Goal: Task Accomplishment & Management: Manage account settings

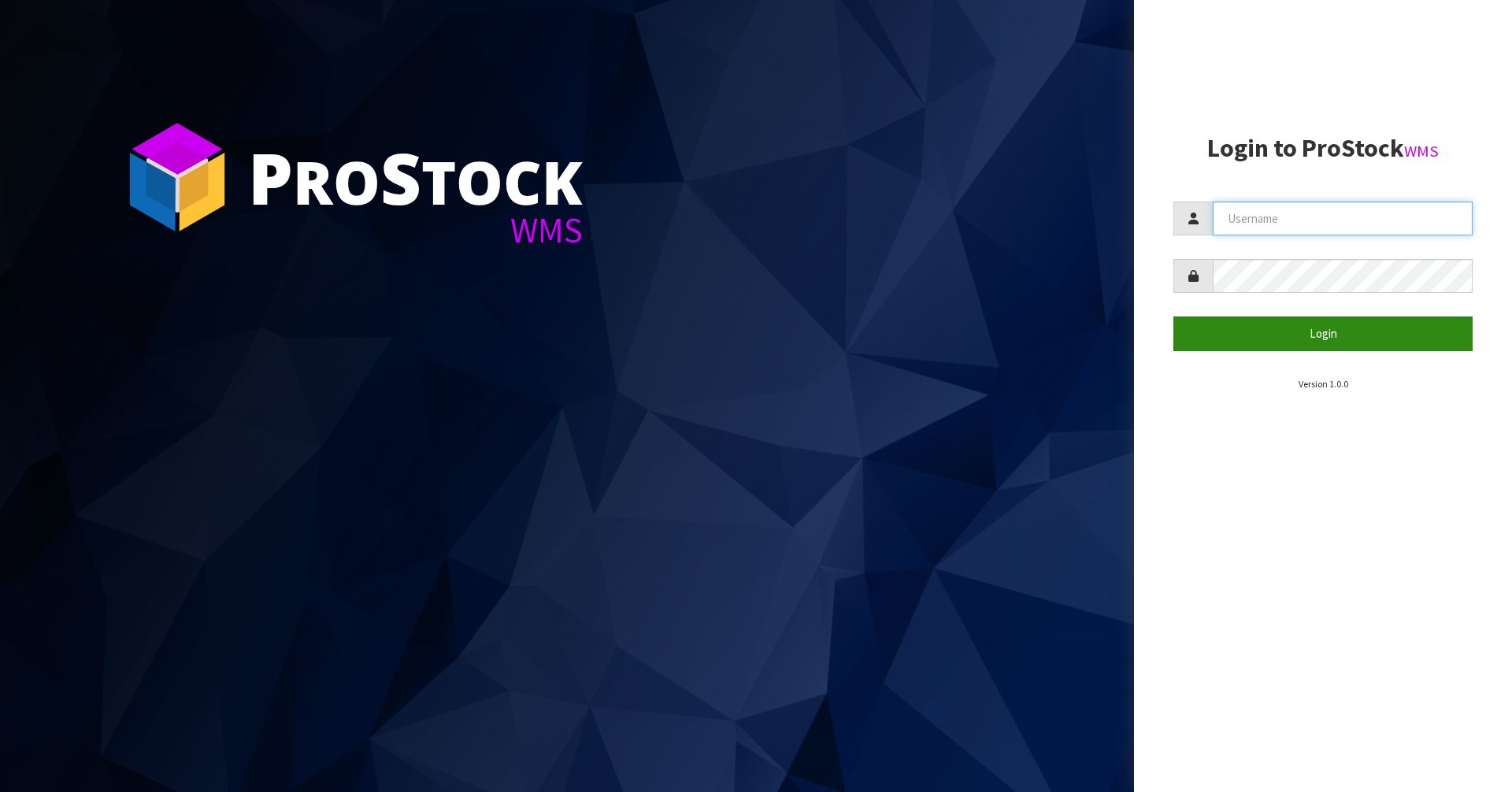
type input "[PERSON_NAME][EMAIL_ADDRESS][DOMAIN_NAME]"
click at [1344, 341] on button "Login" at bounding box center [1322, 333] width 299 height 34
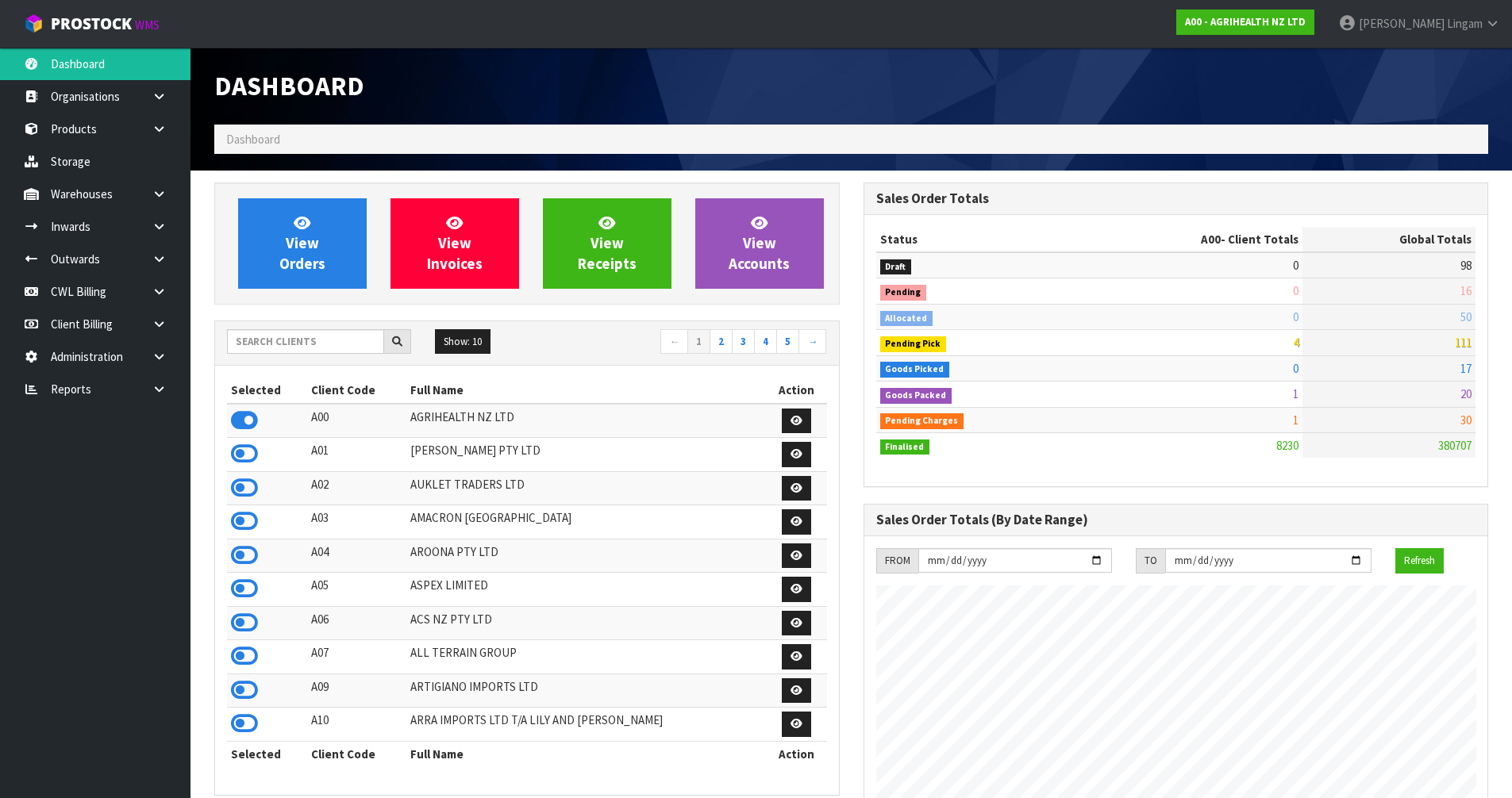
scroll to position [1201, 648]
click at [295, 346] on input "text" at bounding box center [306, 341] width 157 height 25
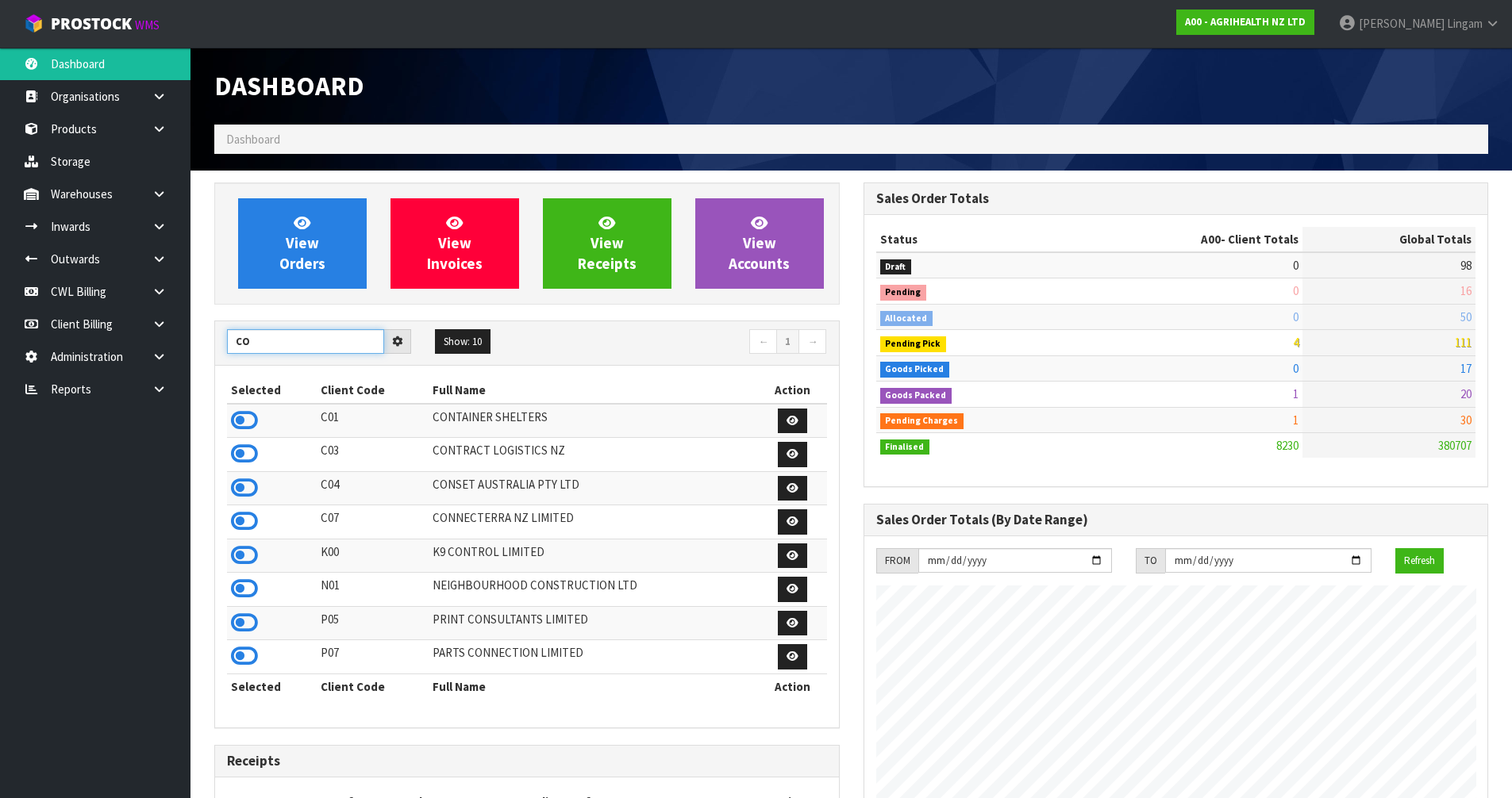
type input "C"
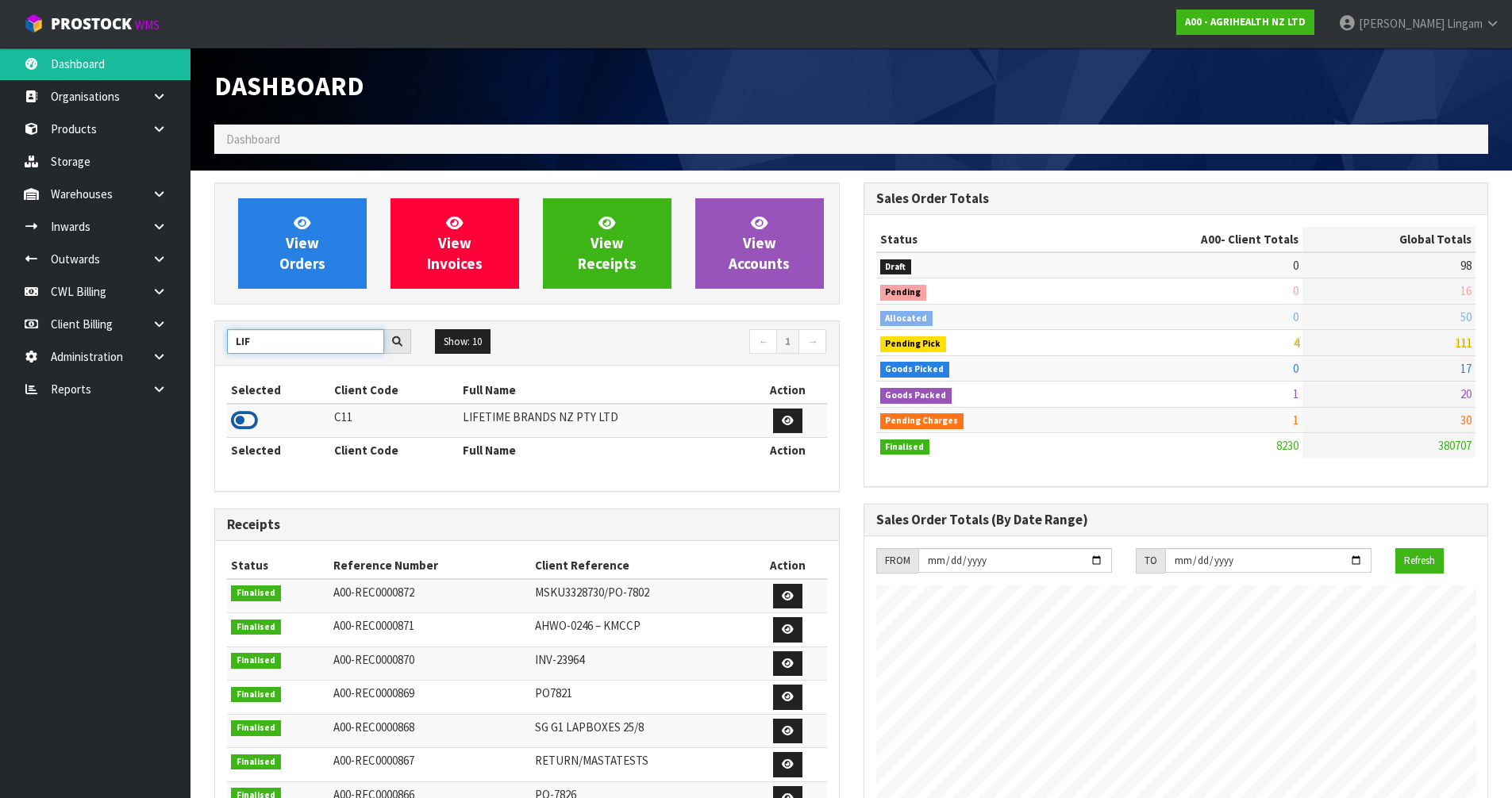
type input "LIF"
click at [245, 421] on icon at bounding box center [244, 420] width 27 height 24
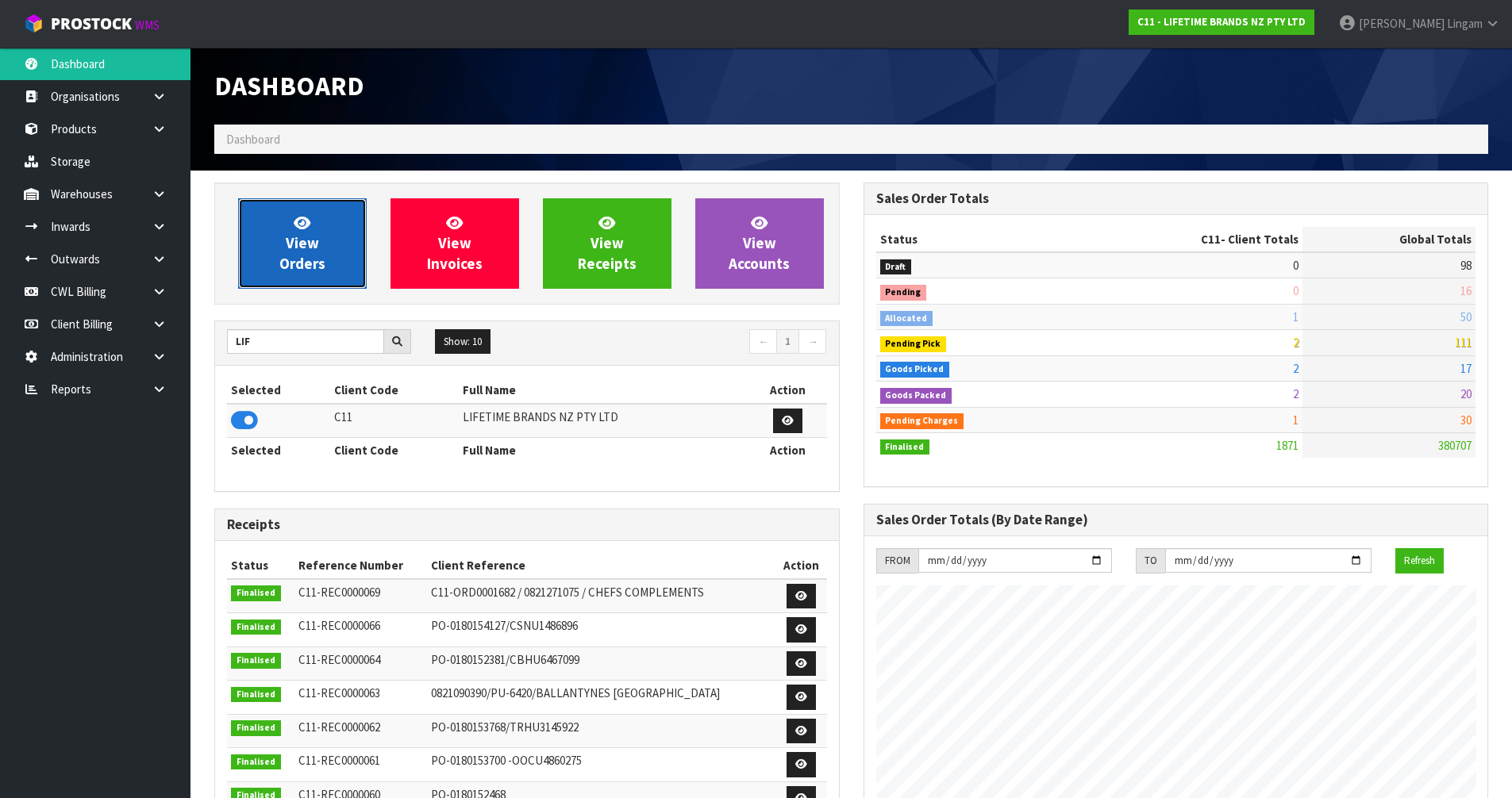
click at [311, 254] on span "View Orders" at bounding box center [302, 243] width 46 height 60
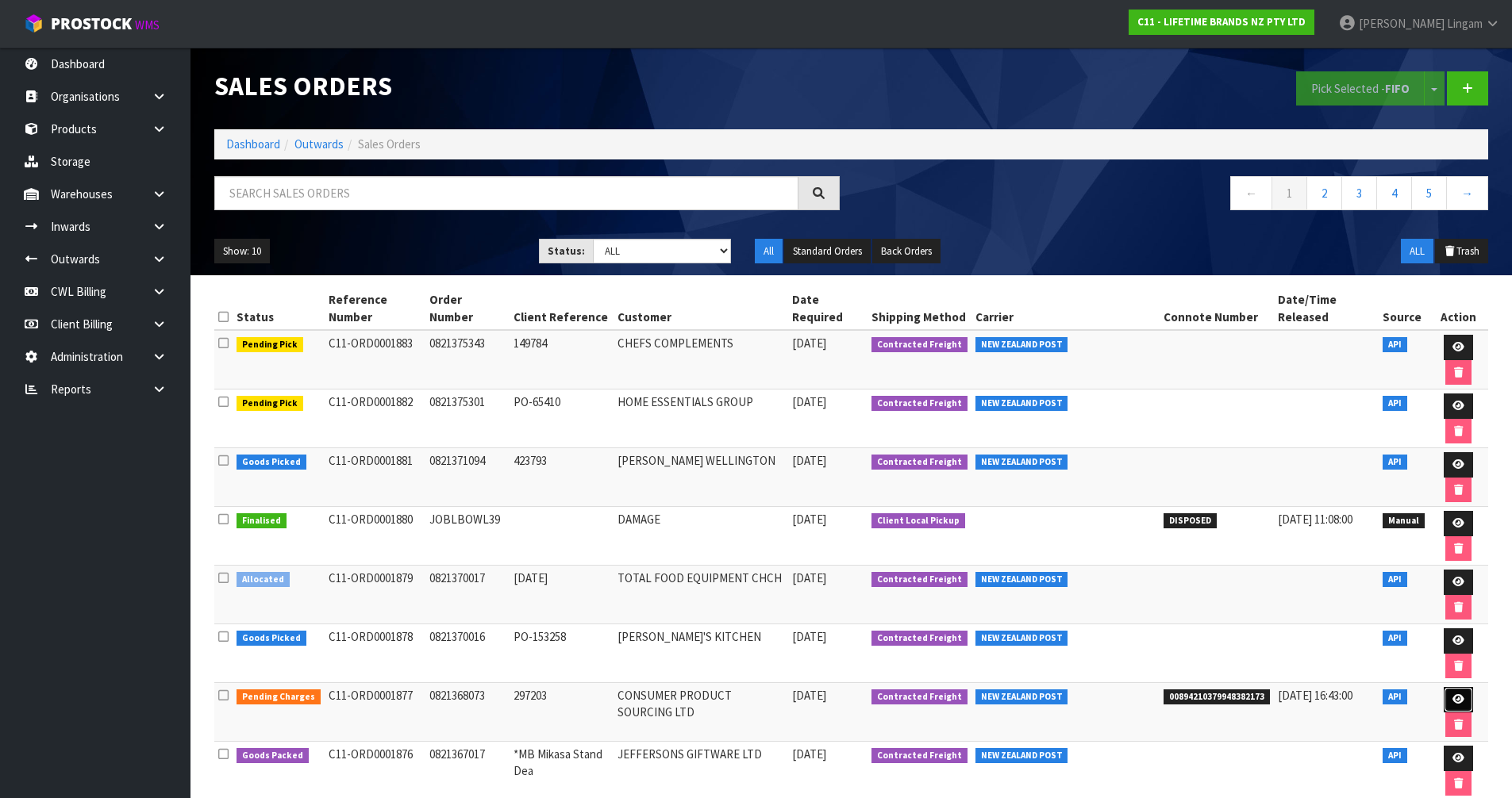
click at [1458, 698] on icon at bounding box center [1458, 699] width 12 height 11
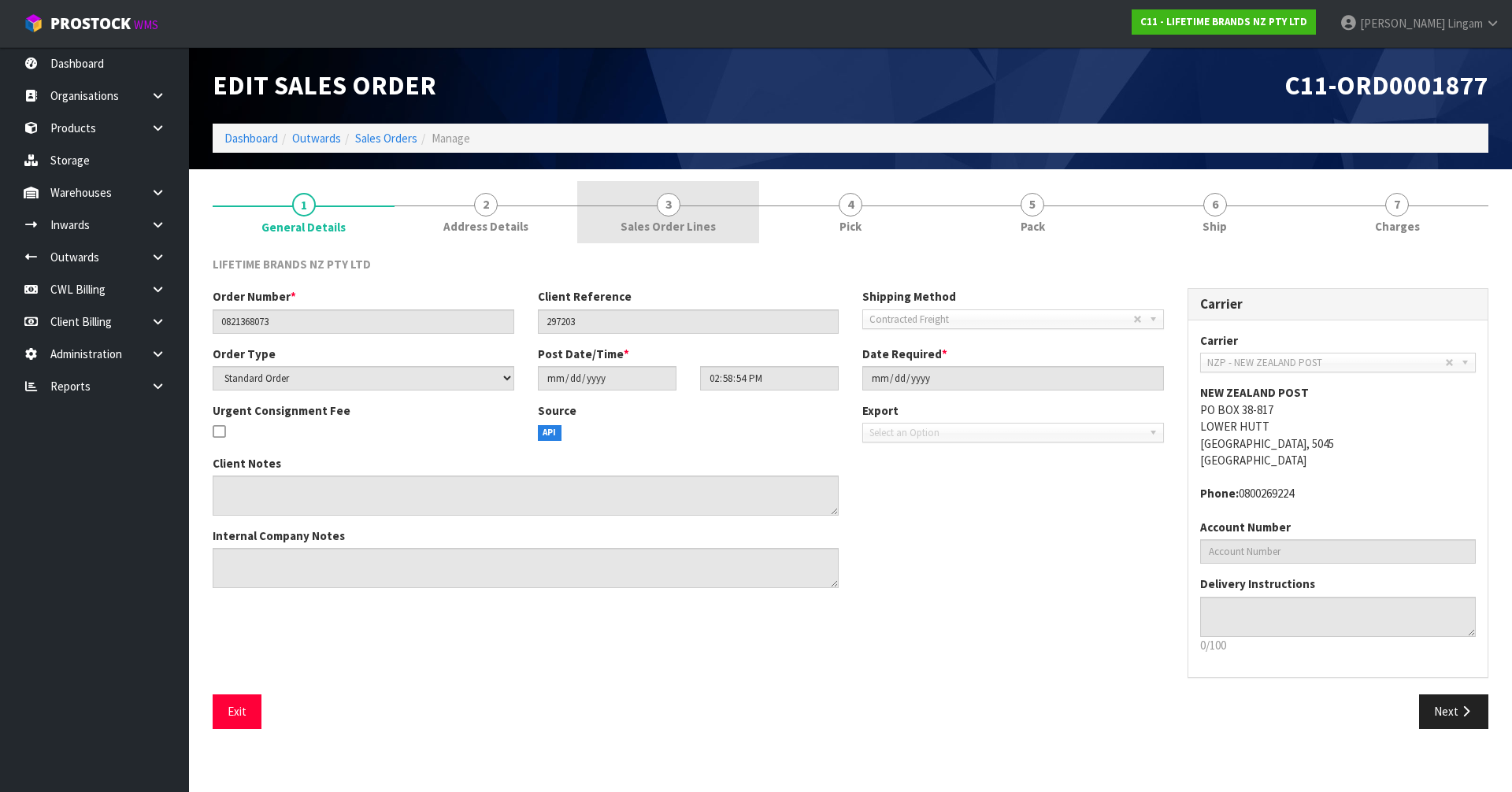
click at [710, 218] on span "Sales Order Lines" at bounding box center [668, 226] width 96 height 16
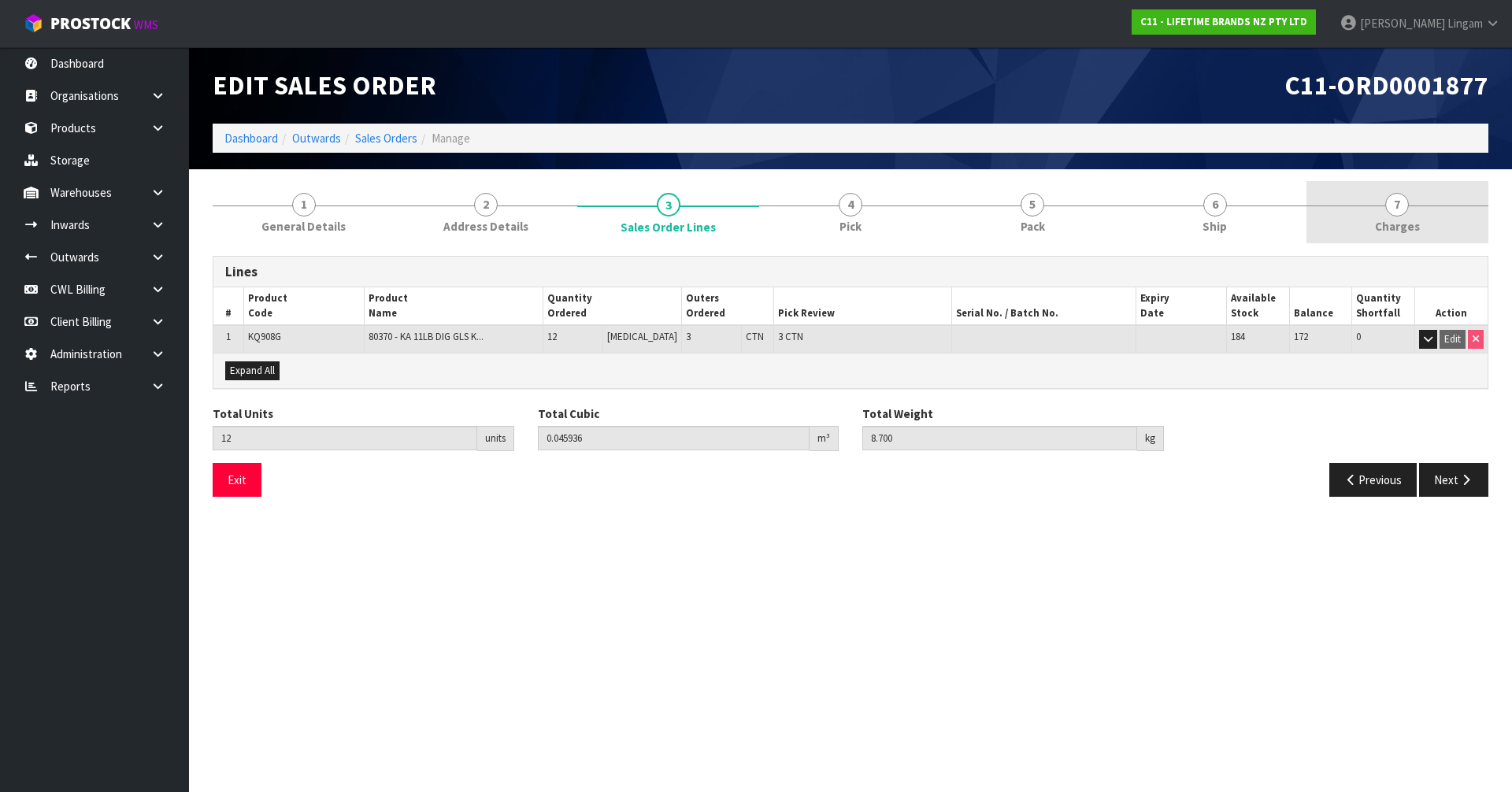
click at [1406, 220] on span "Charges" at bounding box center [1397, 226] width 45 height 16
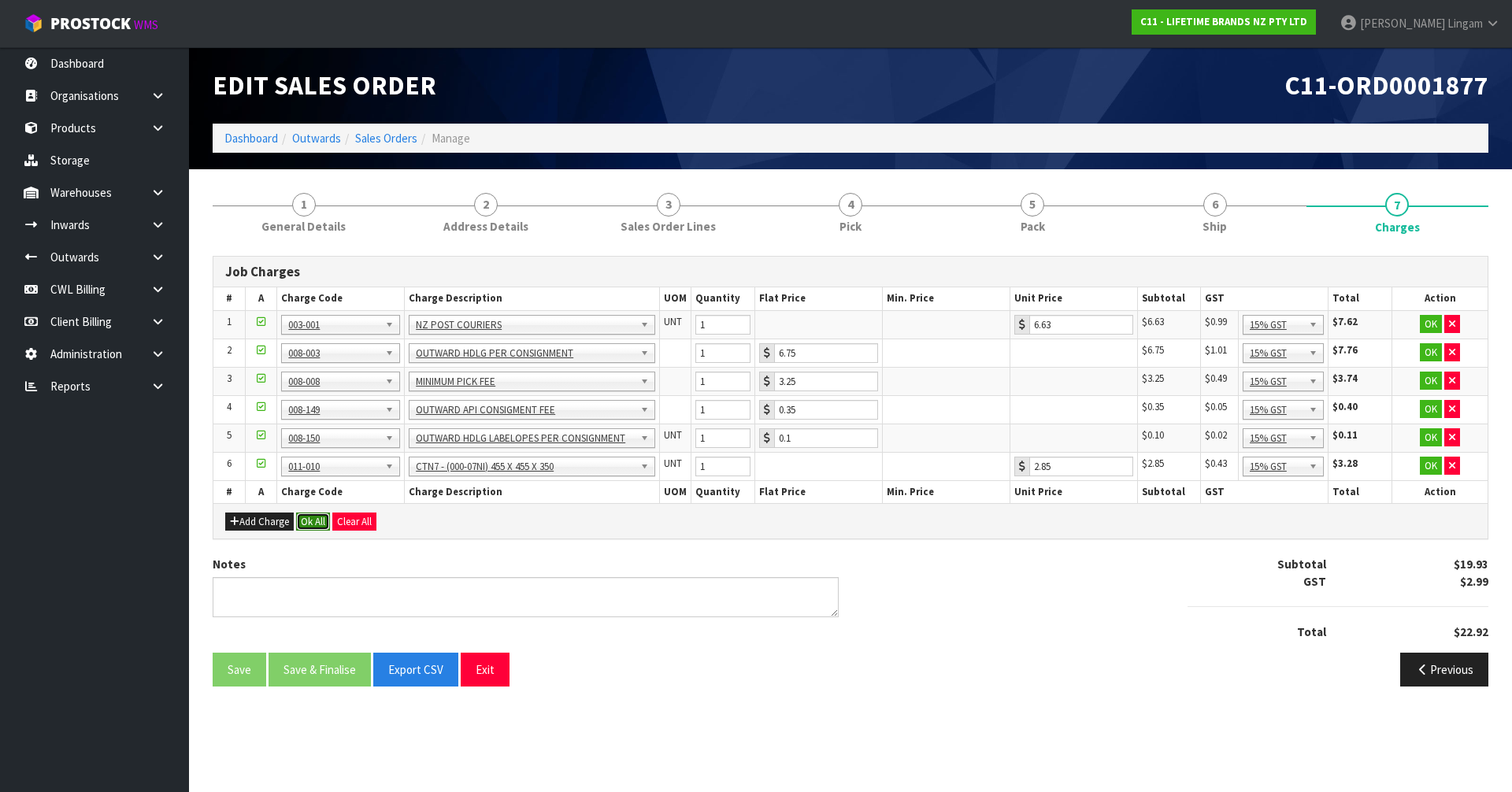
click at [308, 521] on button "Ok All" at bounding box center [313, 521] width 34 height 19
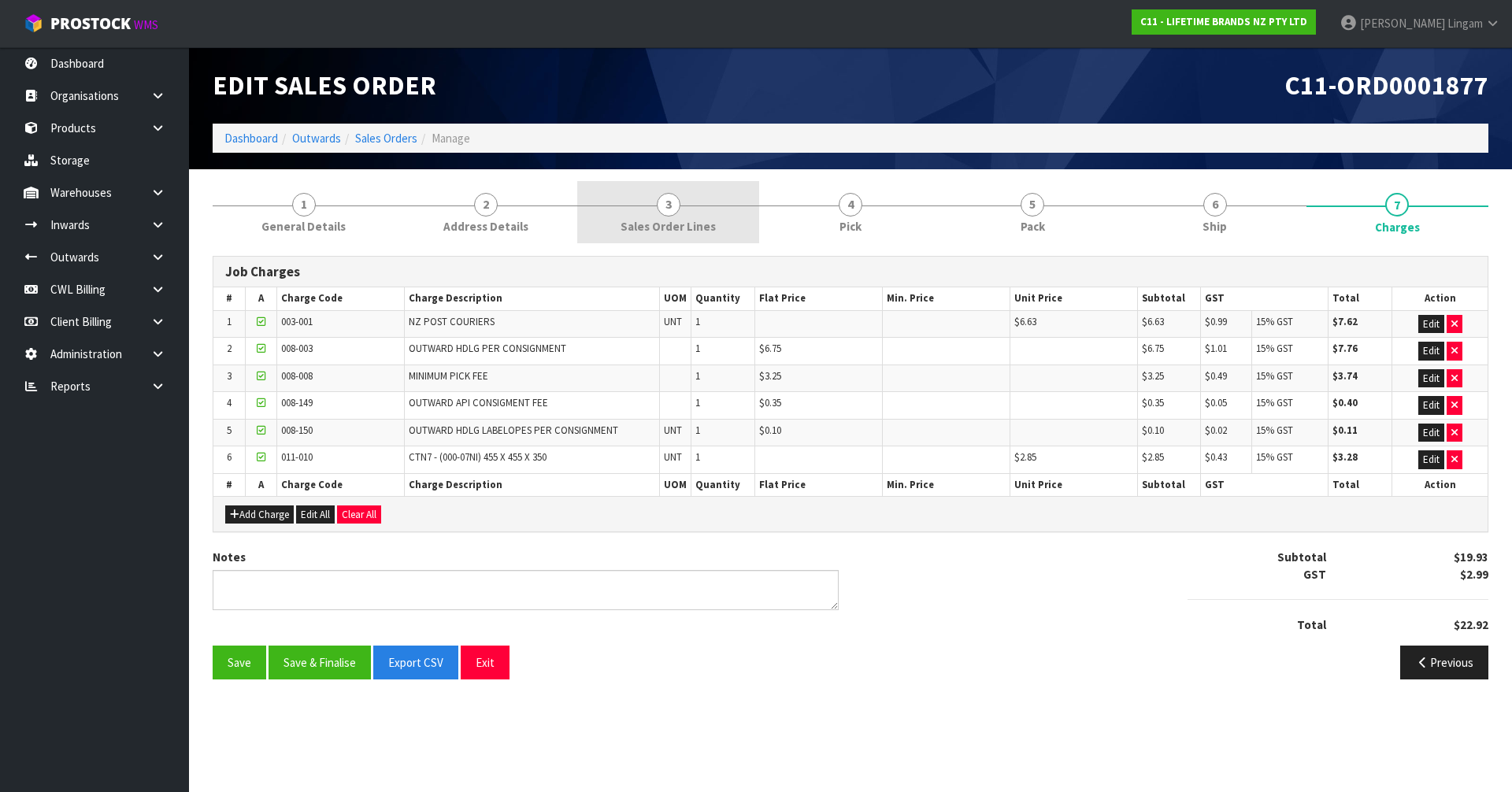
click at [681, 223] on span "Sales Order Lines" at bounding box center [668, 226] width 96 height 16
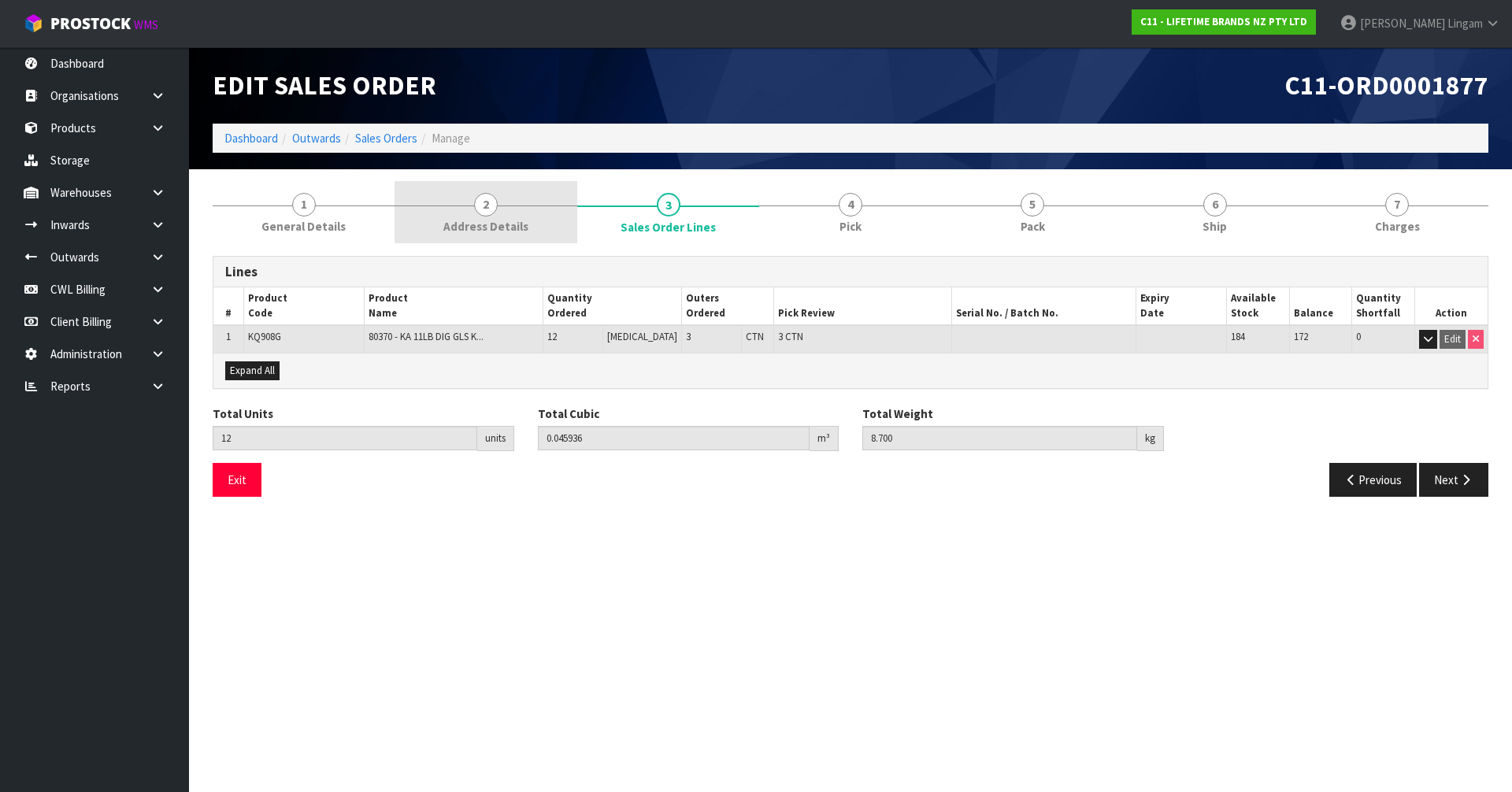
click at [507, 230] on span "Address Details" at bounding box center [486, 226] width 85 height 16
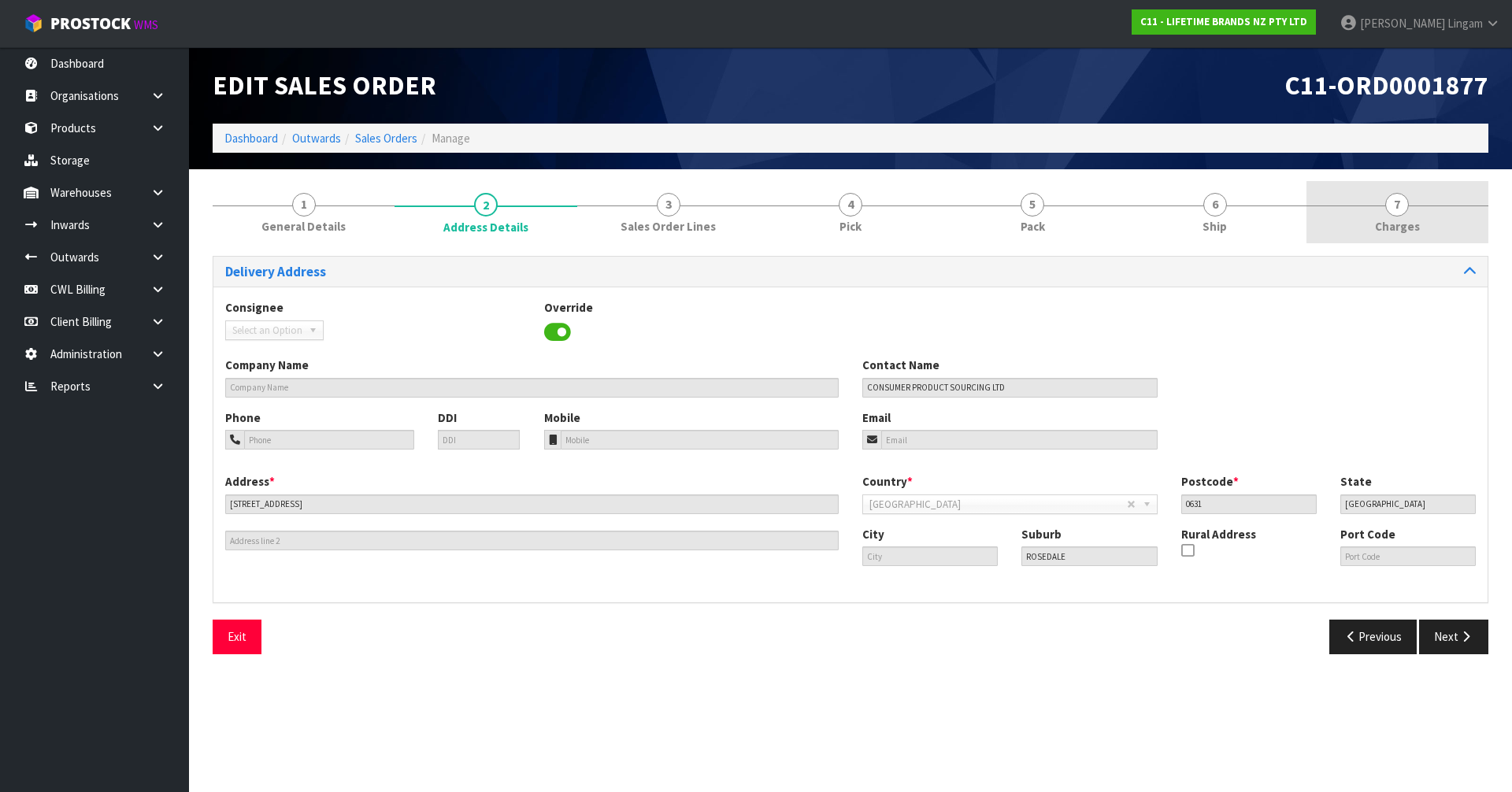
click at [1421, 213] on link "7 [GEOGRAPHIC_DATA]" at bounding box center [1397, 212] width 182 height 62
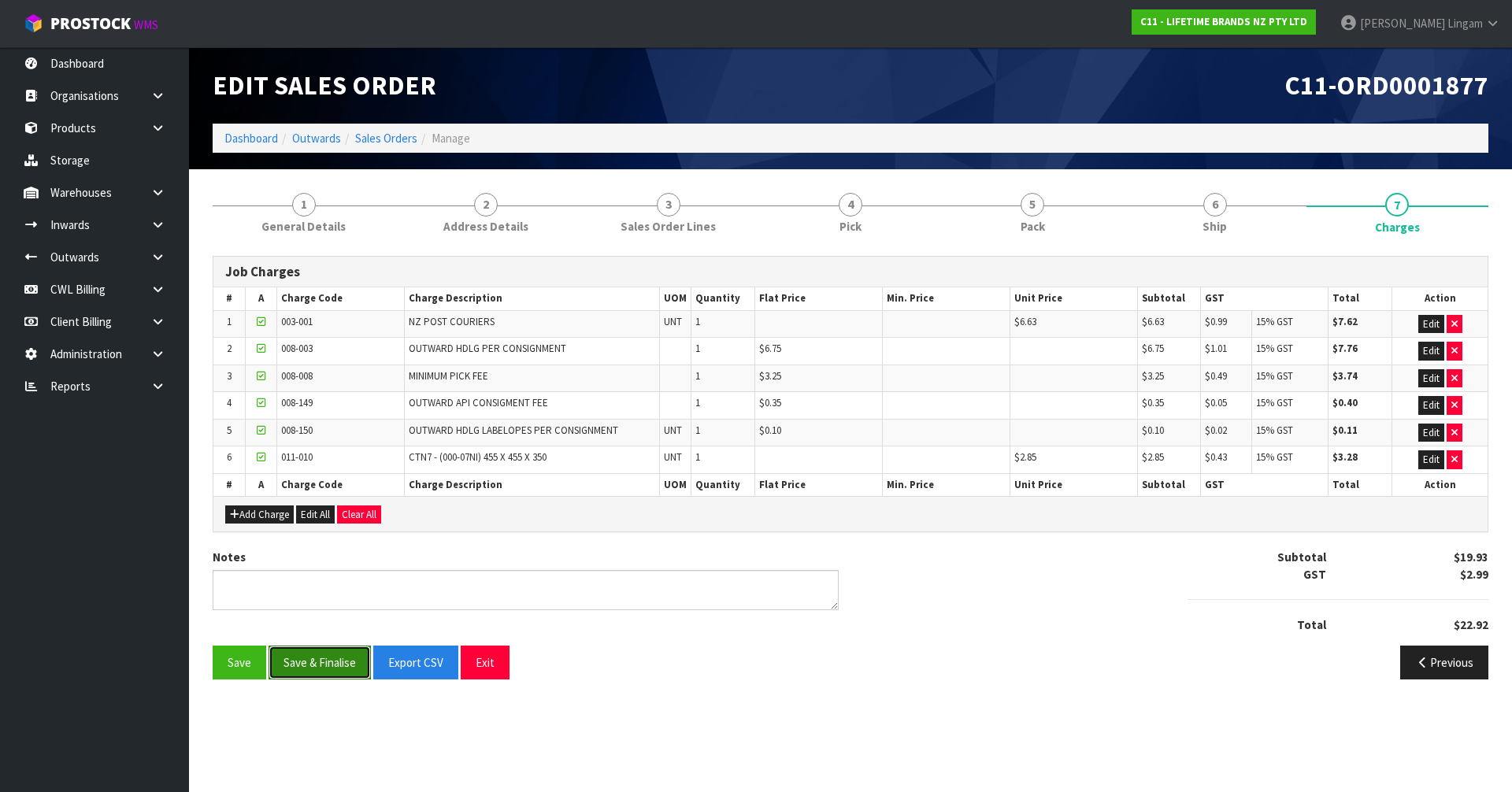
click at [336, 670] on button "Save & Finalise" at bounding box center [319, 662] width 102 height 34
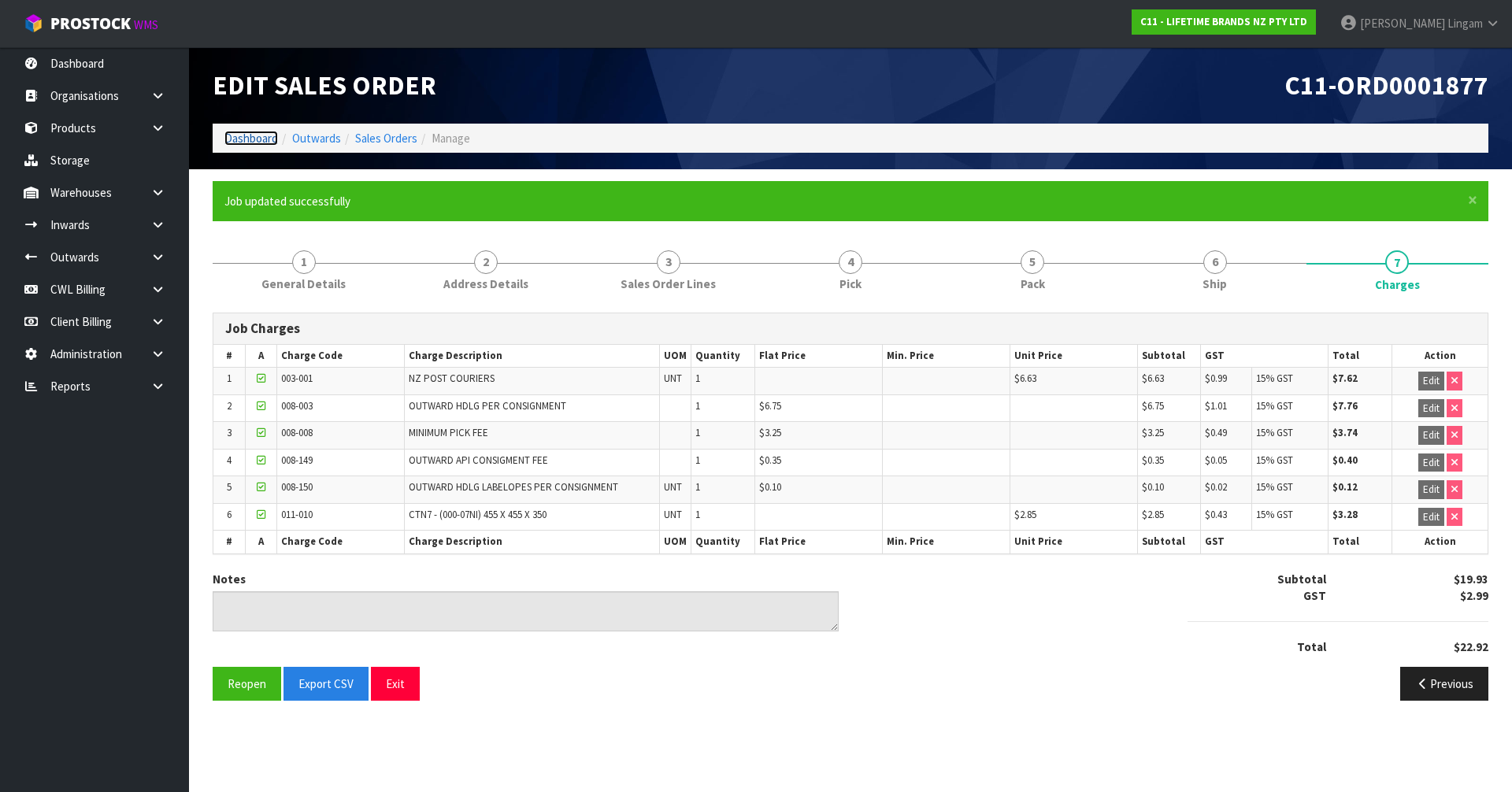
click at [257, 138] on link "Dashboard" at bounding box center [251, 138] width 54 height 15
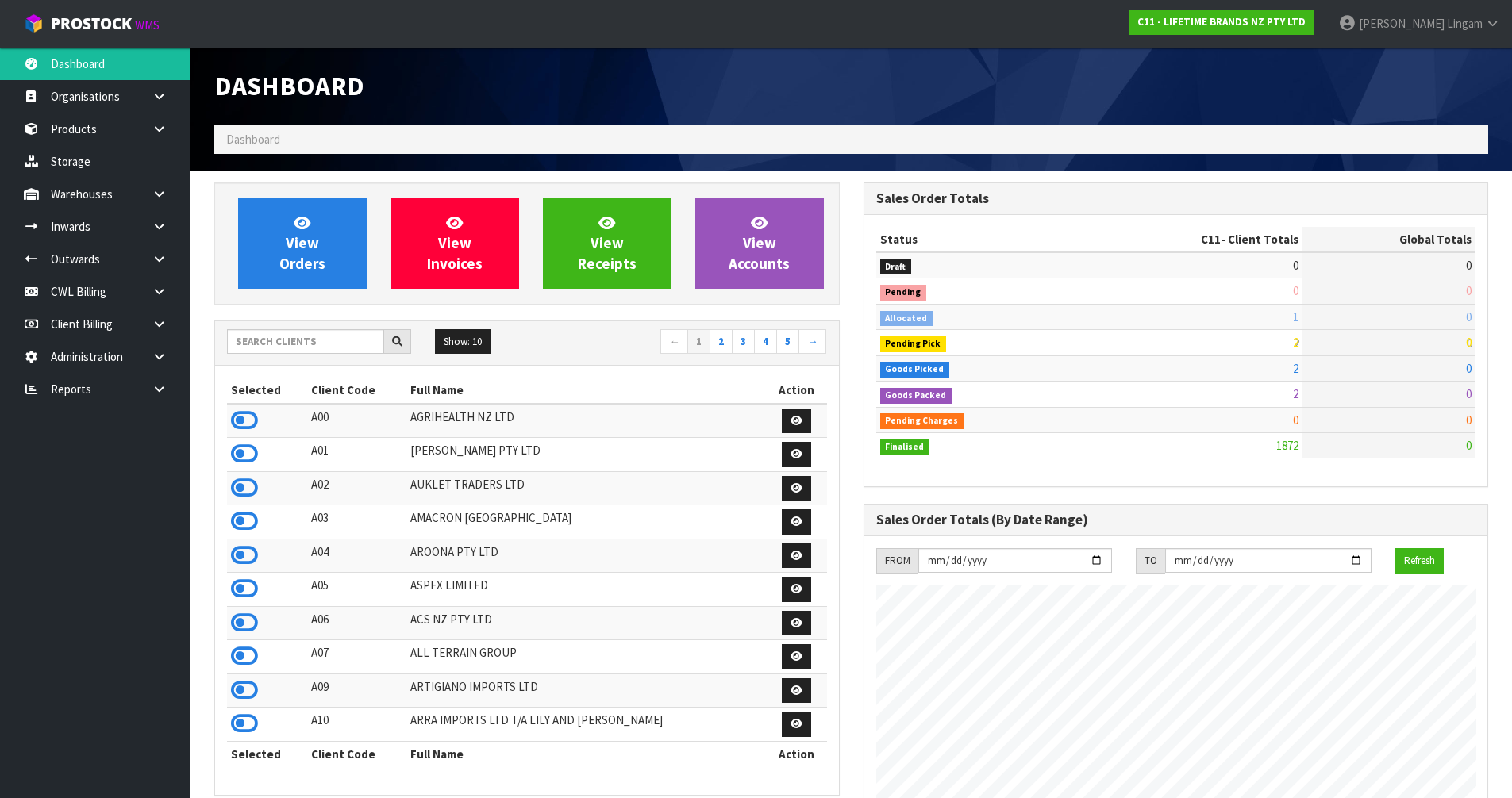
scroll to position [1201, 648]
click at [348, 341] on input "text" at bounding box center [306, 341] width 157 height 25
click at [359, 344] on input "text" at bounding box center [306, 341] width 157 height 25
click at [315, 341] on input "text" at bounding box center [306, 341] width 157 height 25
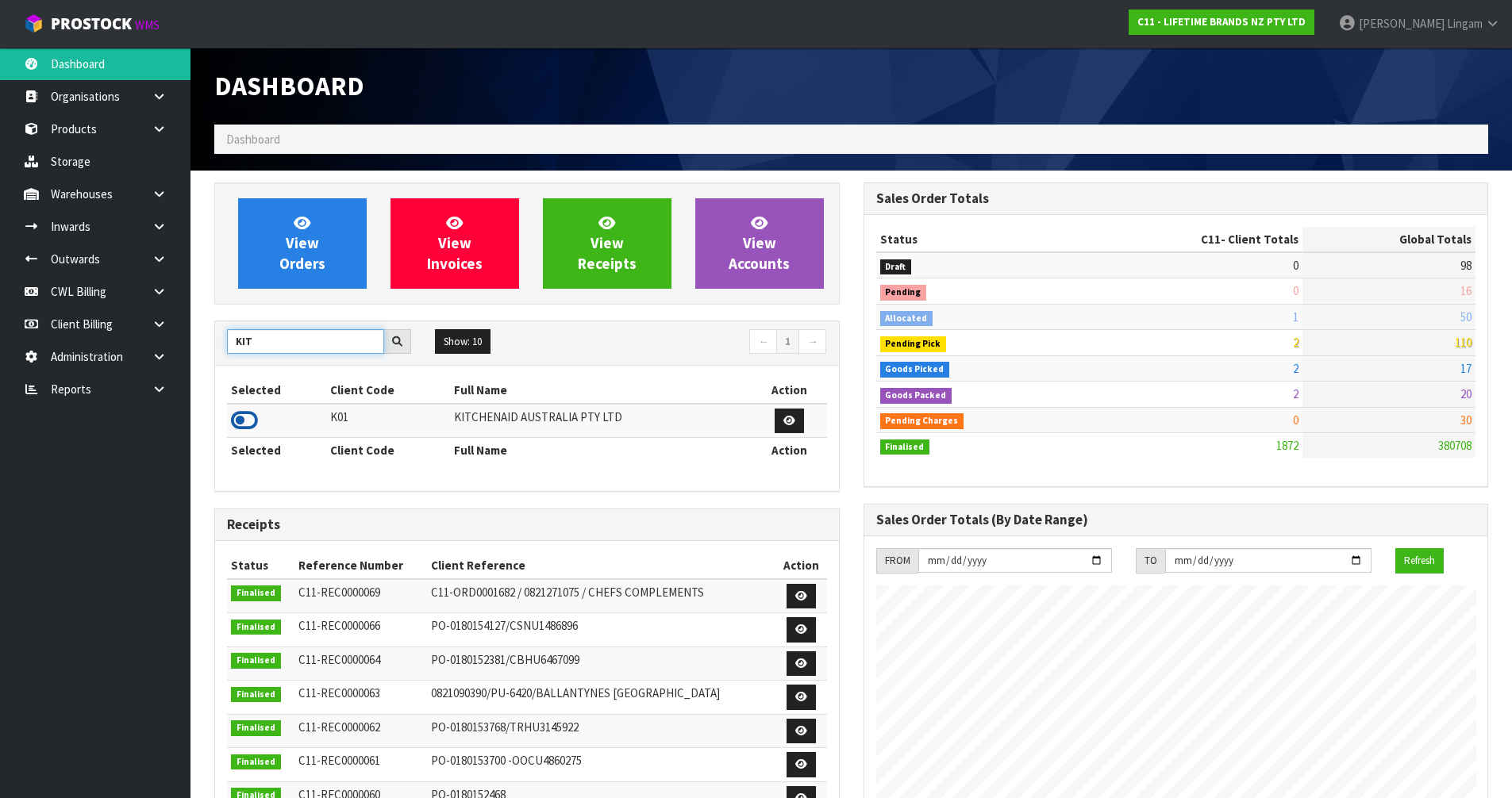
type input "KIT"
click at [249, 417] on icon at bounding box center [244, 420] width 27 height 24
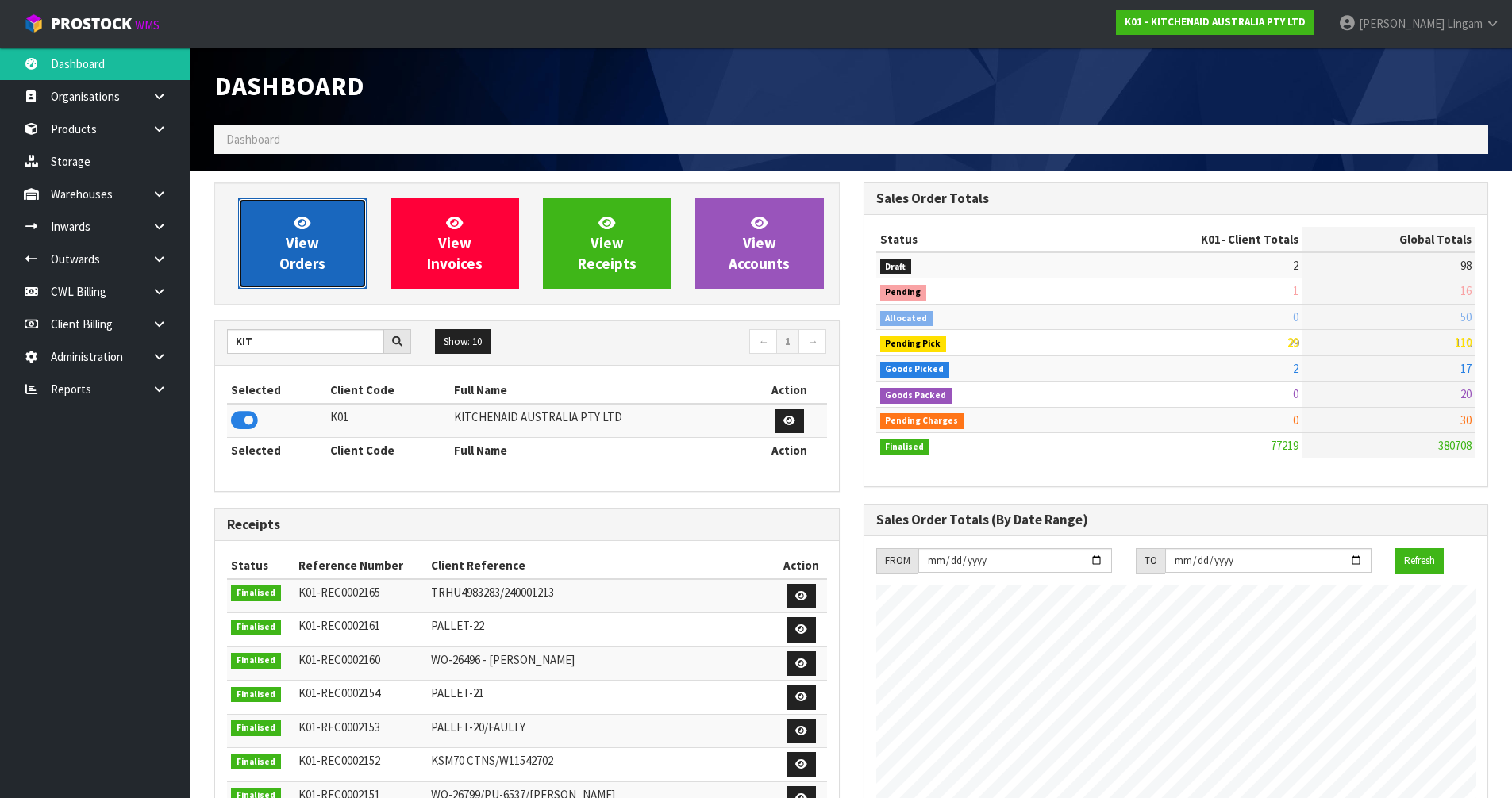
click at [310, 251] on span "View Orders" at bounding box center [302, 243] width 46 height 60
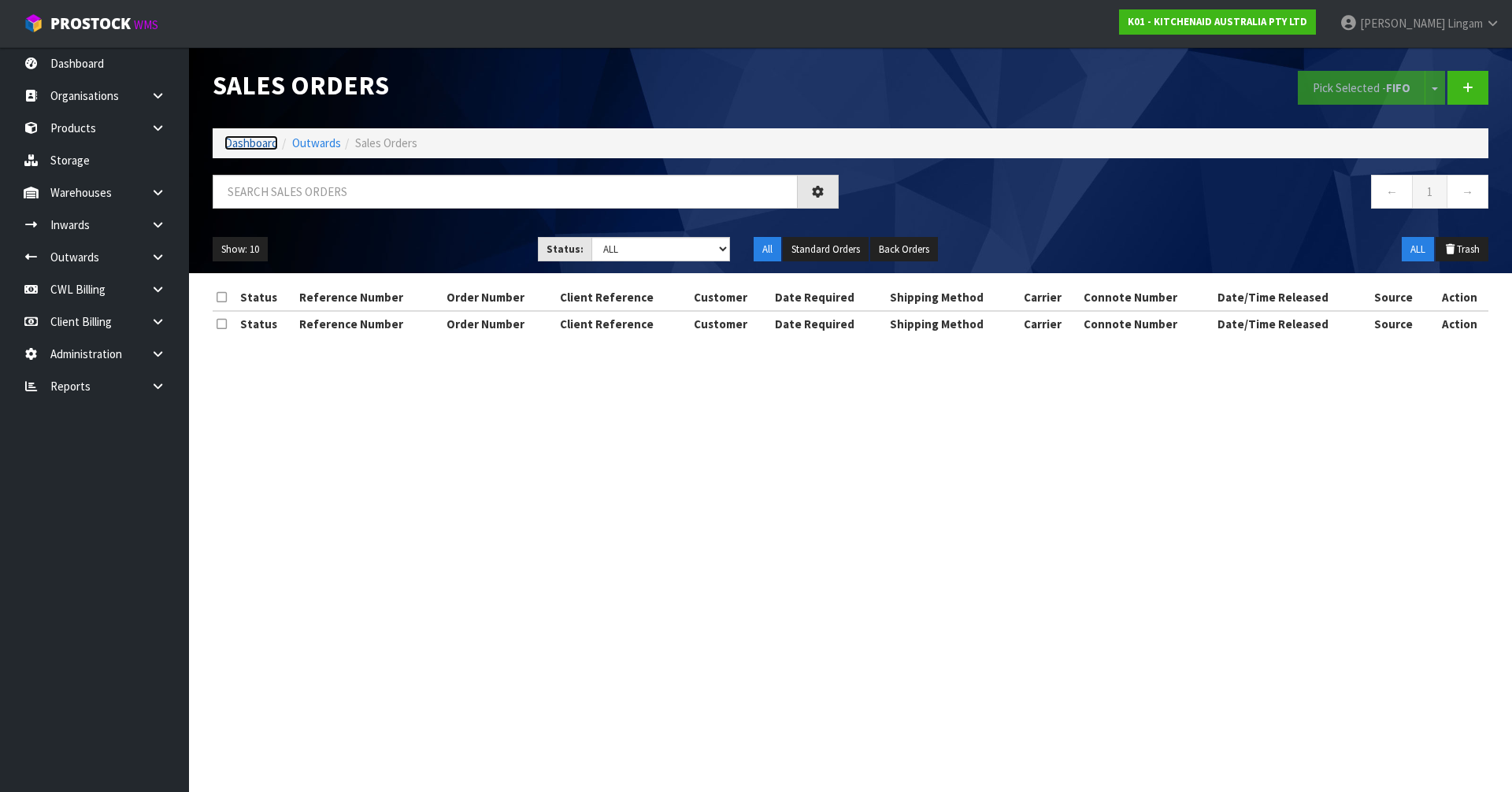
click at [259, 141] on link "Dashboard" at bounding box center [251, 143] width 54 height 15
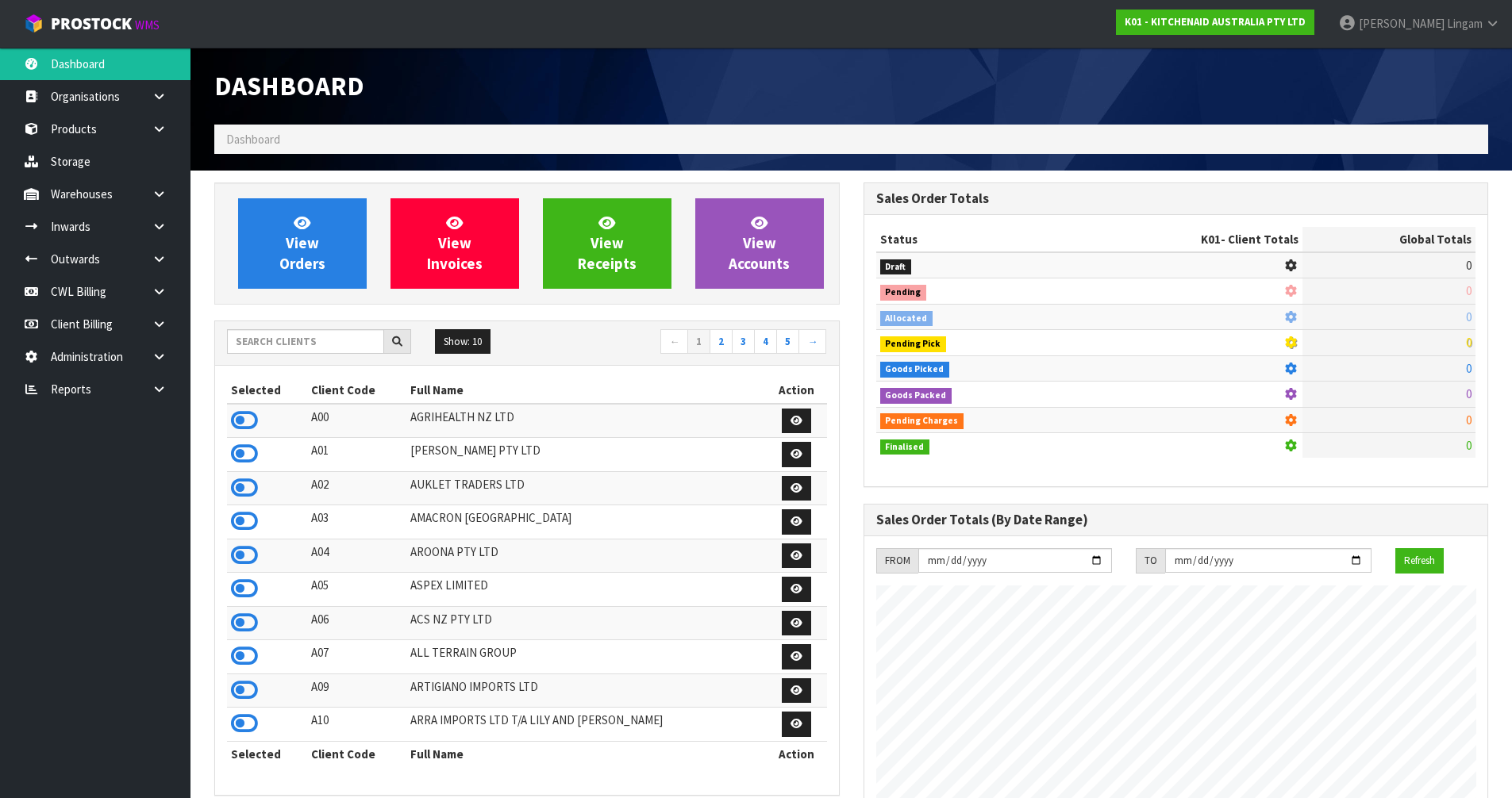
scroll to position [1201, 648]
click at [283, 345] on input "text" at bounding box center [306, 341] width 157 height 25
click at [362, 341] on input "text" at bounding box center [306, 341] width 157 height 25
click at [328, 342] on input "text" at bounding box center [306, 341] width 157 height 25
click at [262, 337] on input "text" at bounding box center [306, 341] width 157 height 25
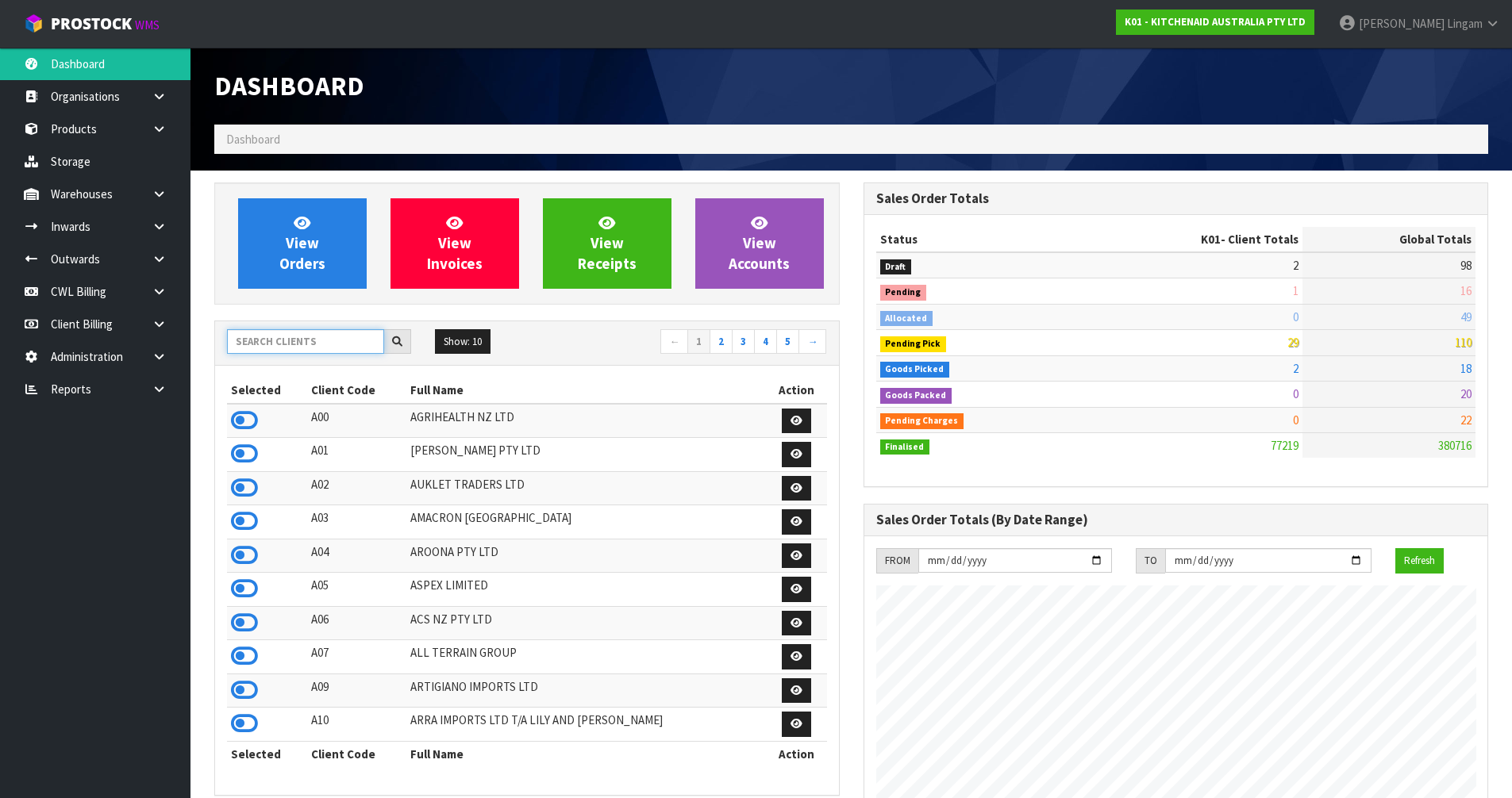
click at [317, 342] on input "text" at bounding box center [306, 341] width 157 height 25
type input "AC"
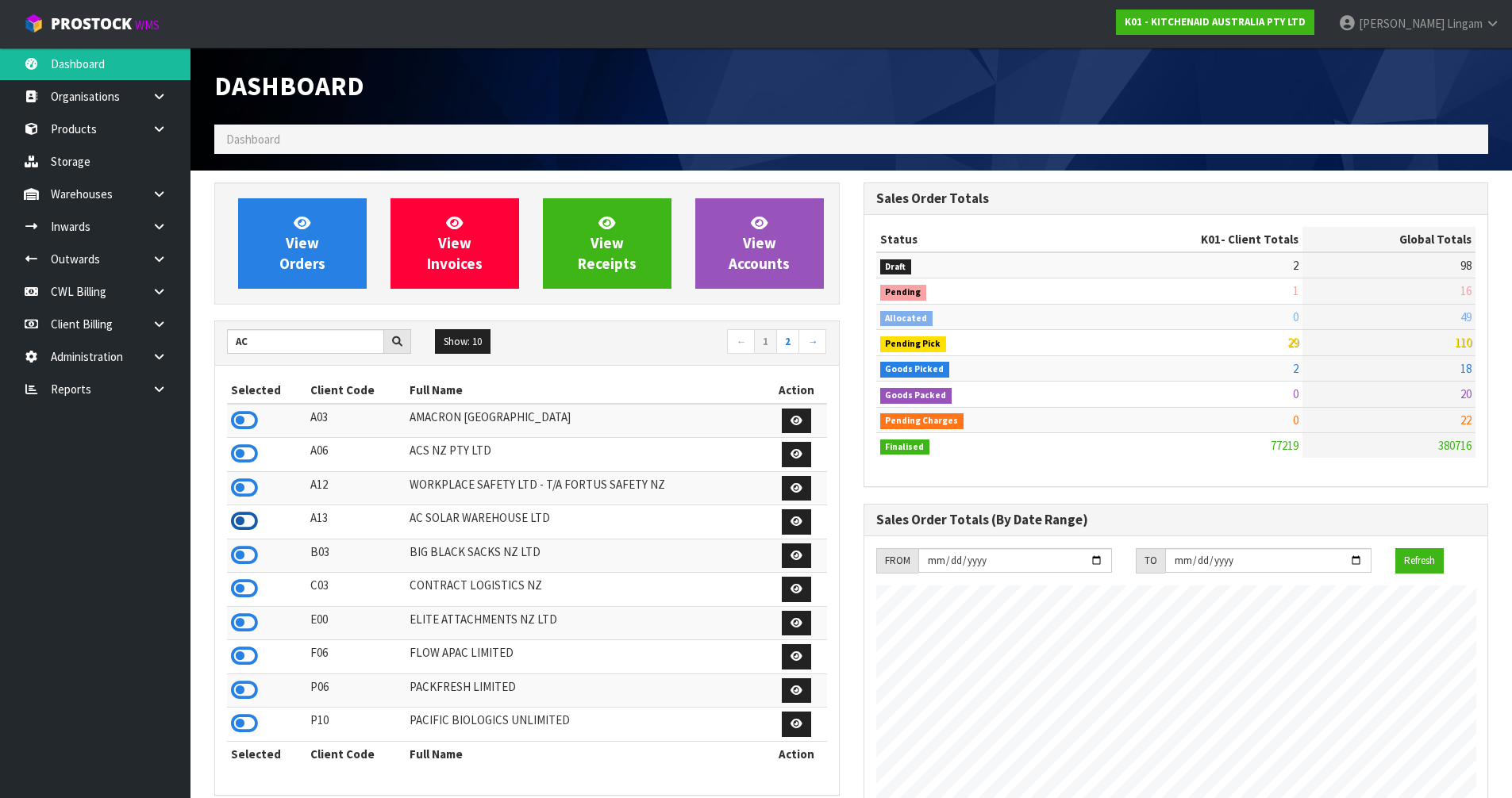
click at [245, 520] on icon at bounding box center [244, 521] width 27 height 24
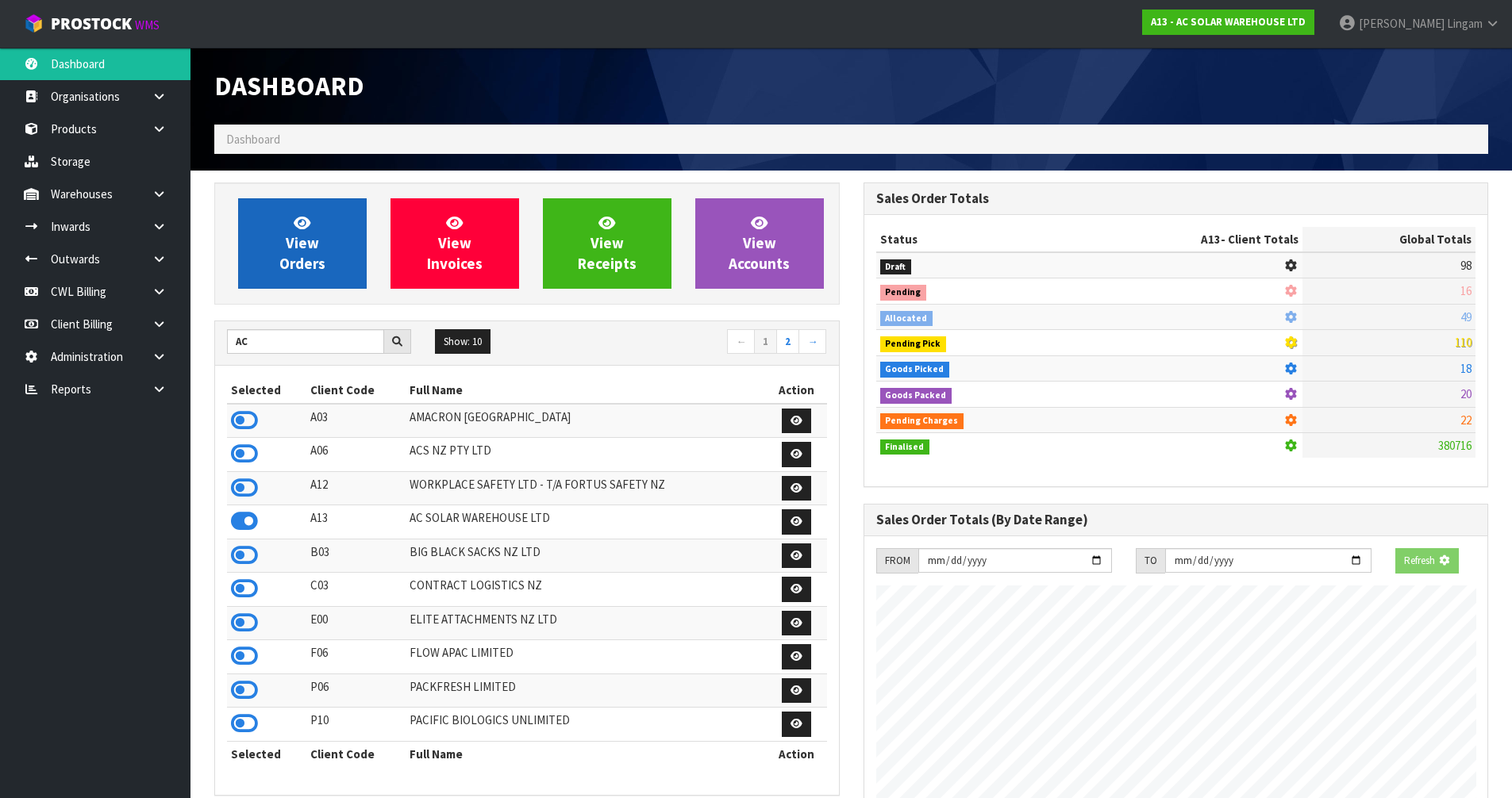
scroll to position [1254, 648]
click at [310, 266] on span "View Orders" at bounding box center [302, 243] width 46 height 60
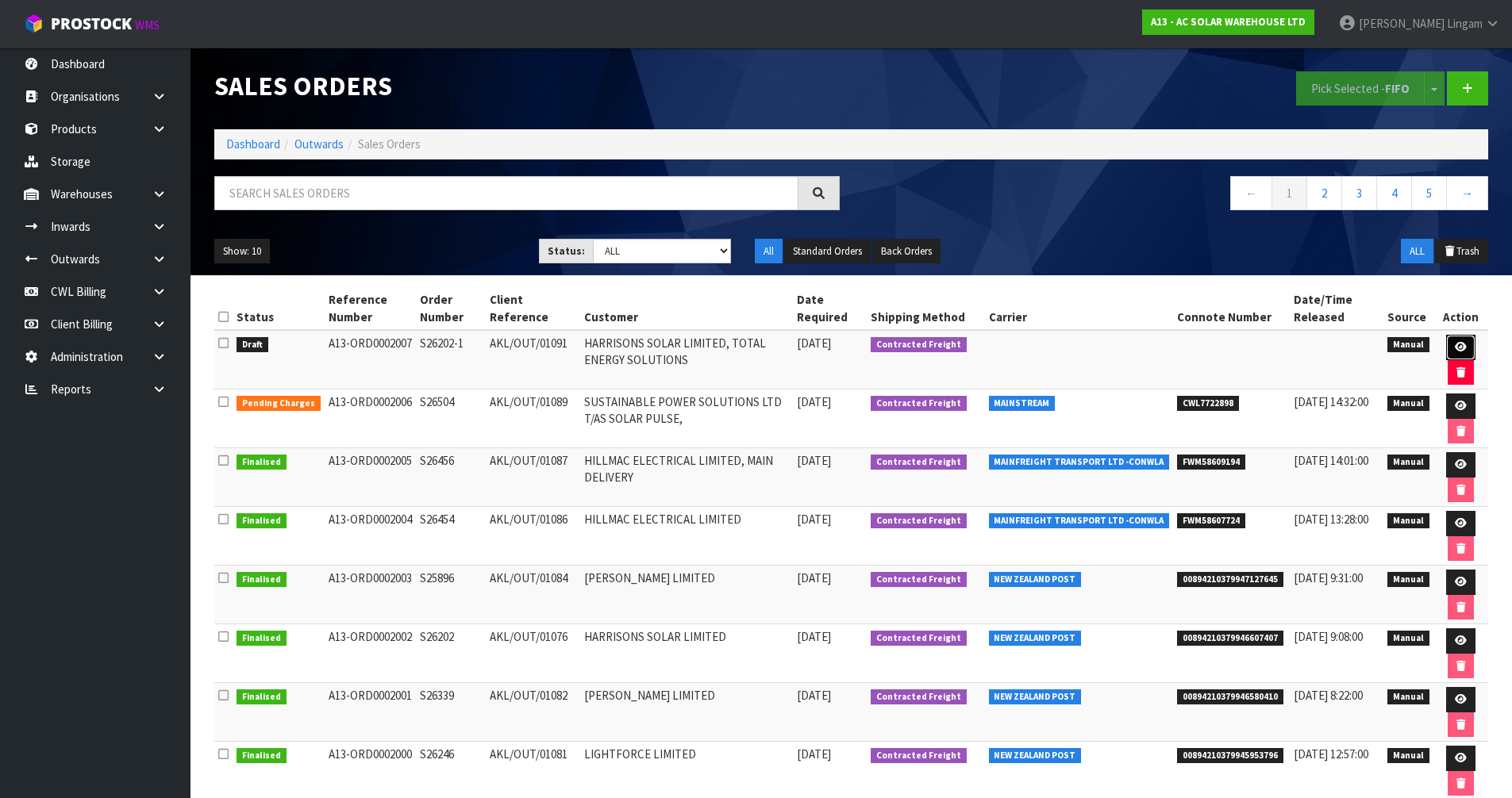
click at [1450, 345] on link at bounding box center [1461, 347] width 29 height 25
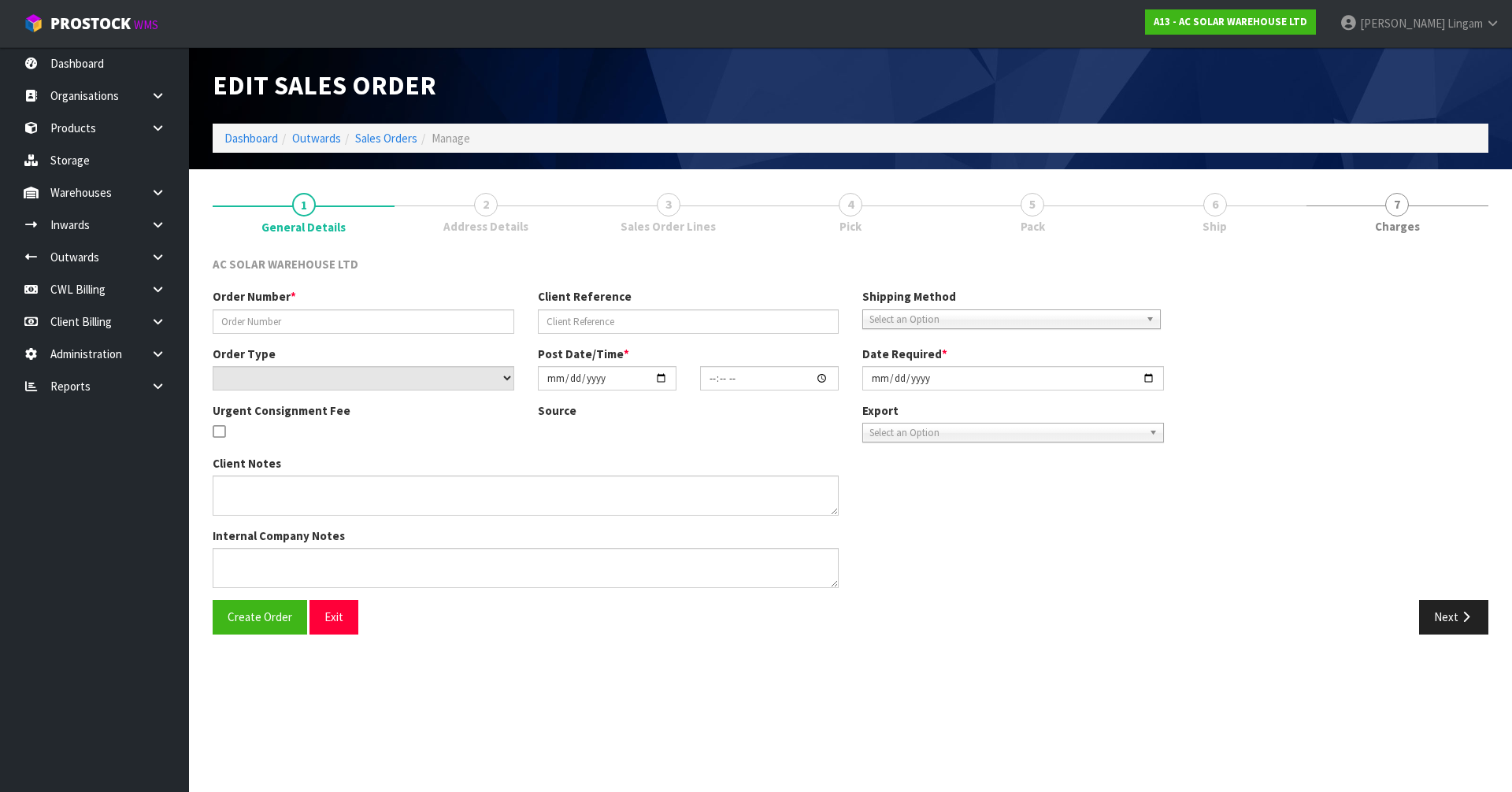
type input "S26202-1"
type input "AKL/OUT/01091"
select select "number:0"
type input "[DATE]"
type input "08:20:00.000"
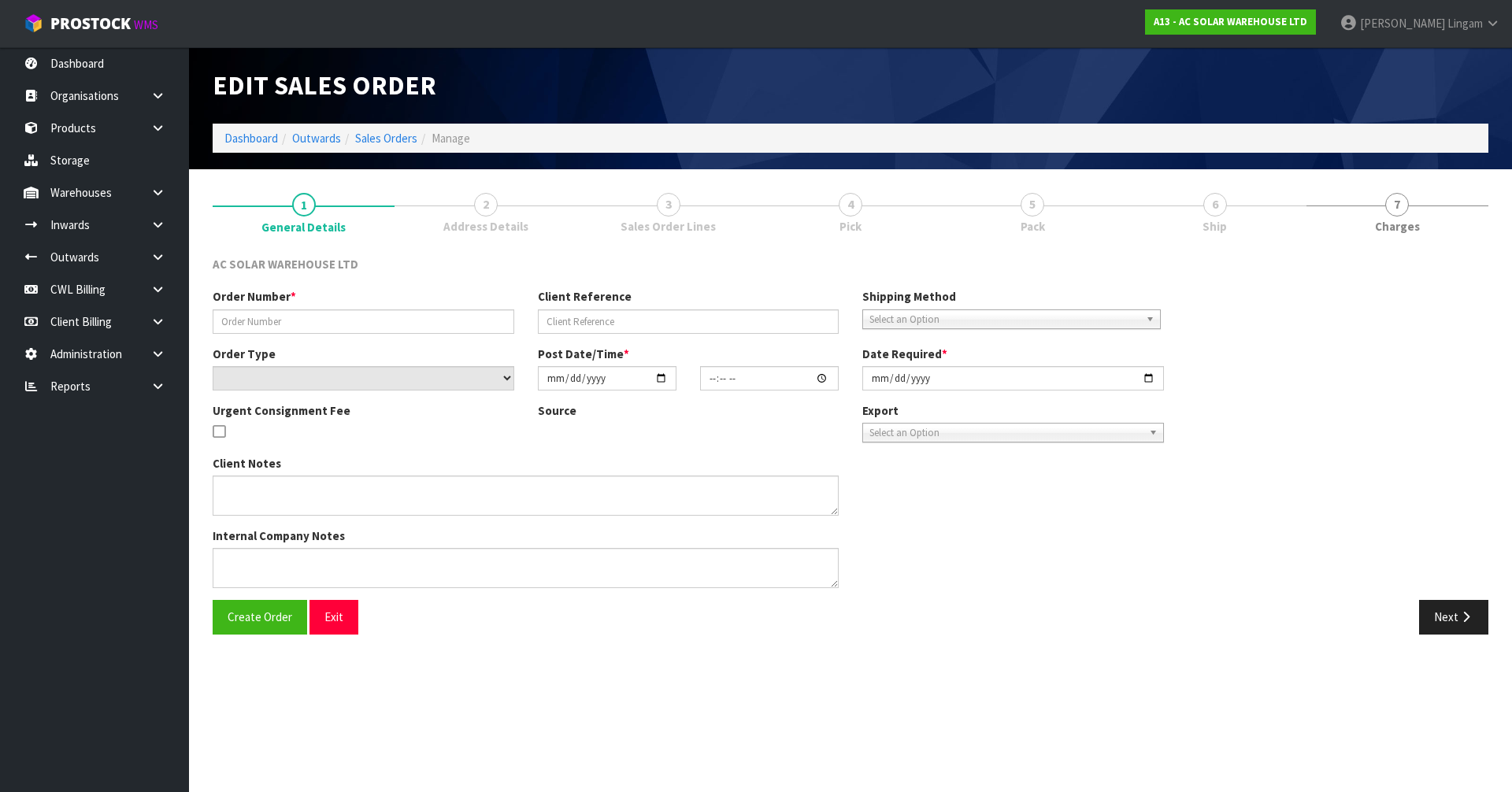
type input "[DATE]"
type textarea "SEND WITH NZ POST"
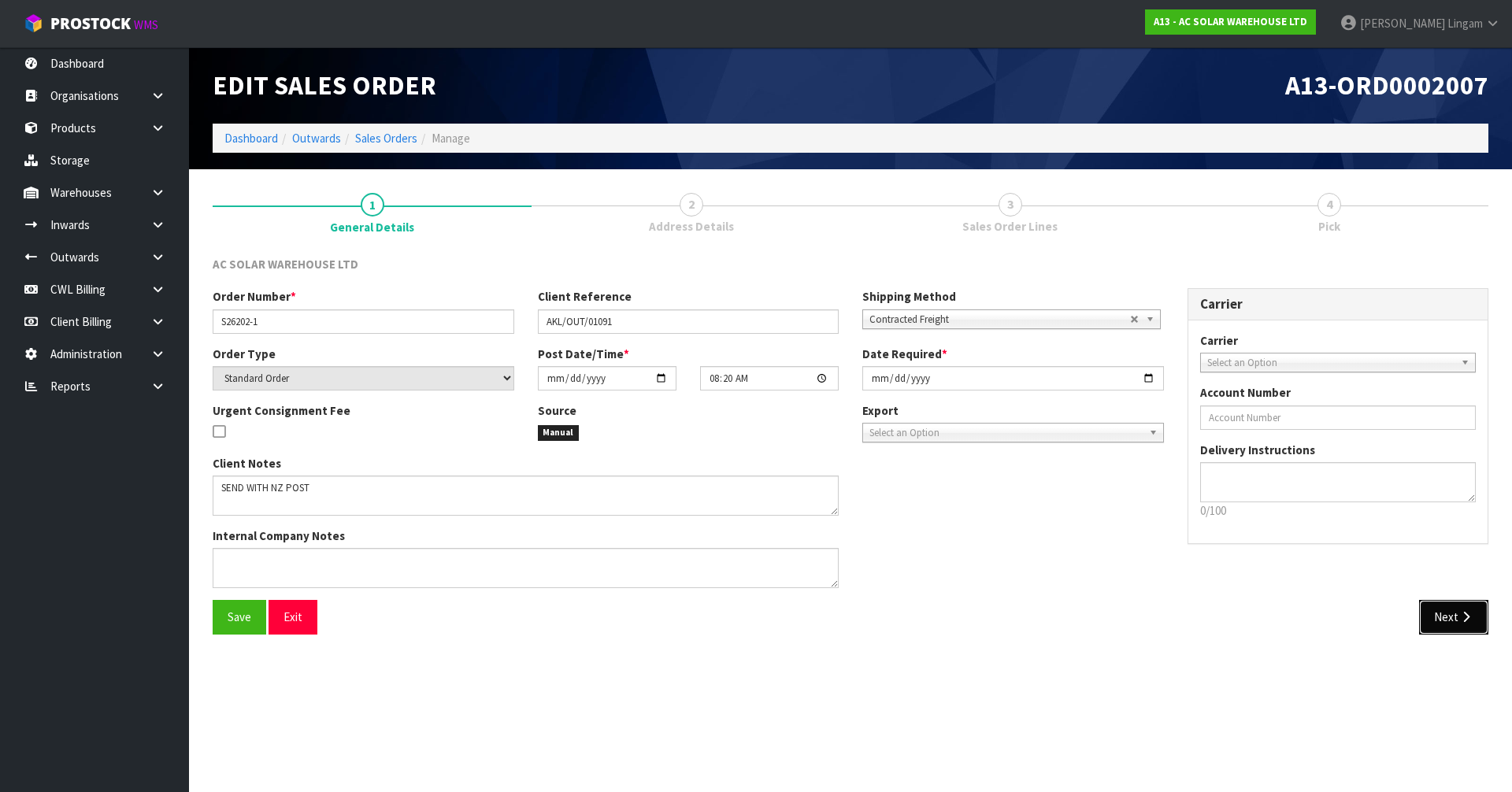
click at [1429, 615] on button "Next" at bounding box center [1453, 617] width 69 height 34
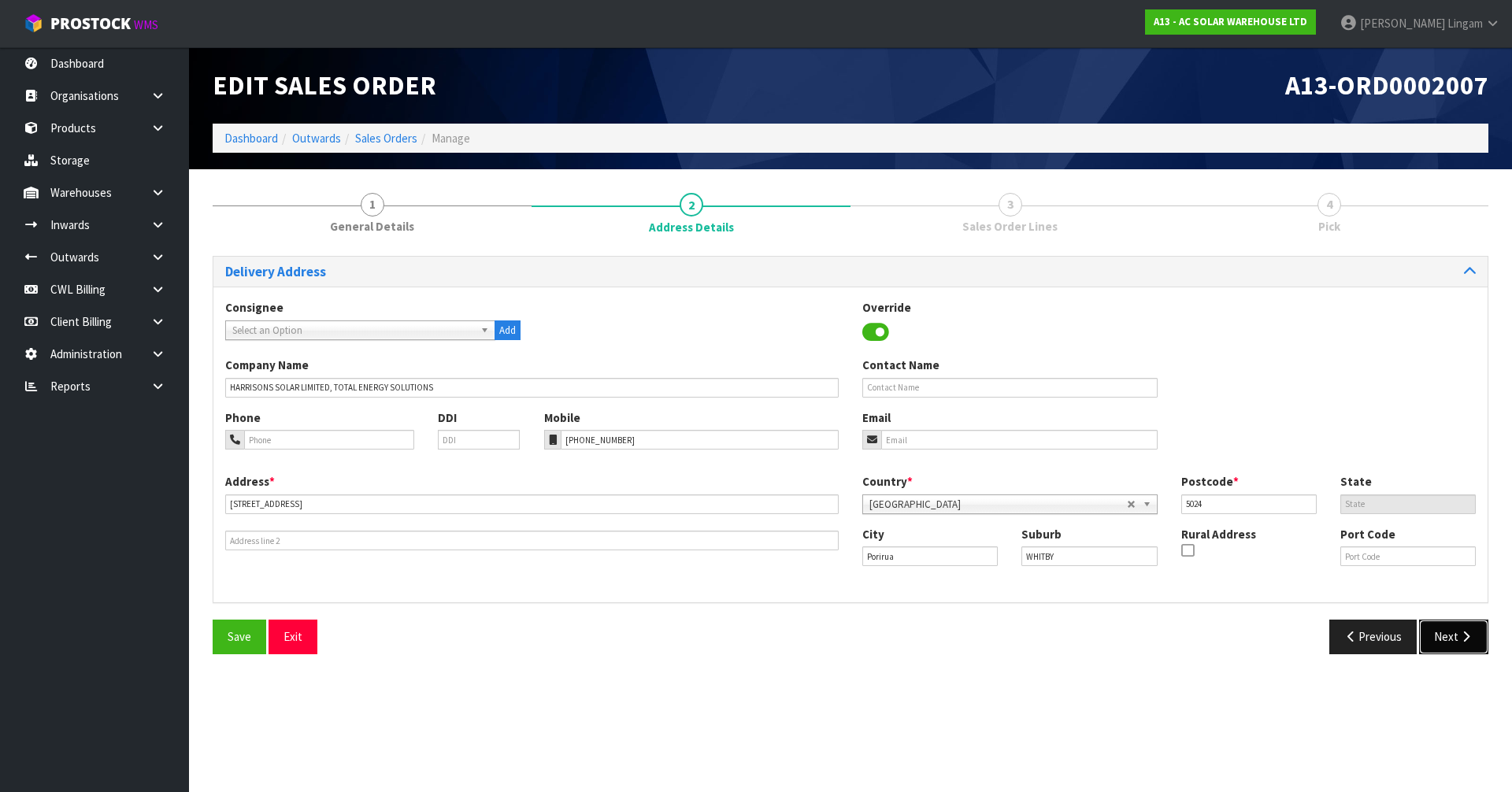
click at [1441, 628] on button "Next" at bounding box center [1453, 636] width 69 height 34
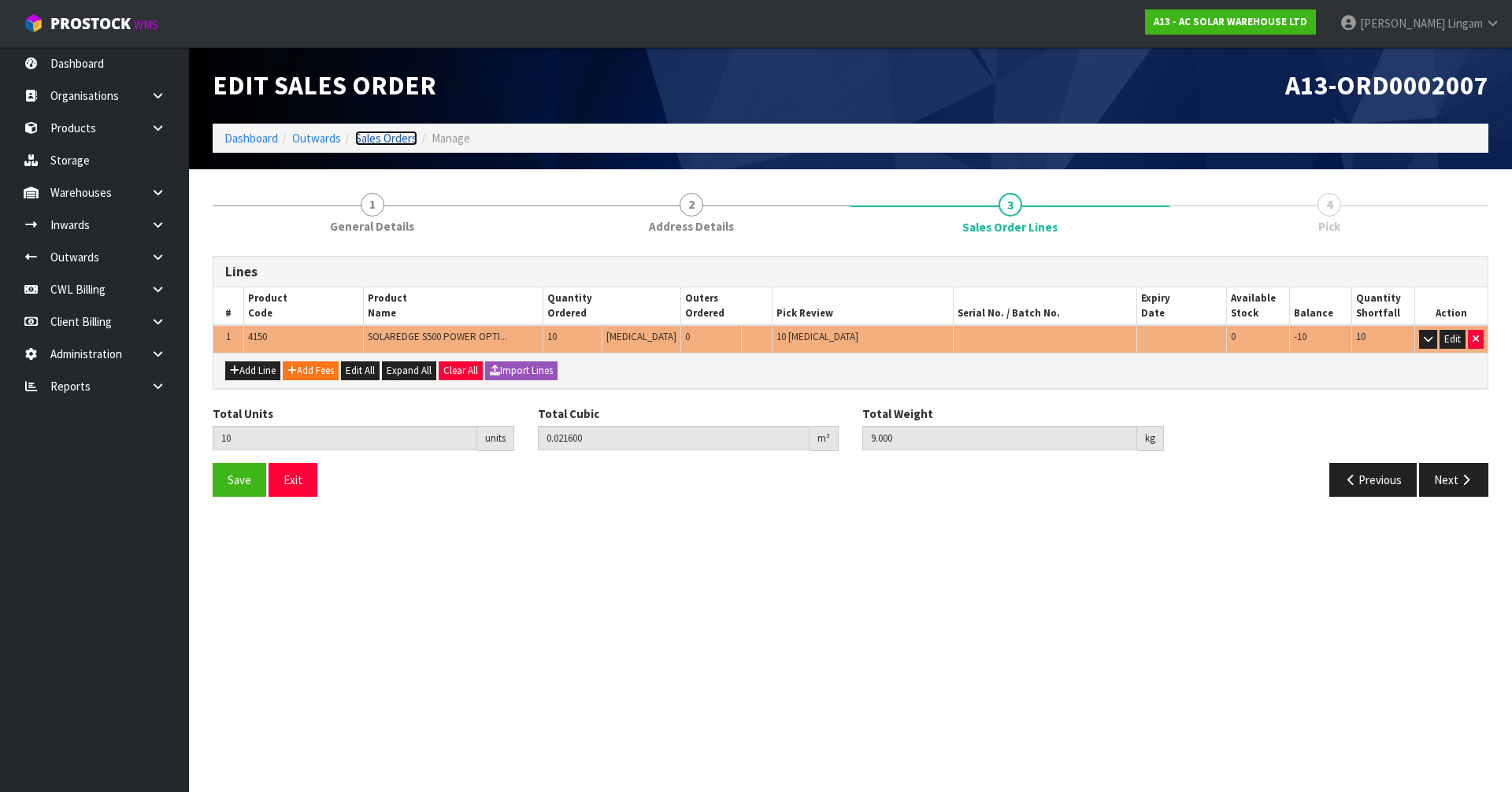
click at [400, 139] on link "Sales Orders" at bounding box center [386, 138] width 62 height 15
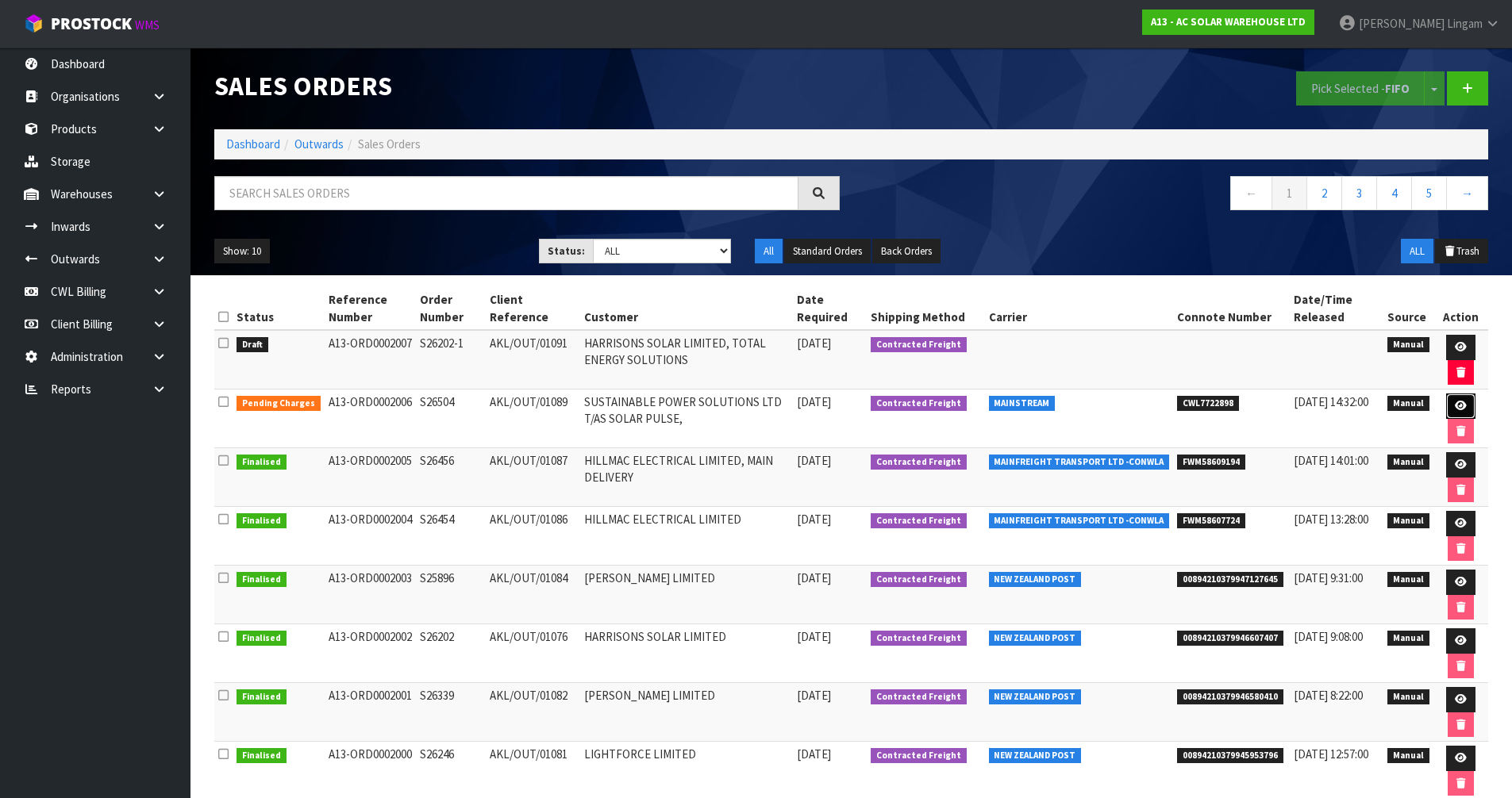
click at [1457, 401] on icon at bounding box center [1461, 405] width 12 height 11
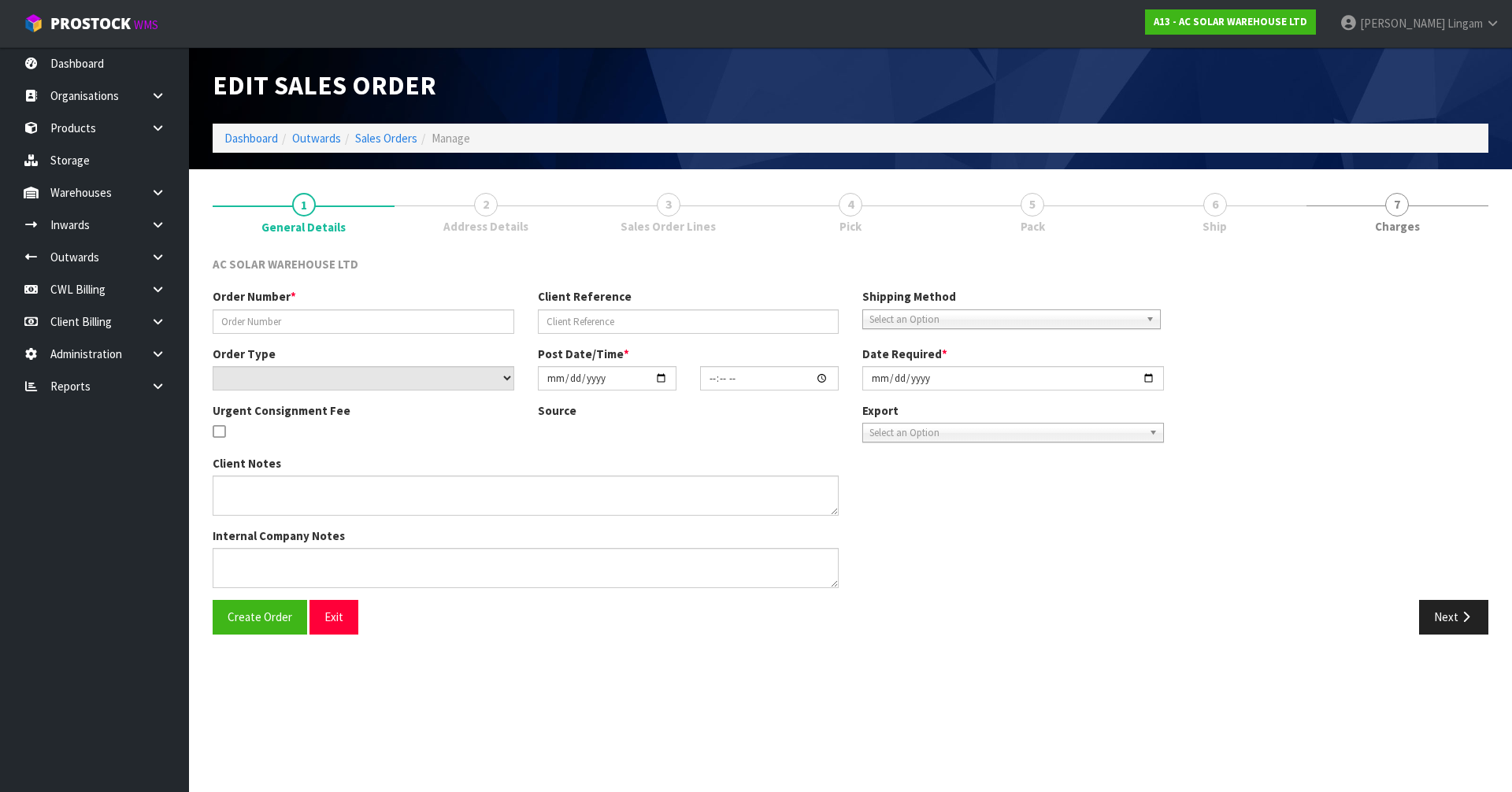
type input "S26504"
type input "AKL/OUT/01089"
select select "number:0"
type input "[DATE]"
type input "12:33:00.000"
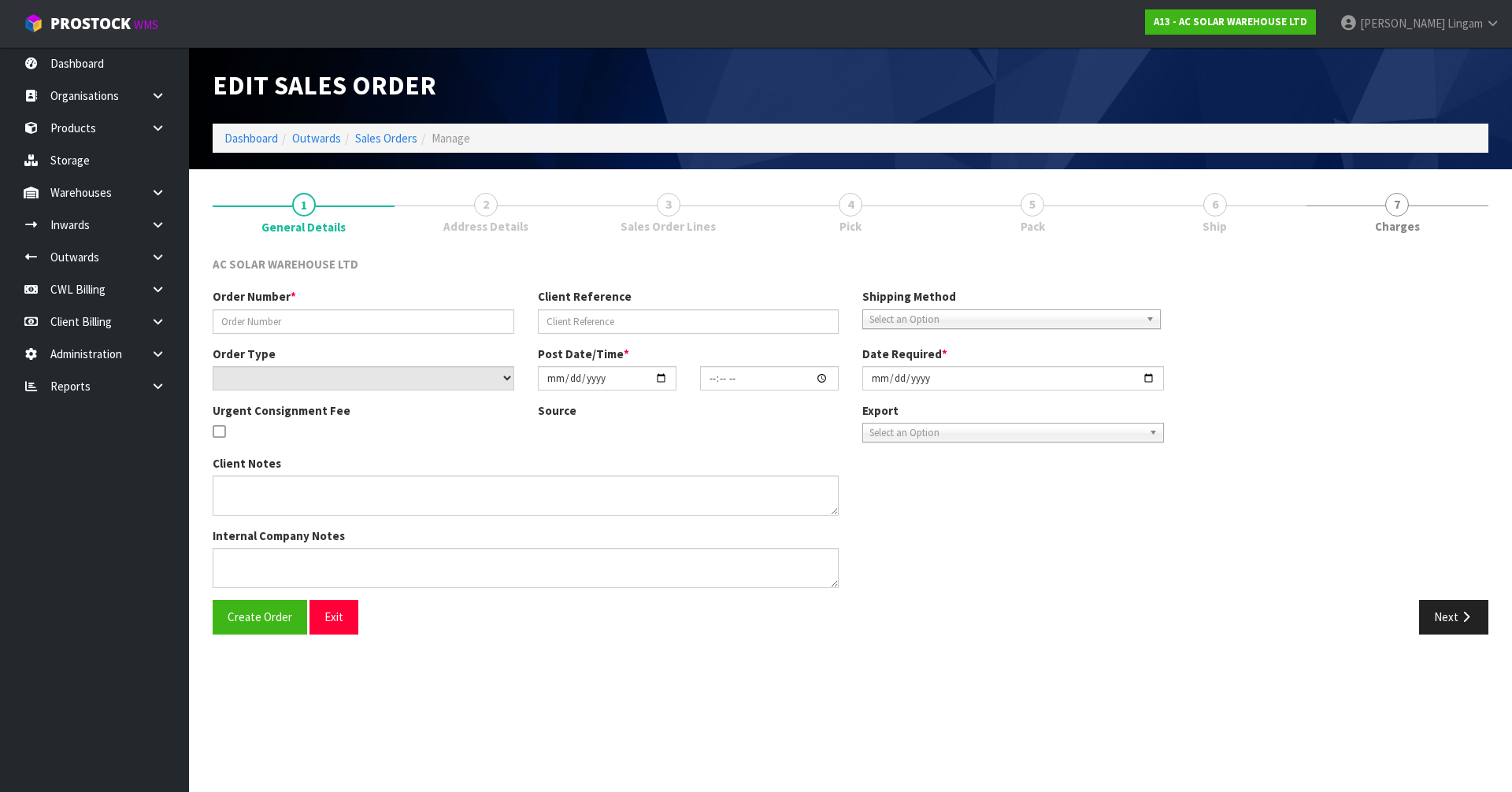
type input "[DATE]"
type textarea "SEND WITH MAINSTREAM"
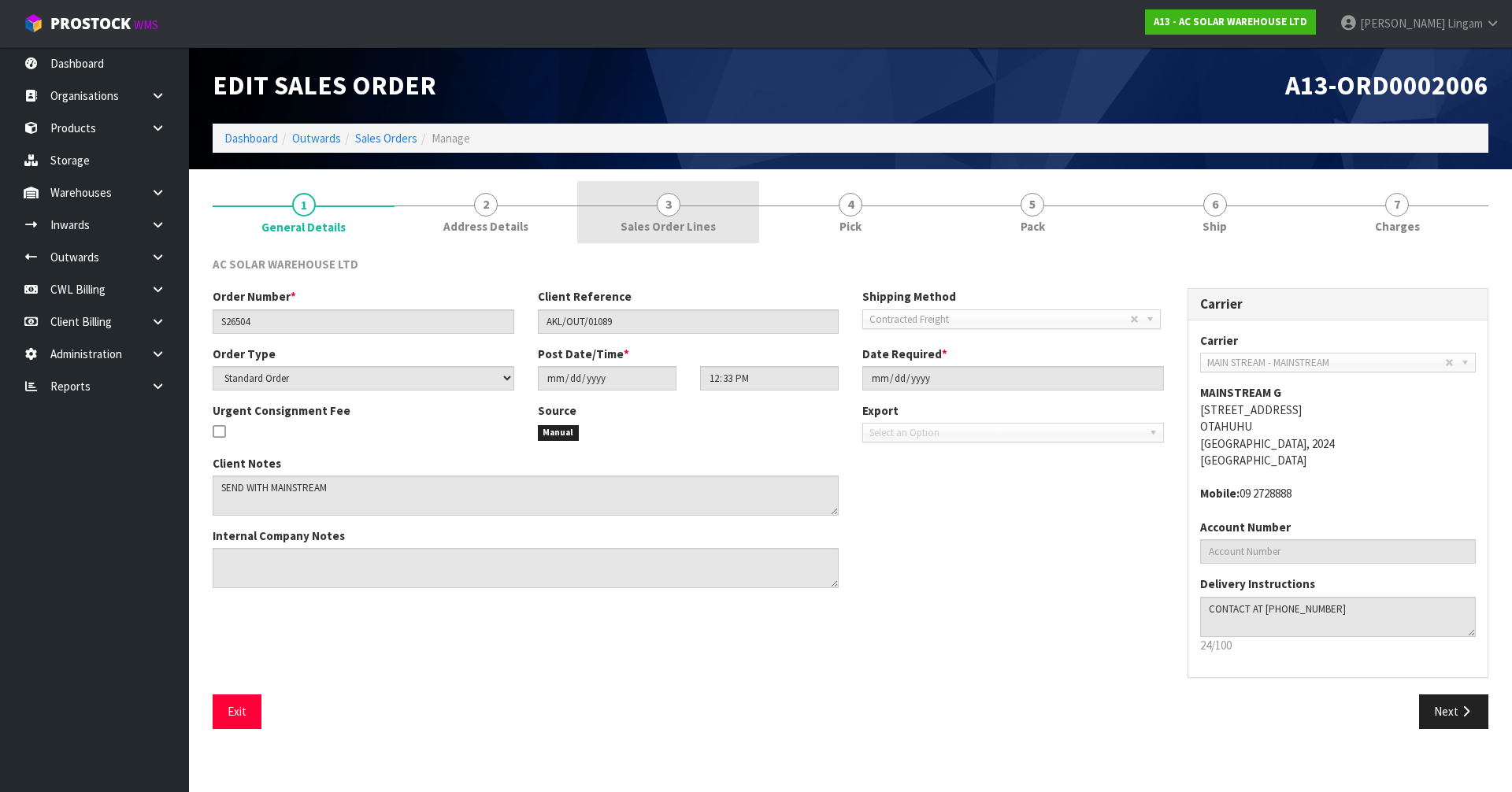
click at [681, 224] on span "Sales Order Lines" at bounding box center [668, 226] width 96 height 16
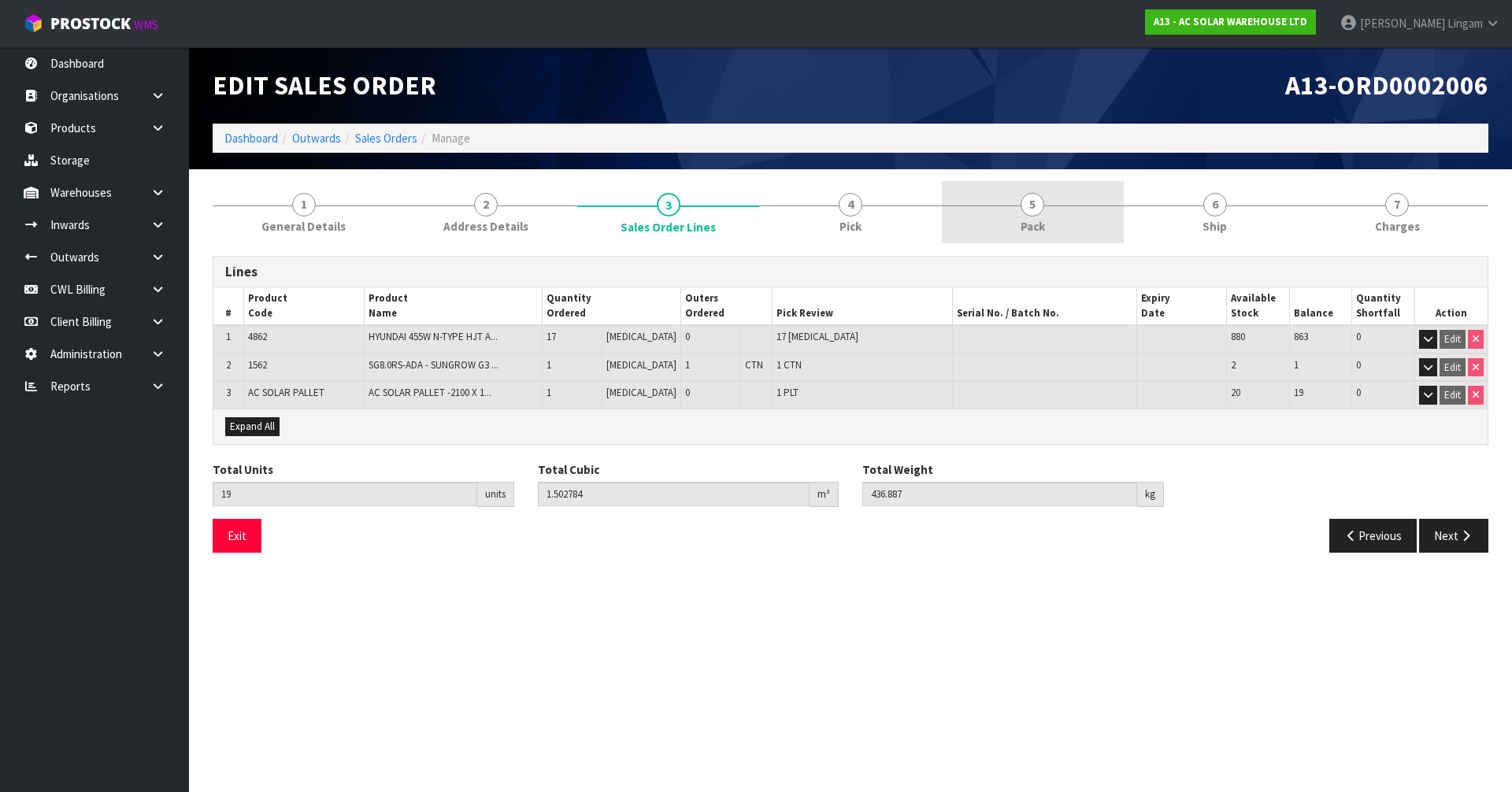
click at [1048, 223] on link "5 Pack" at bounding box center [1033, 212] width 182 height 62
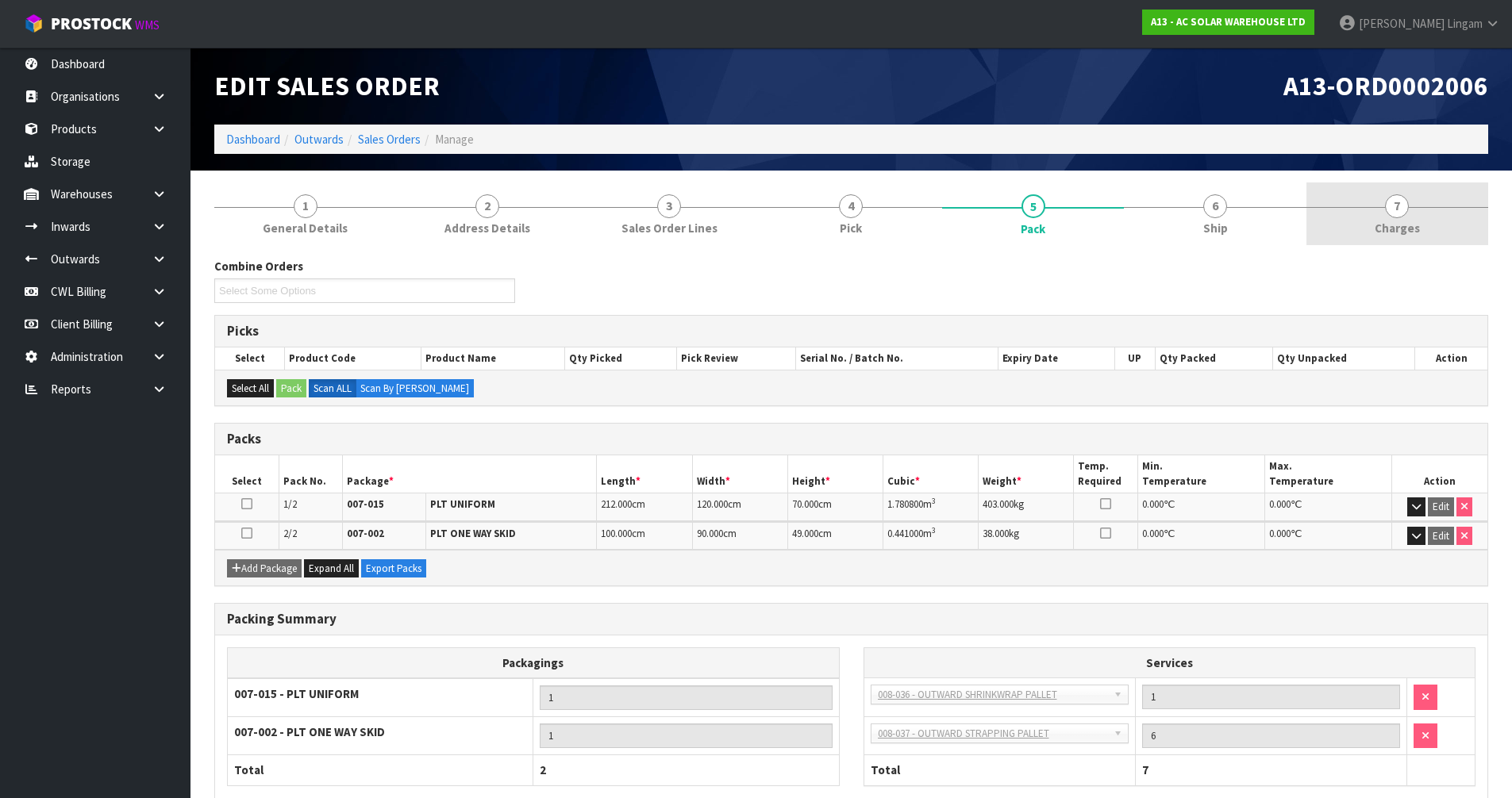
click at [1412, 228] on span "Charges" at bounding box center [1397, 228] width 45 height 16
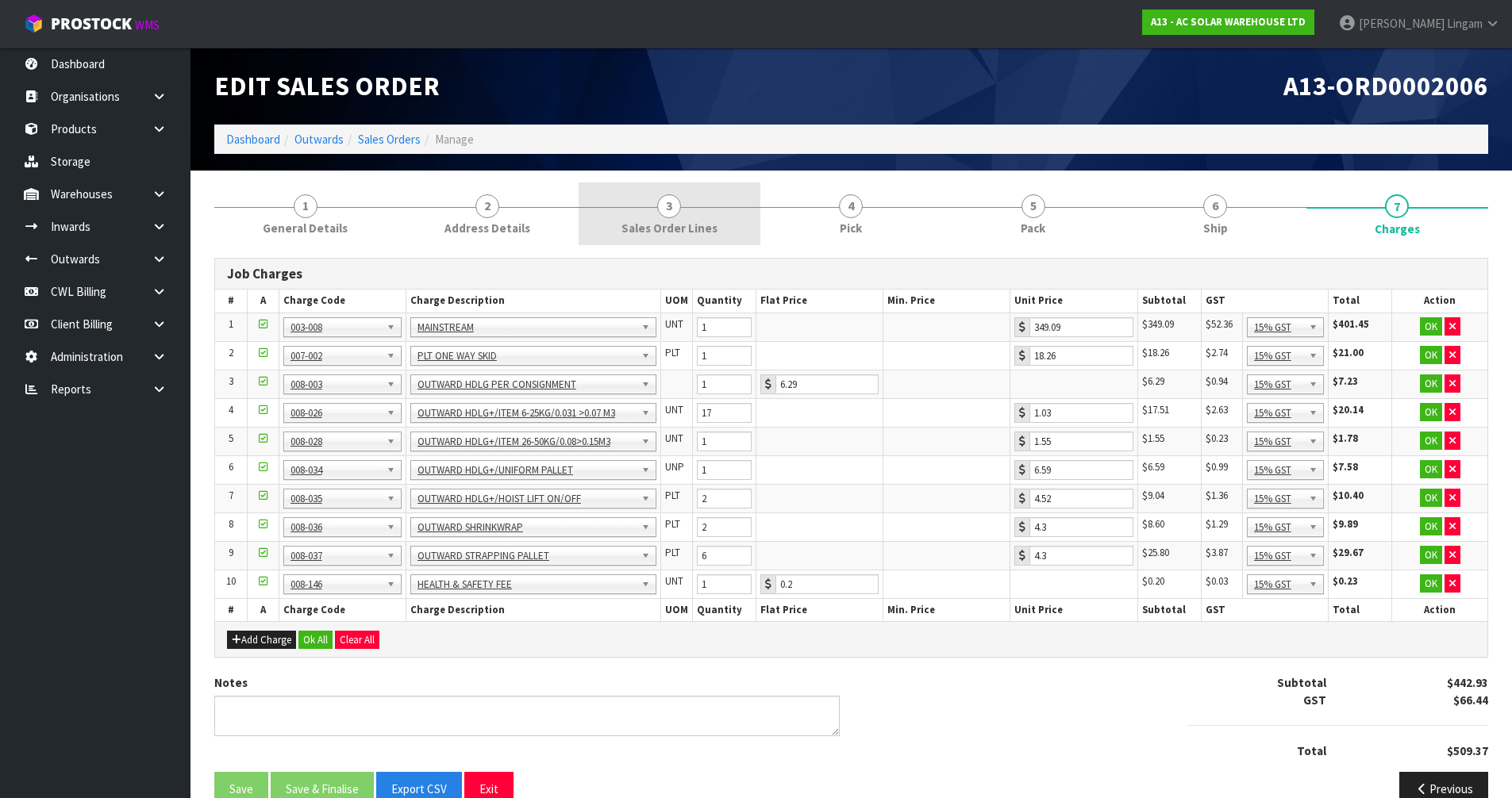
click at [675, 212] on span "3" at bounding box center [669, 206] width 24 height 24
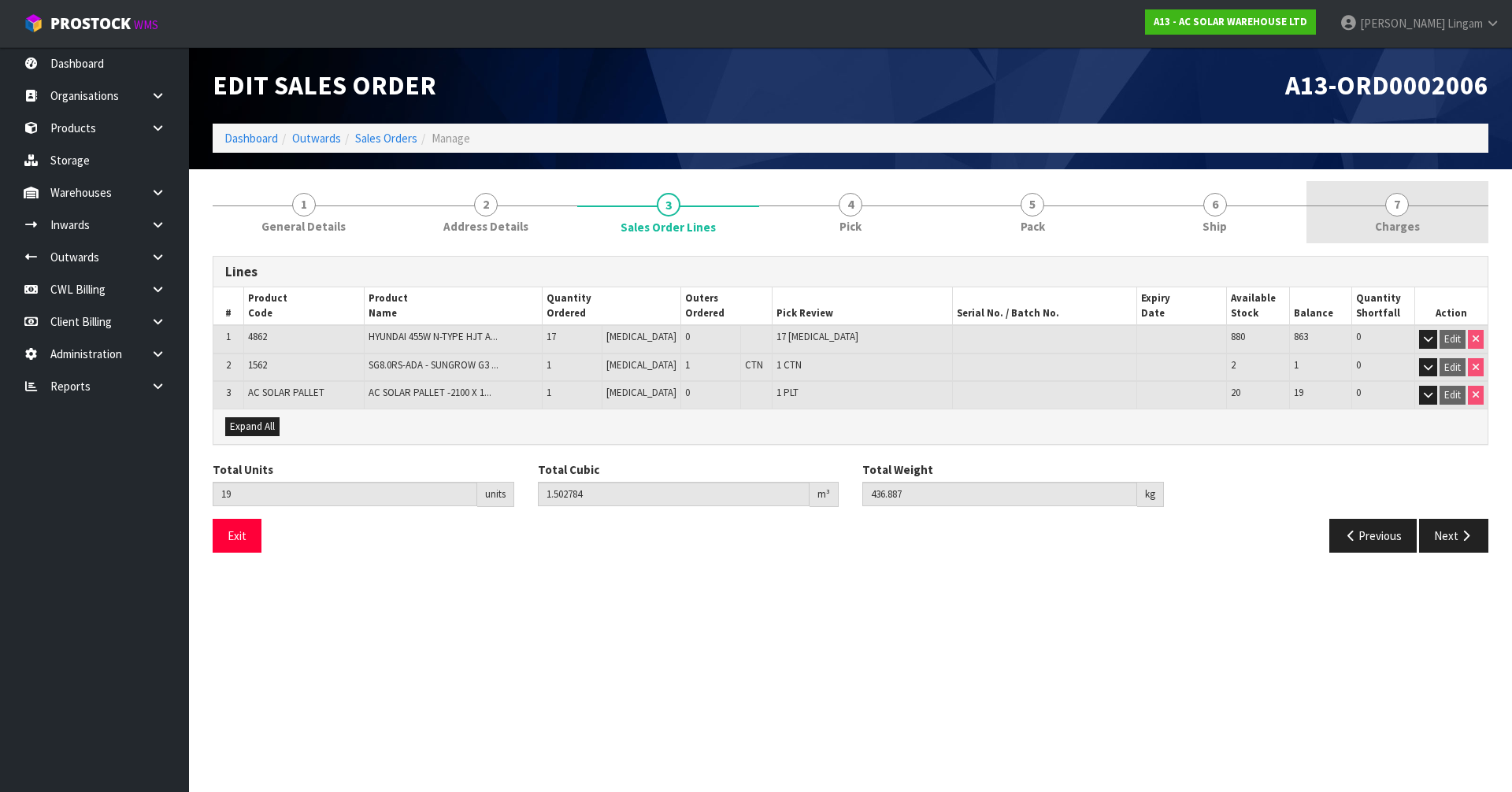
click at [1394, 232] on span "Charges" at bounding box center [1397, 226] width 45 height 16
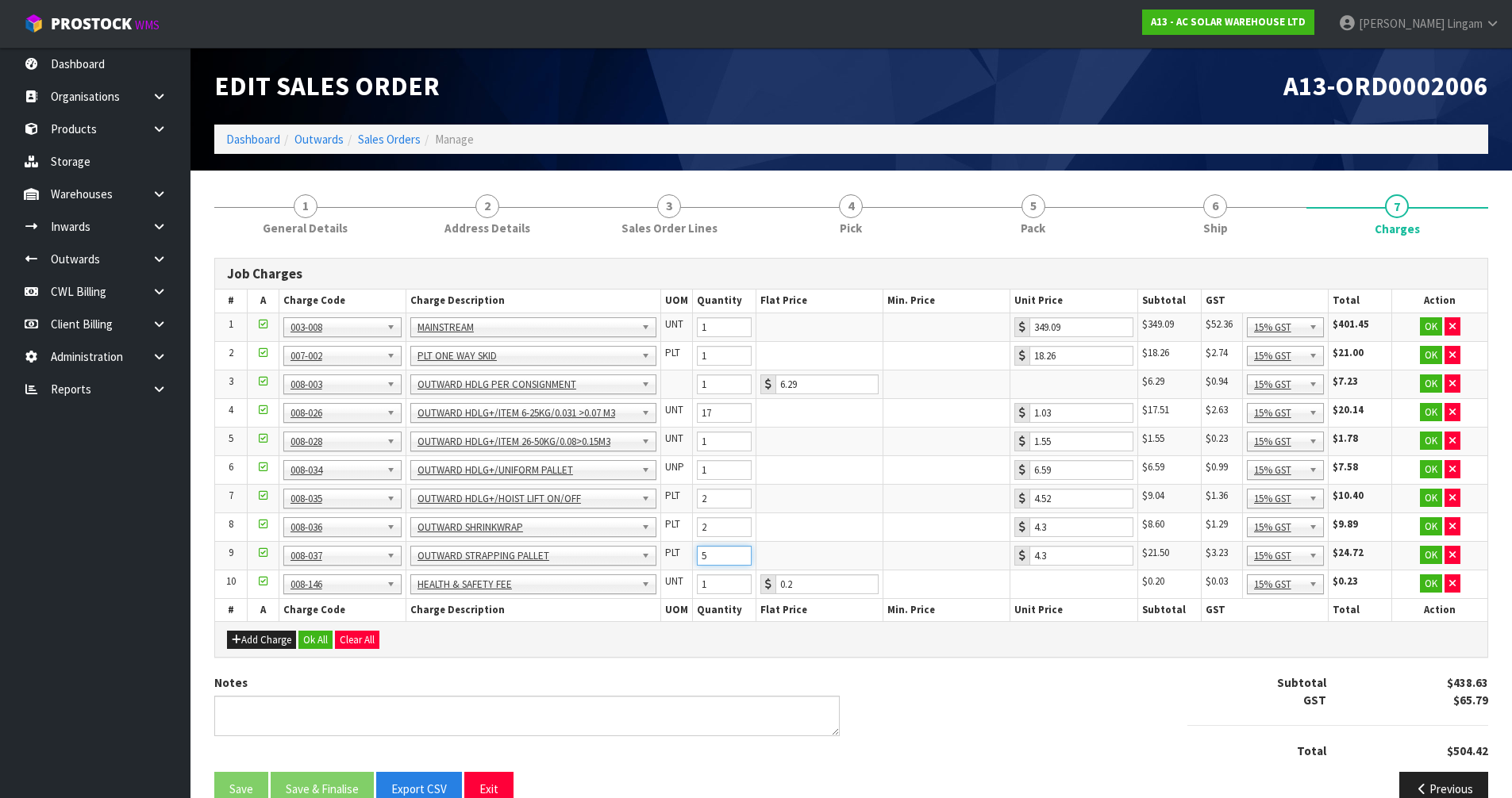
click at [741, 562] on input "5" at bounding box center [724, 555] width 55 height 20
click at [741, 562] on input "4" at bounding box center [724, 555] width 55 height 20
click at [741, 562] on input "3" at bounding box center [724, 555] width 55 height 20
type input "4"
click at [741, 551] on input "4" at bounding box center [724, 555] width 55 height 20
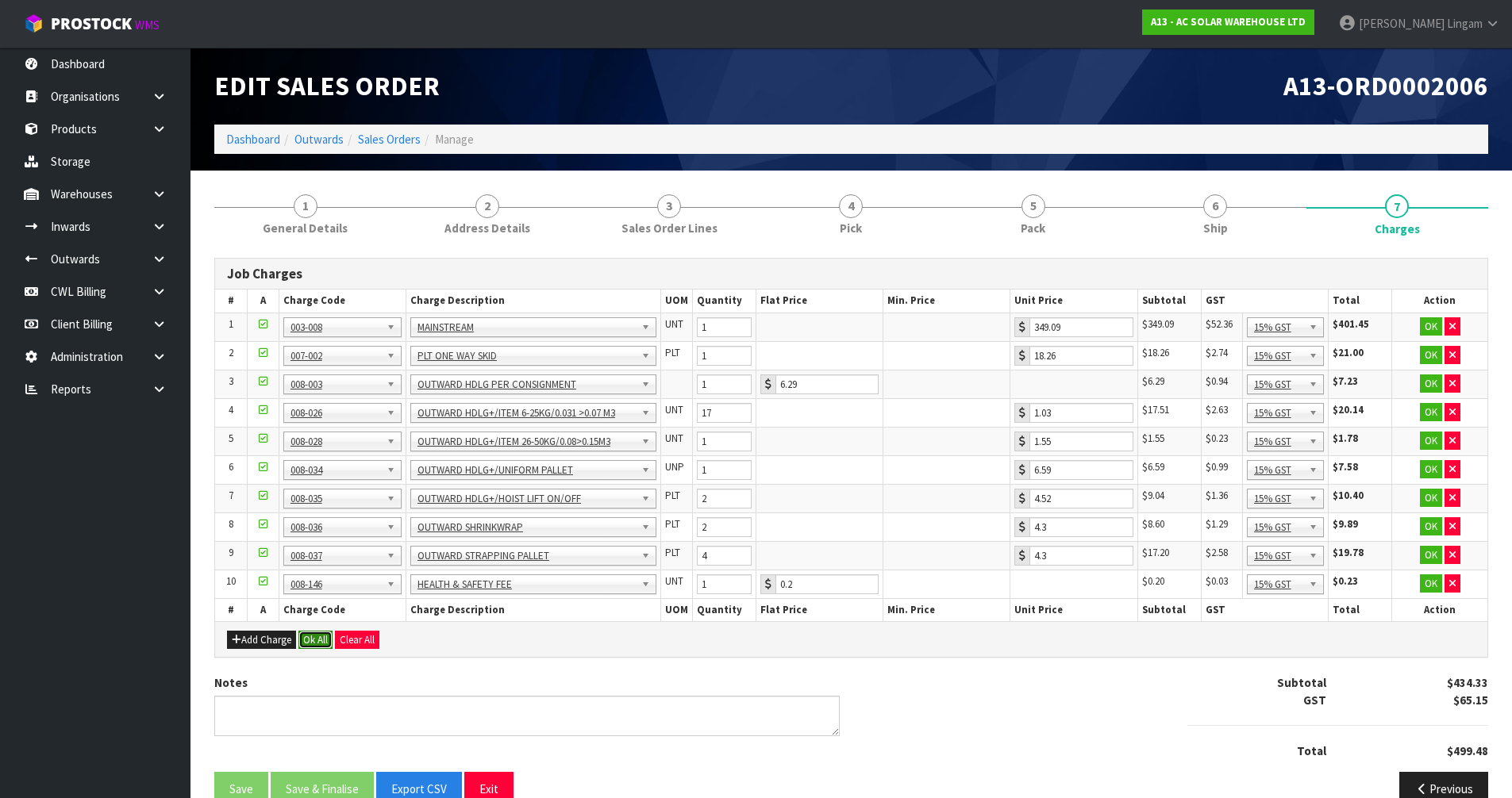
click at [322, 638] on button "Ok All" at bounding box center [315, 640] width 34 height 19
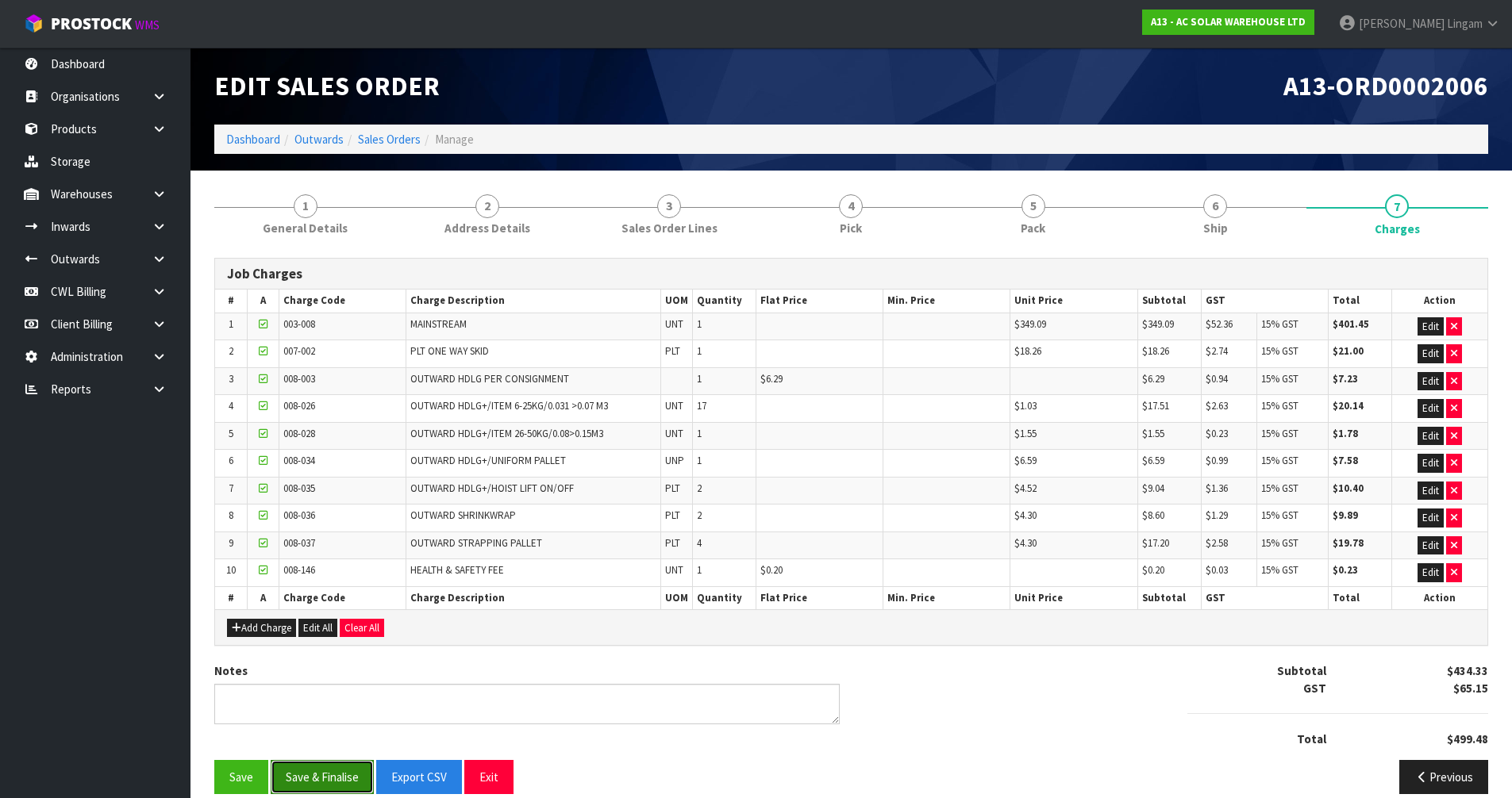
click at [315, 784] on button "Save & Finalise" at bounding box center [322, 777] width 103 height 34
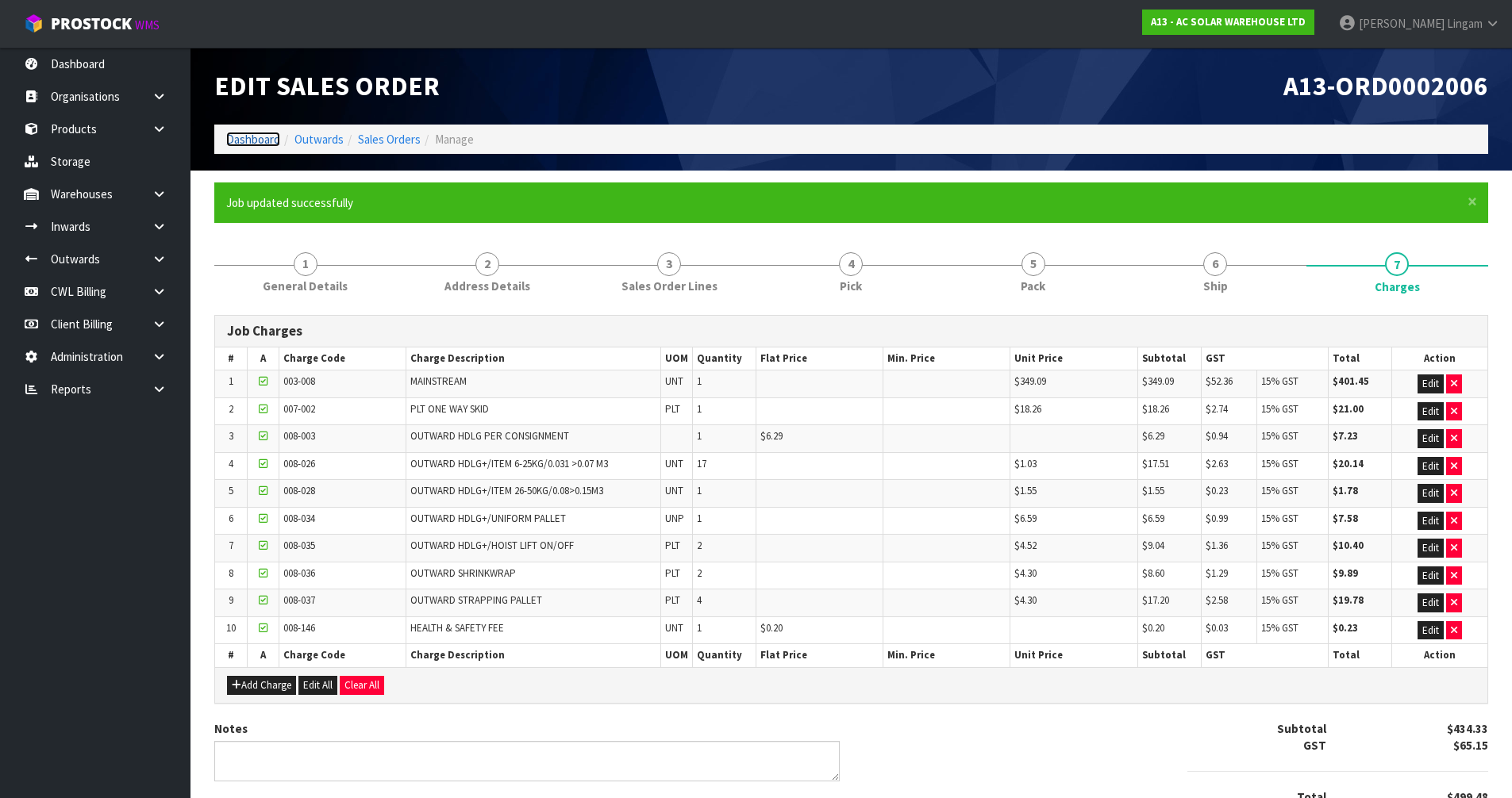
click at [266, 139] on link "Dashboard" at bounding box center [253, 139] width 54 height 15
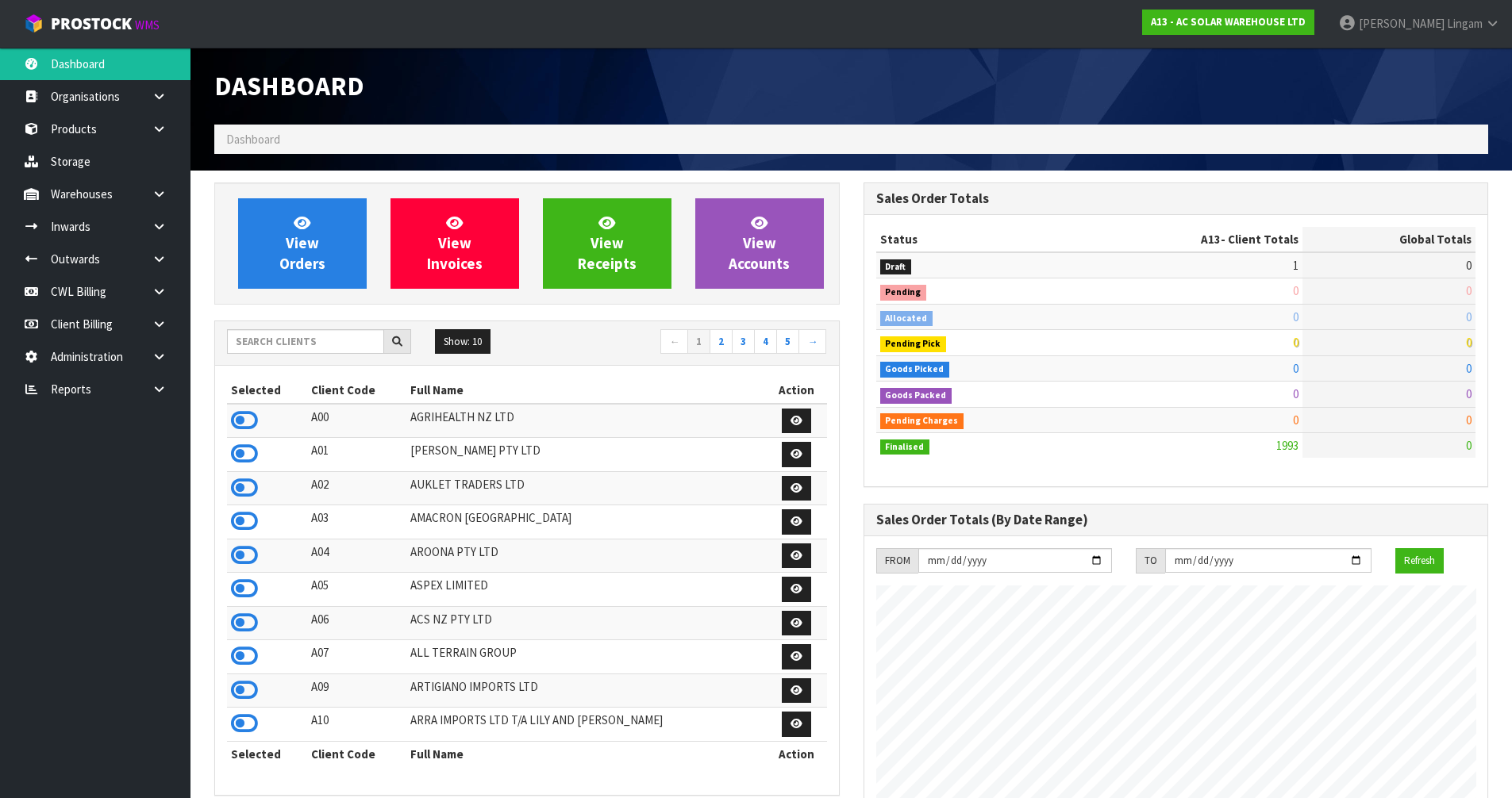
scroll to position [1254, 648]
click at [338, 351] on input "text" at bounding box center [306, 341] width 157 height 25
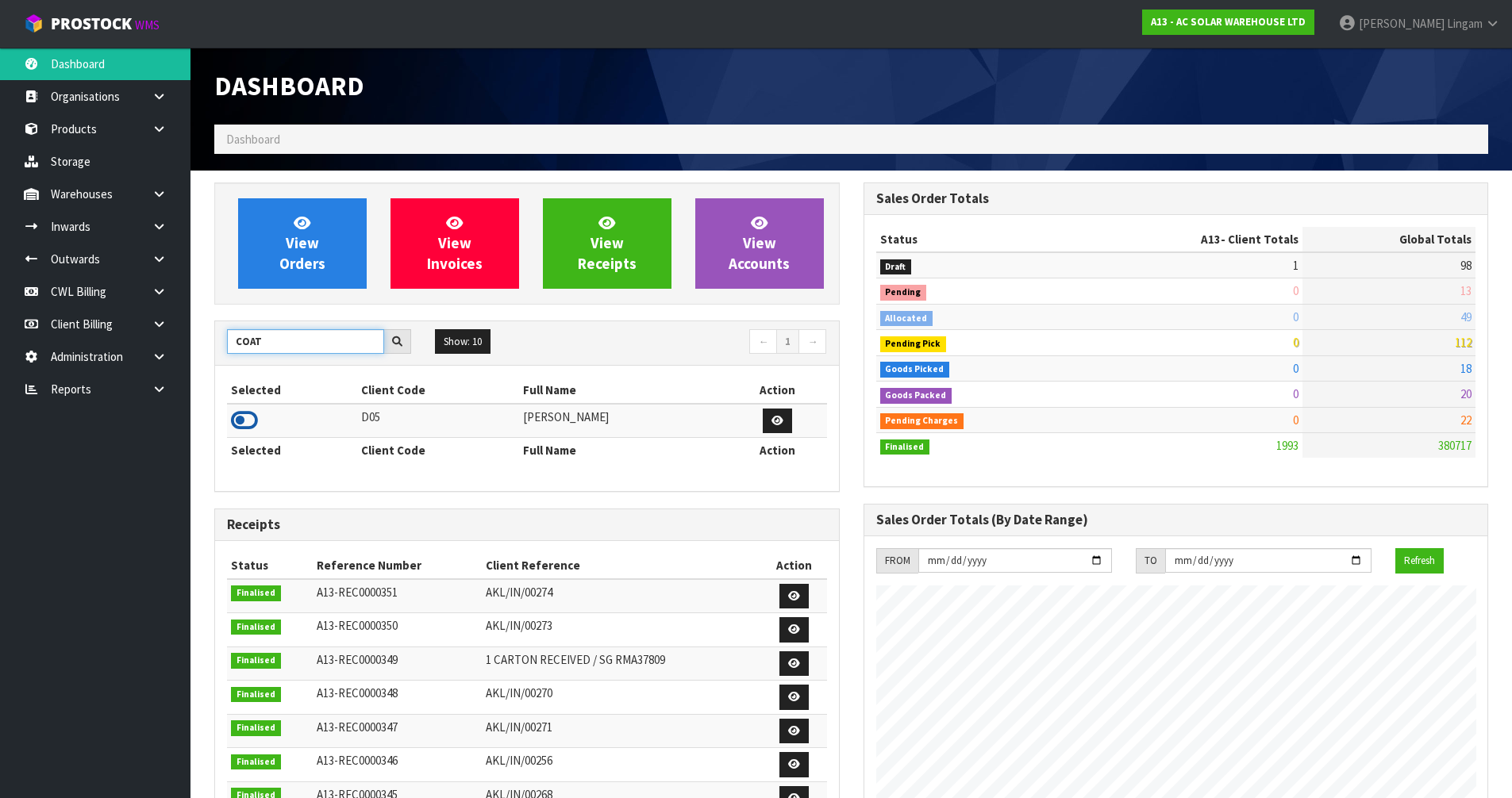
type input "COAT"
click at [253, 413] on icon at bounding box center [244, 420] width 27 height 24
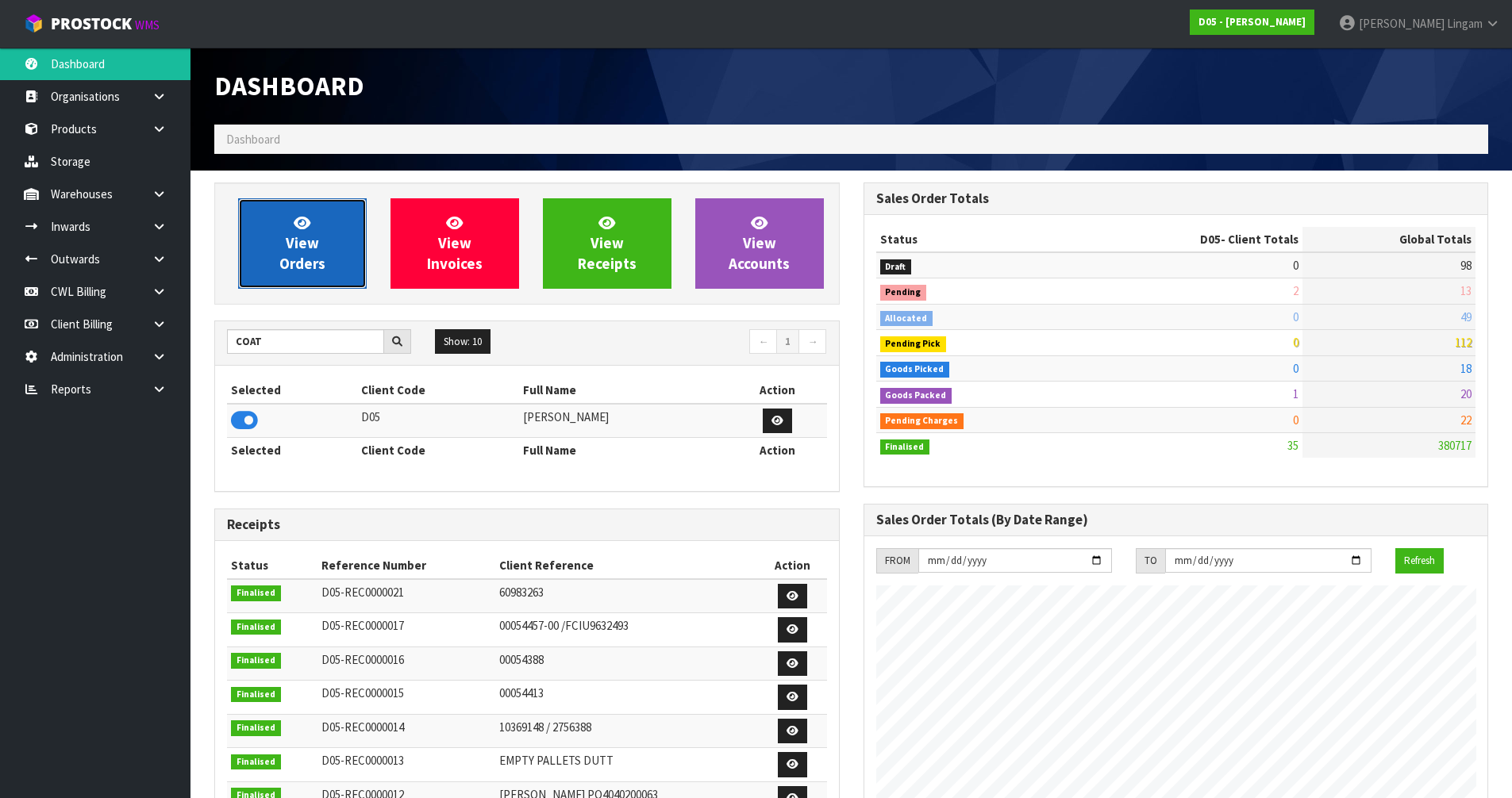
scroll to position [1389, 648]
click at [303, 274] on link "View Orders" at bounding box center [302, 243] width 128 height 91
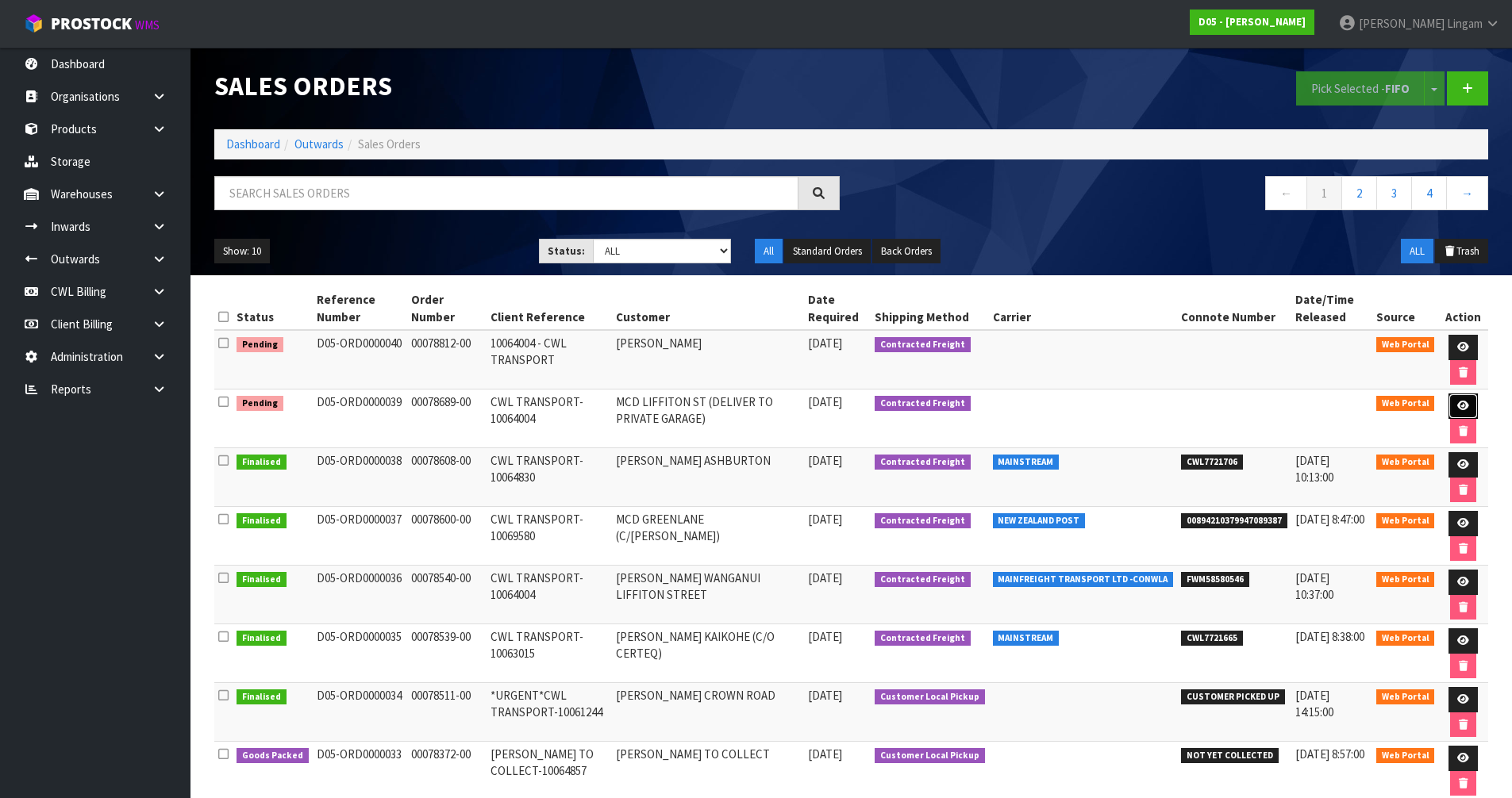
click at [1465, 412] on link at bounding box center [1463, 406] width 29 height 25
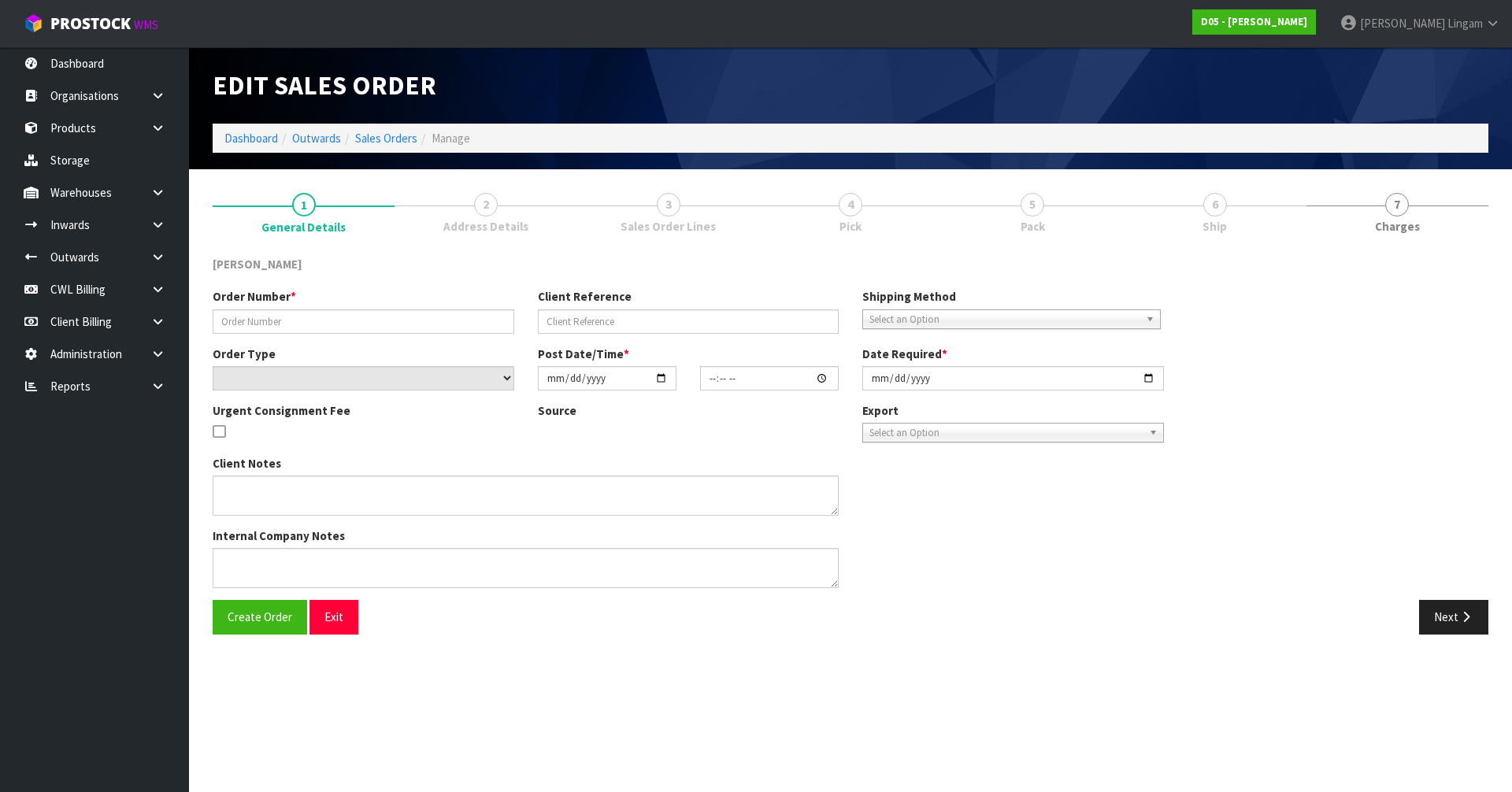
type input "00078689-00"
type input "CWL TRANSPORT-10064004"
select select "number:0"
type input "[DATE]"
type input "10:02:00.000"
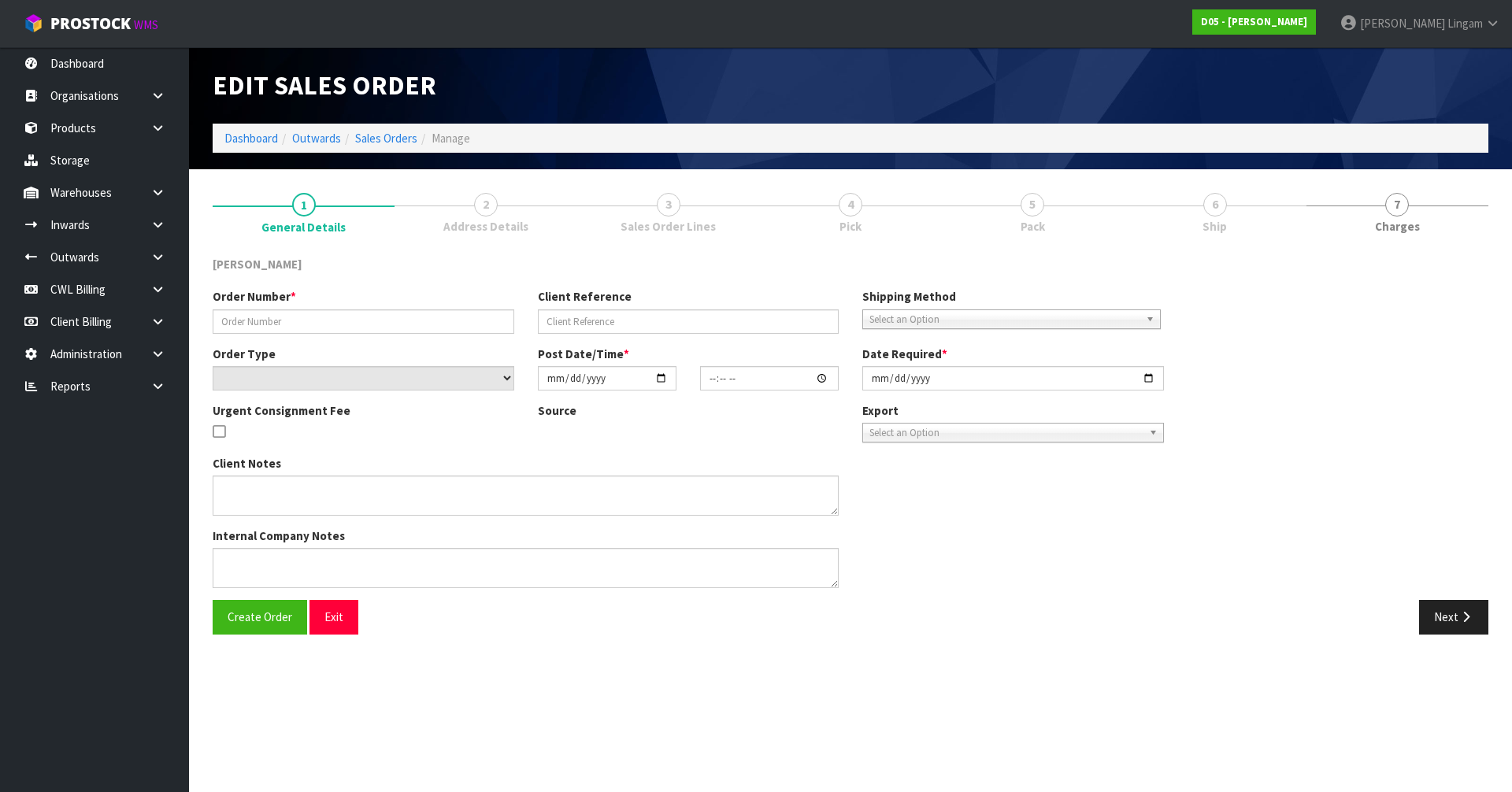
type input "[DATE]"
type textarea "DELIVERY TO PRIVATE GARAGE - CALL [PERSON_NAME] [PHONE_NUMBER] PRIOR SO HE CAN …"
type textarea "I AM TRYING TO FIND OUT WHERE THESE SCREENS ARE. I HAVE SENT EMAILS THERE IS 1 …"
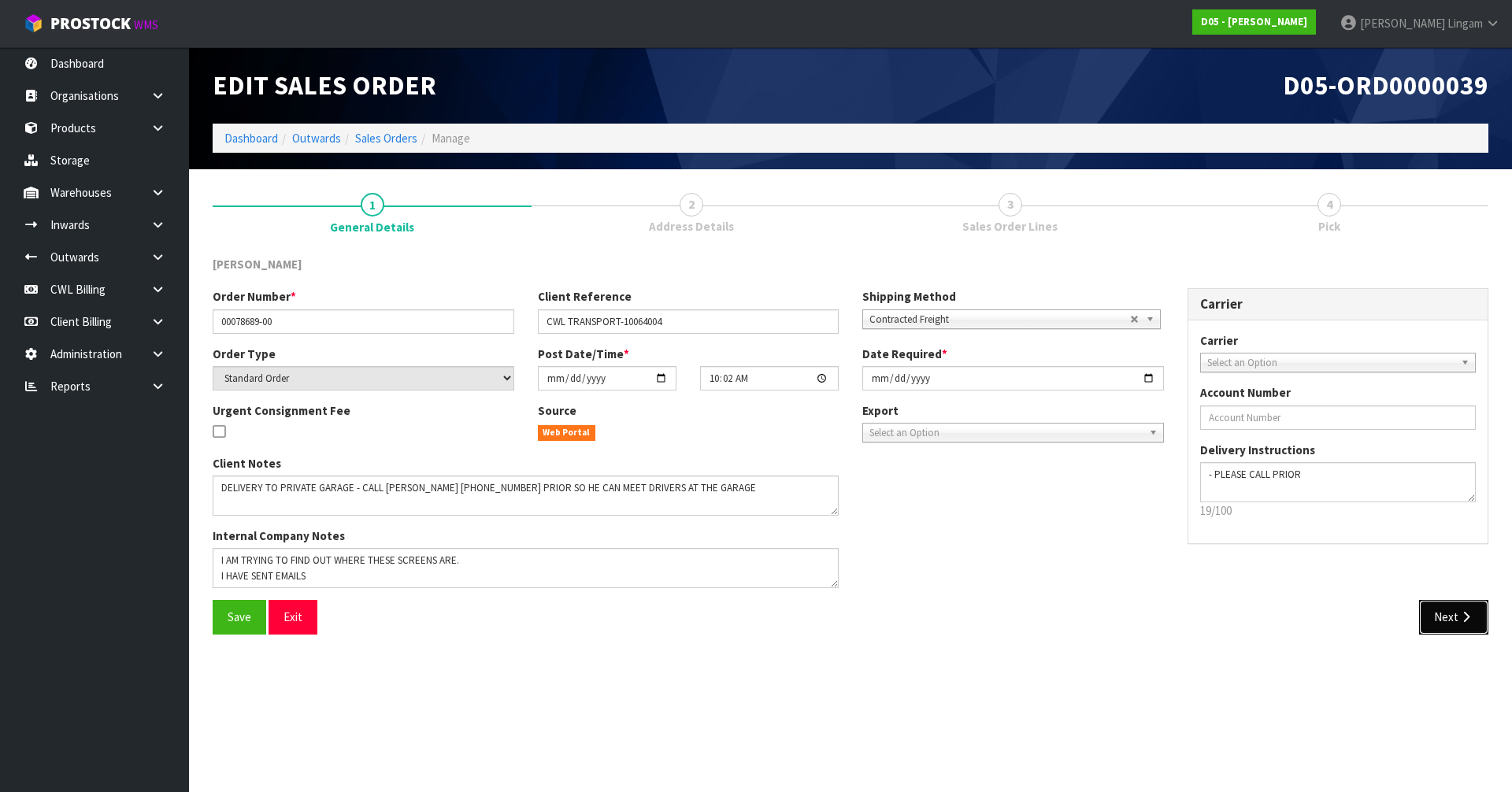
click at [1450, 623] on button "Next" at bounding box center [1453, 617] width 69 height 34
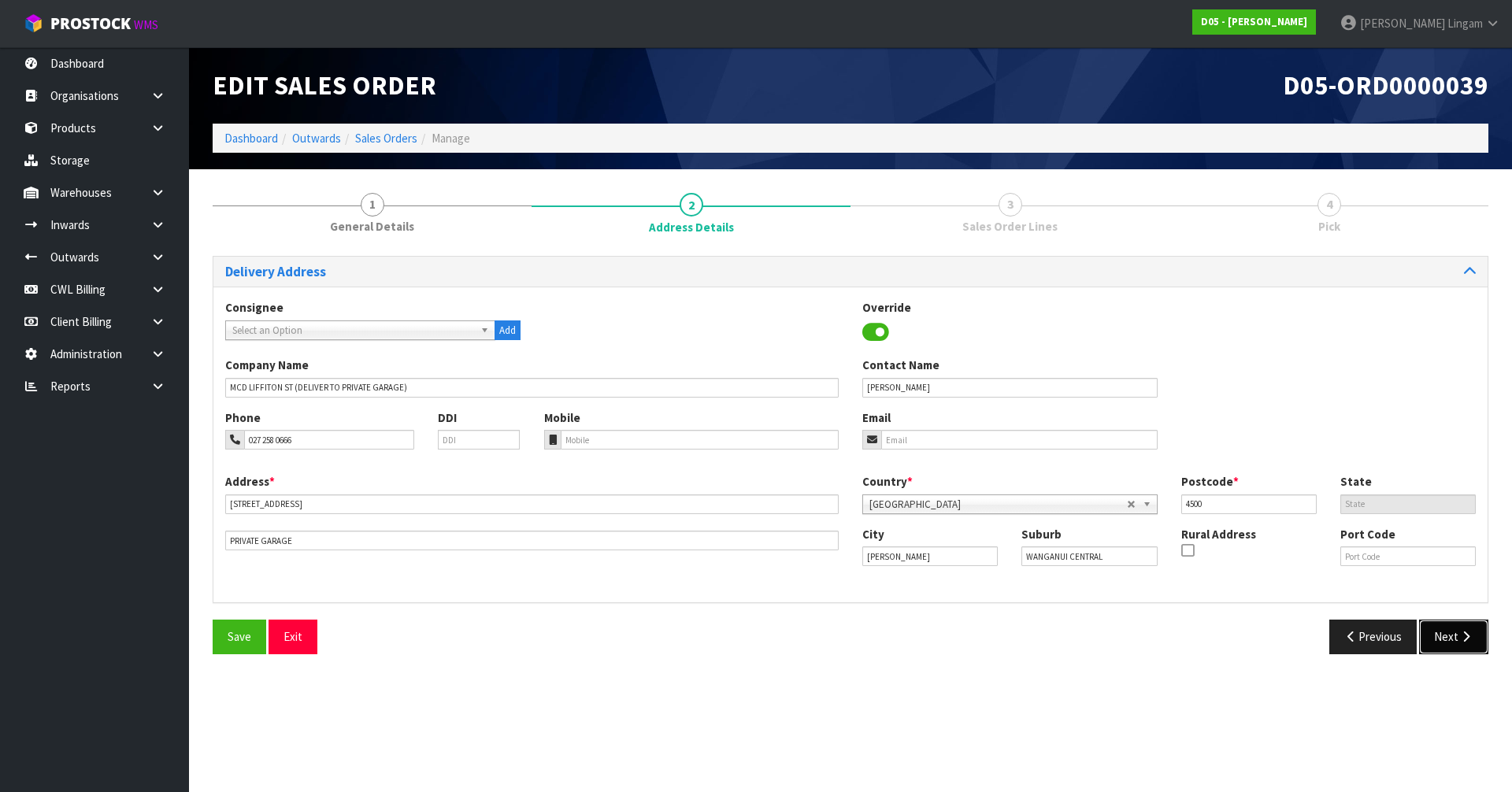
click at [1437, 643] on button "Next" at bounding box center [1453, 636] width 69 height 34
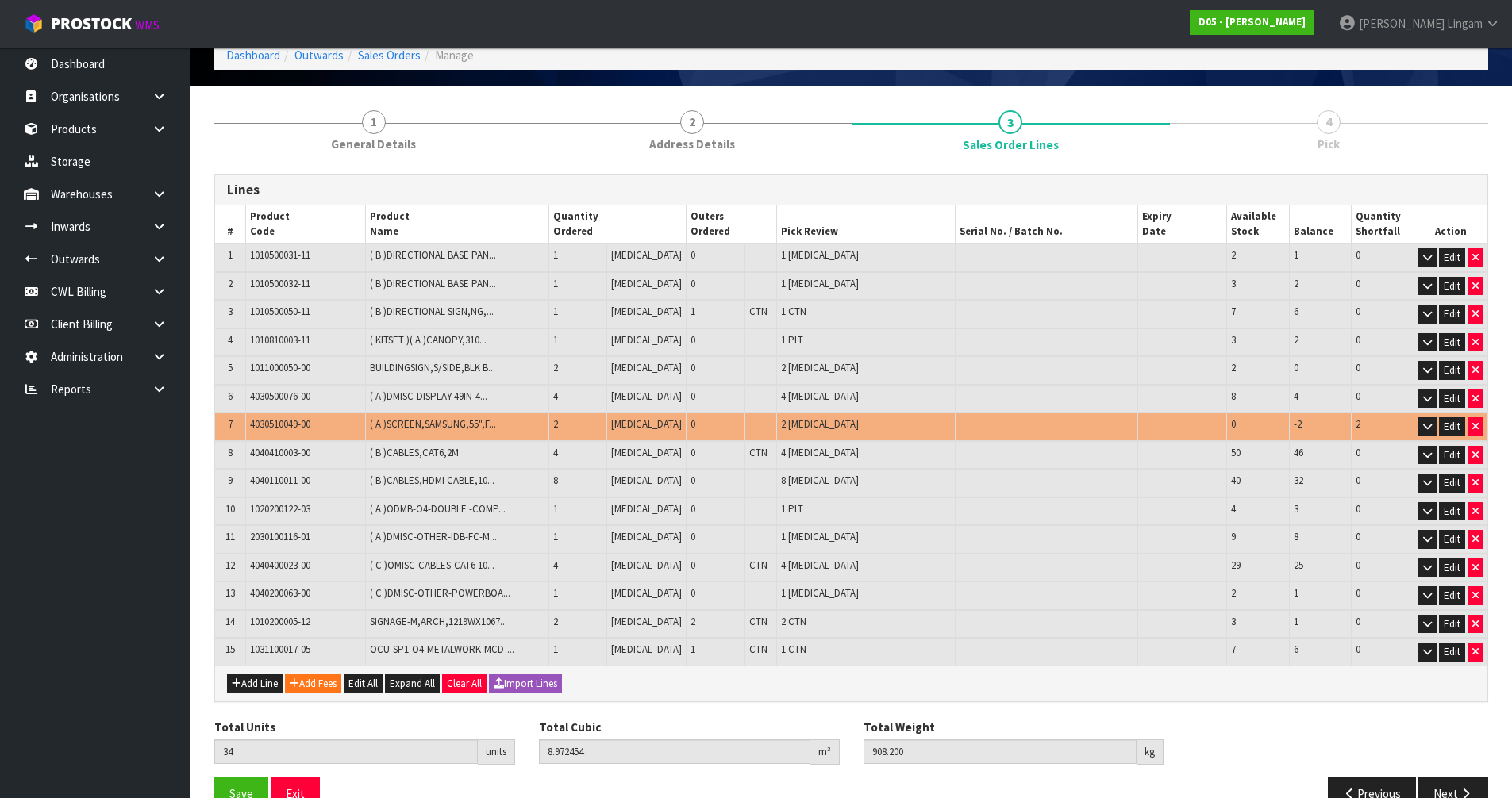
scroll to position [121, 0]
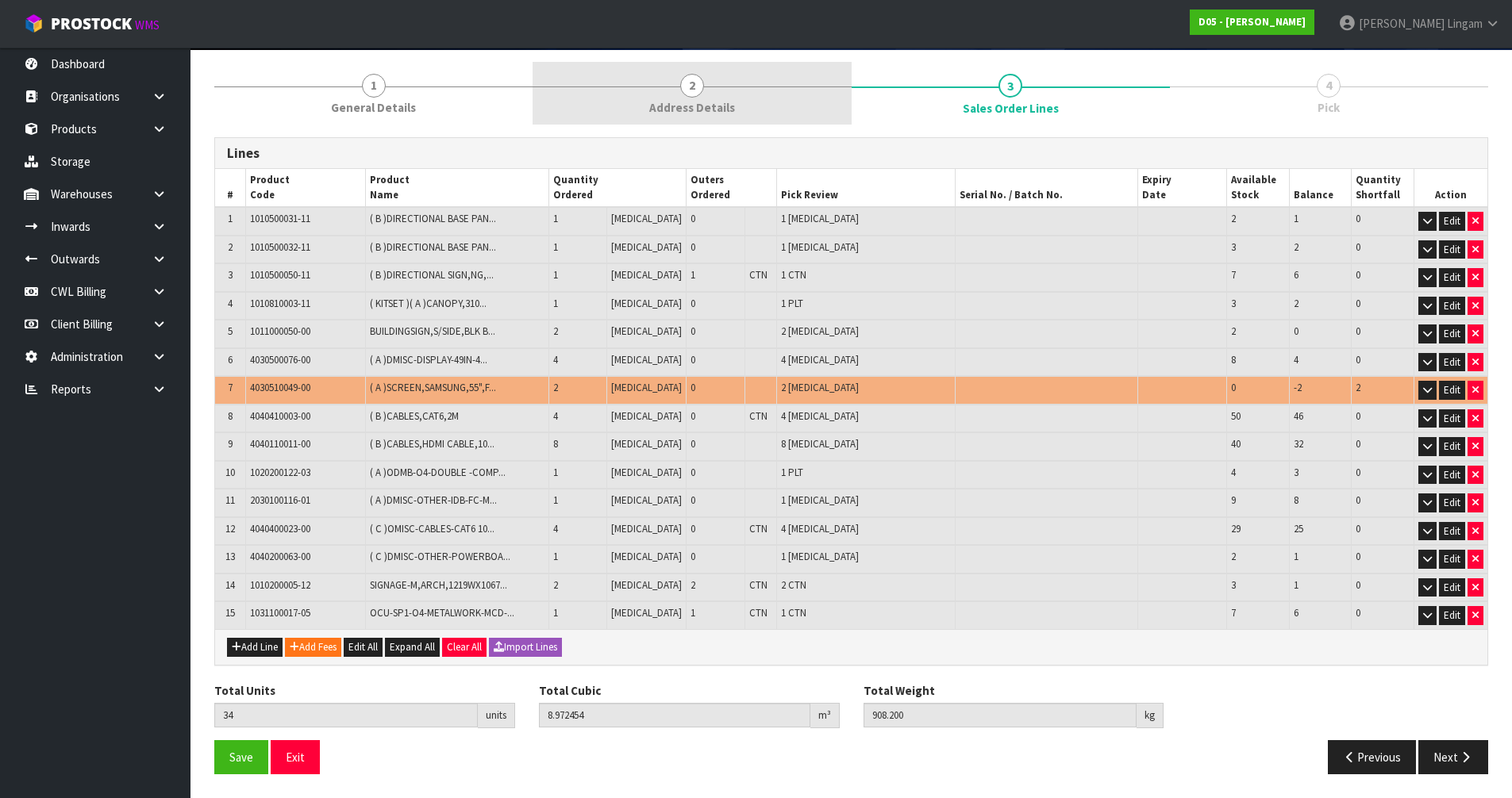
click at [752, 87] on div at bounding box center [691, 87] width 318 height 1
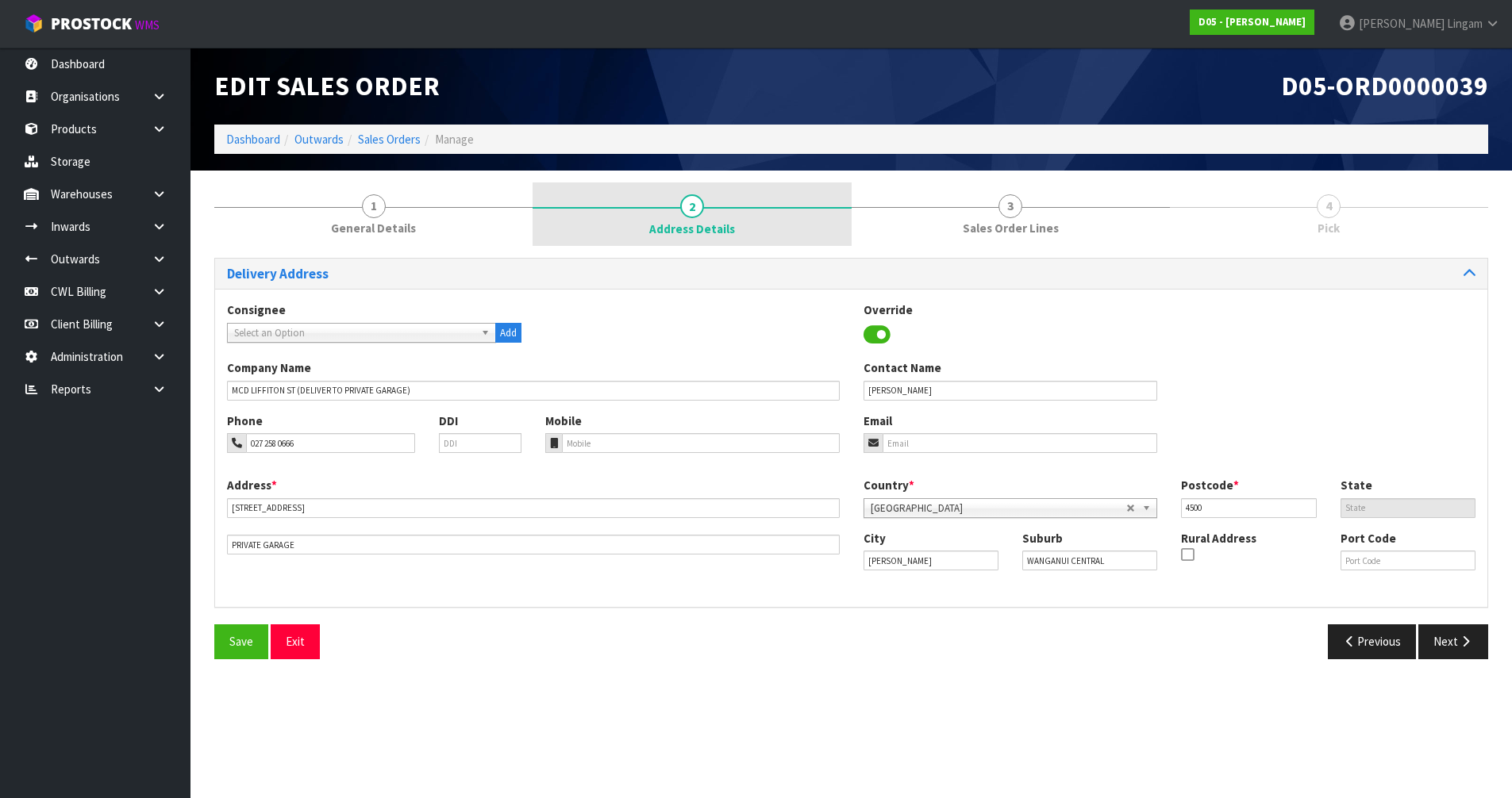
scroll to position [0, 0]
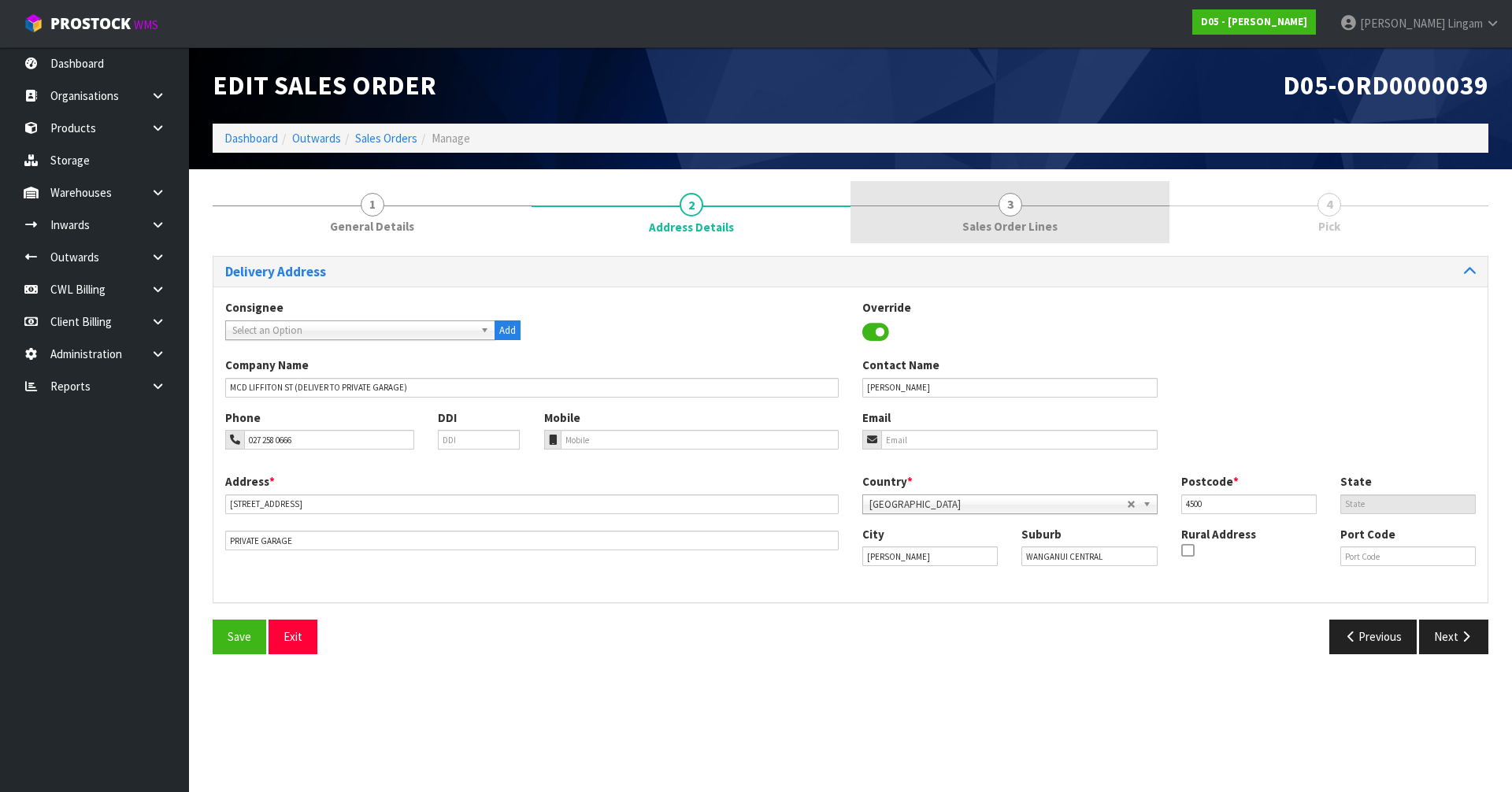
click at [1066, 204] on link "3 Sales Order Lines" at bounding box center [1009, 212] width 319 height 62
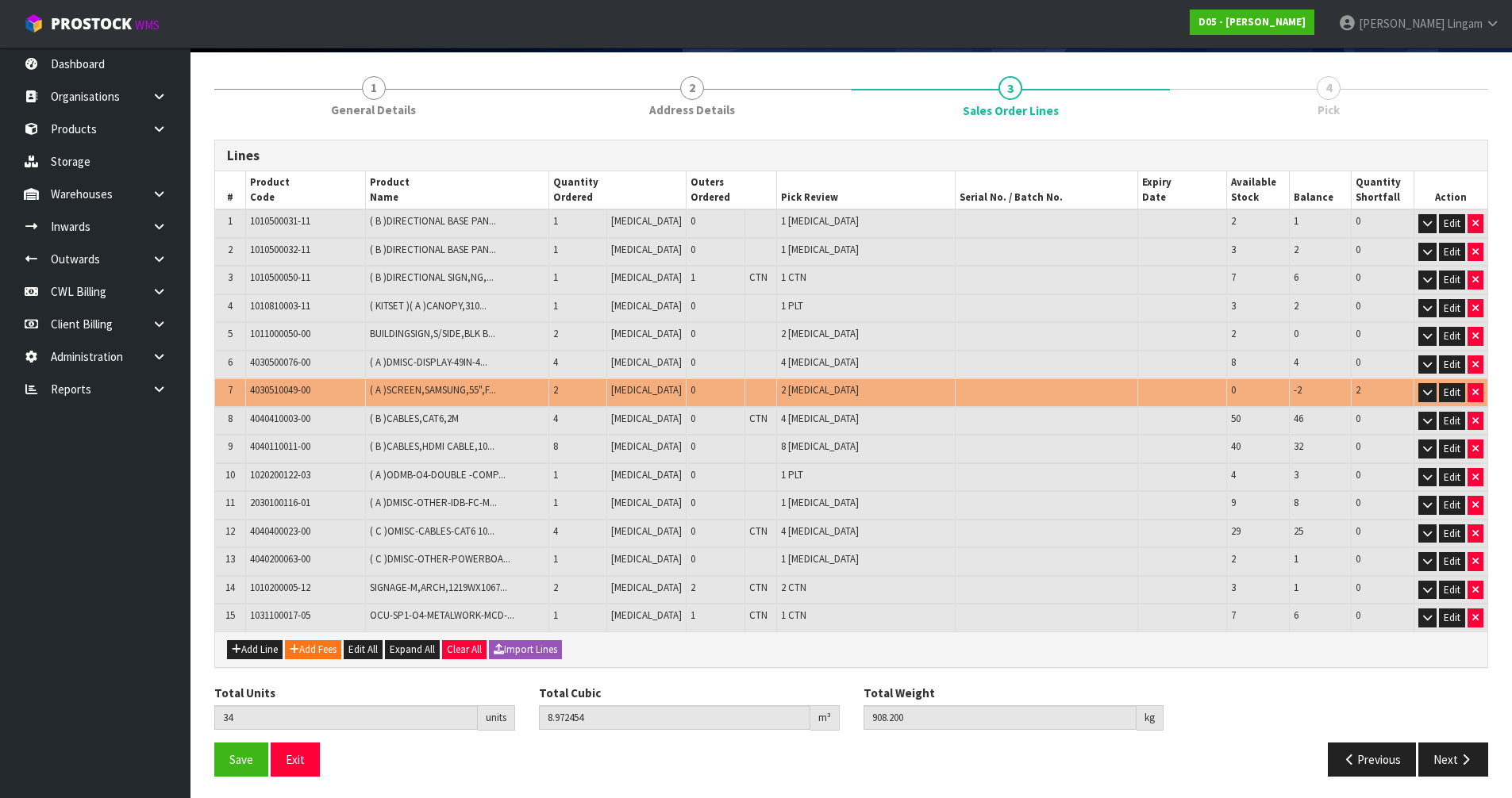
scroll to position [121, 0]
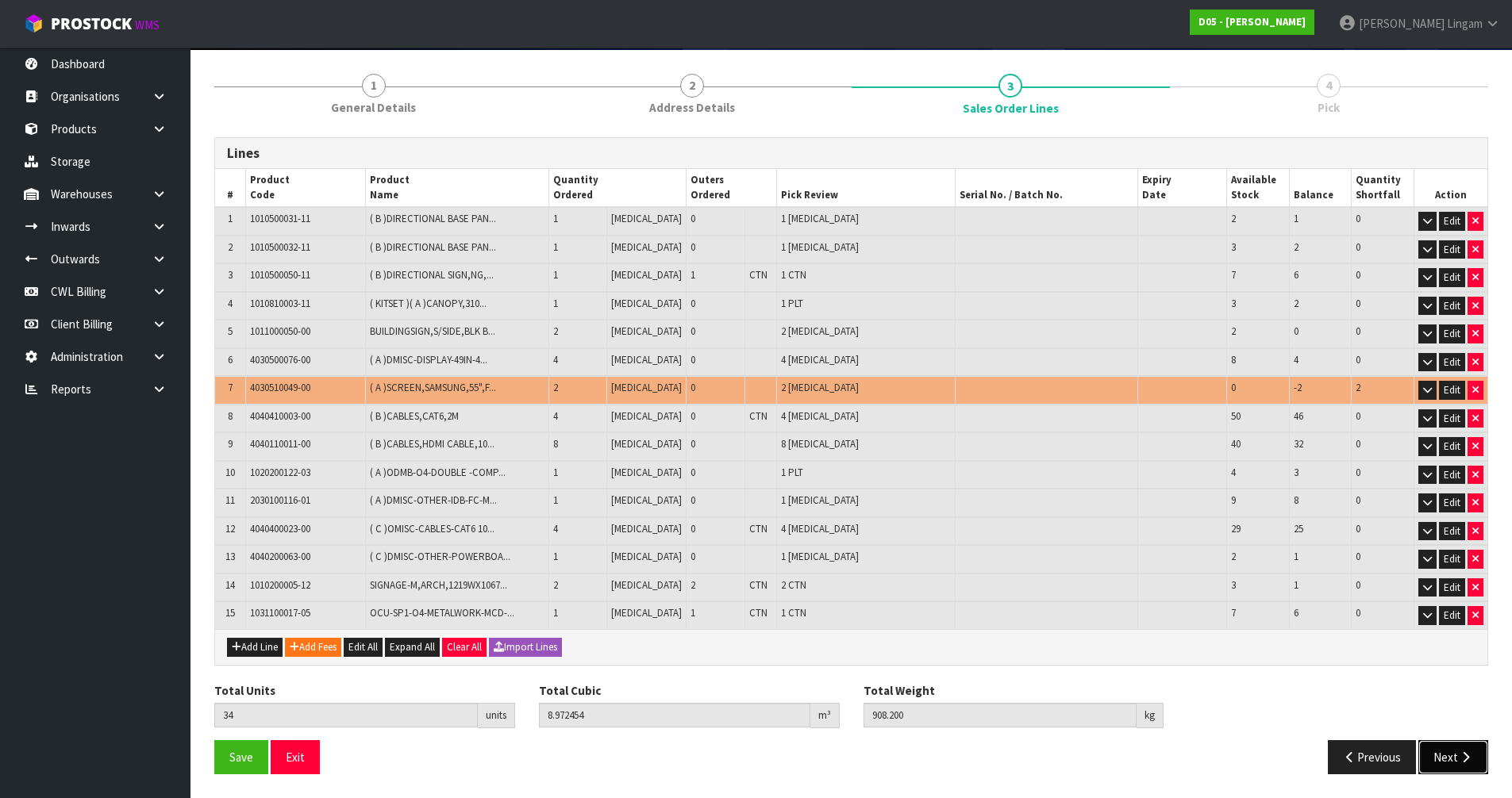
click at [1456, 761] on button "Next" at bounding box center [1453, 757] width 69 height 34
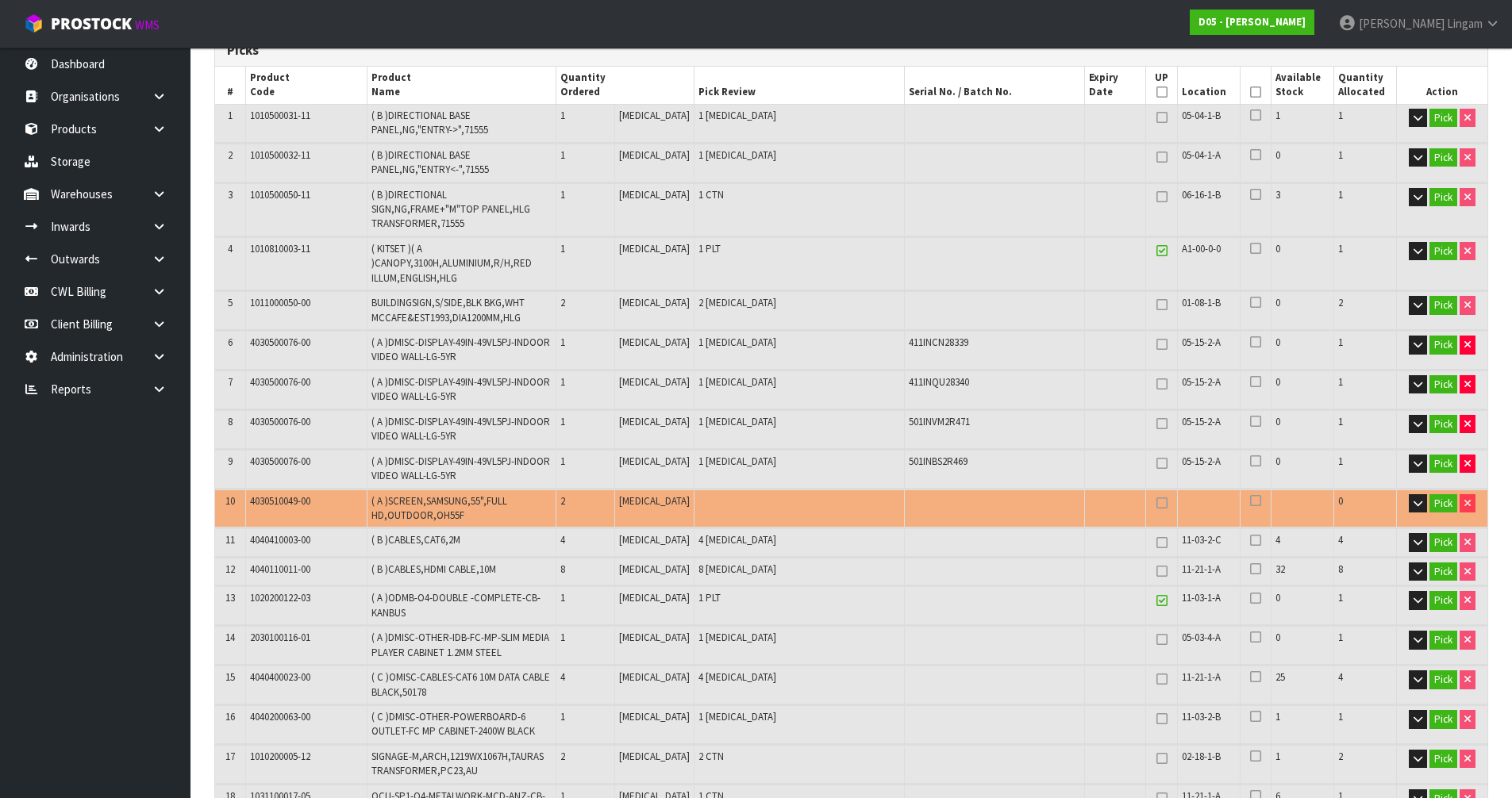
scroll to position [238, 0]
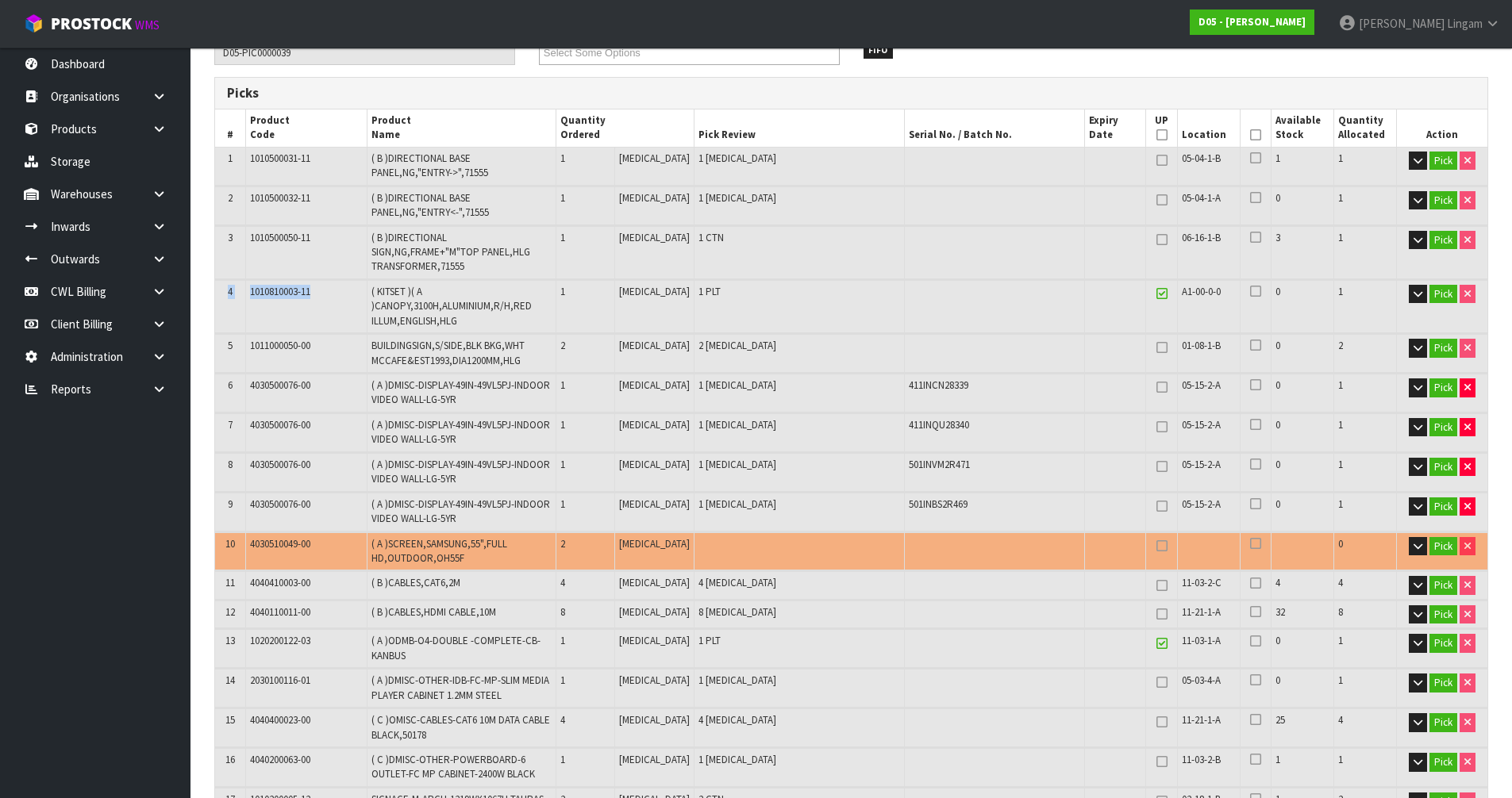
drag, startPoint x: 339, startPoint y: 296, endPoint x: 289, endPoint y: 282, distance: 51.9
click at [231, 291] on tr "4 1010810003-11 ( KITSET )( A )CANOPY,3100H,ALUMINIUM,R/H,RED ILLUM,ENGLISH,HLG…" at bounding box center [851, 306] width 1273 height 53
copy tr "1010810003-11"
click at [88, 135] on link "Products" at bounding box center [95, 129] width 190 height 33
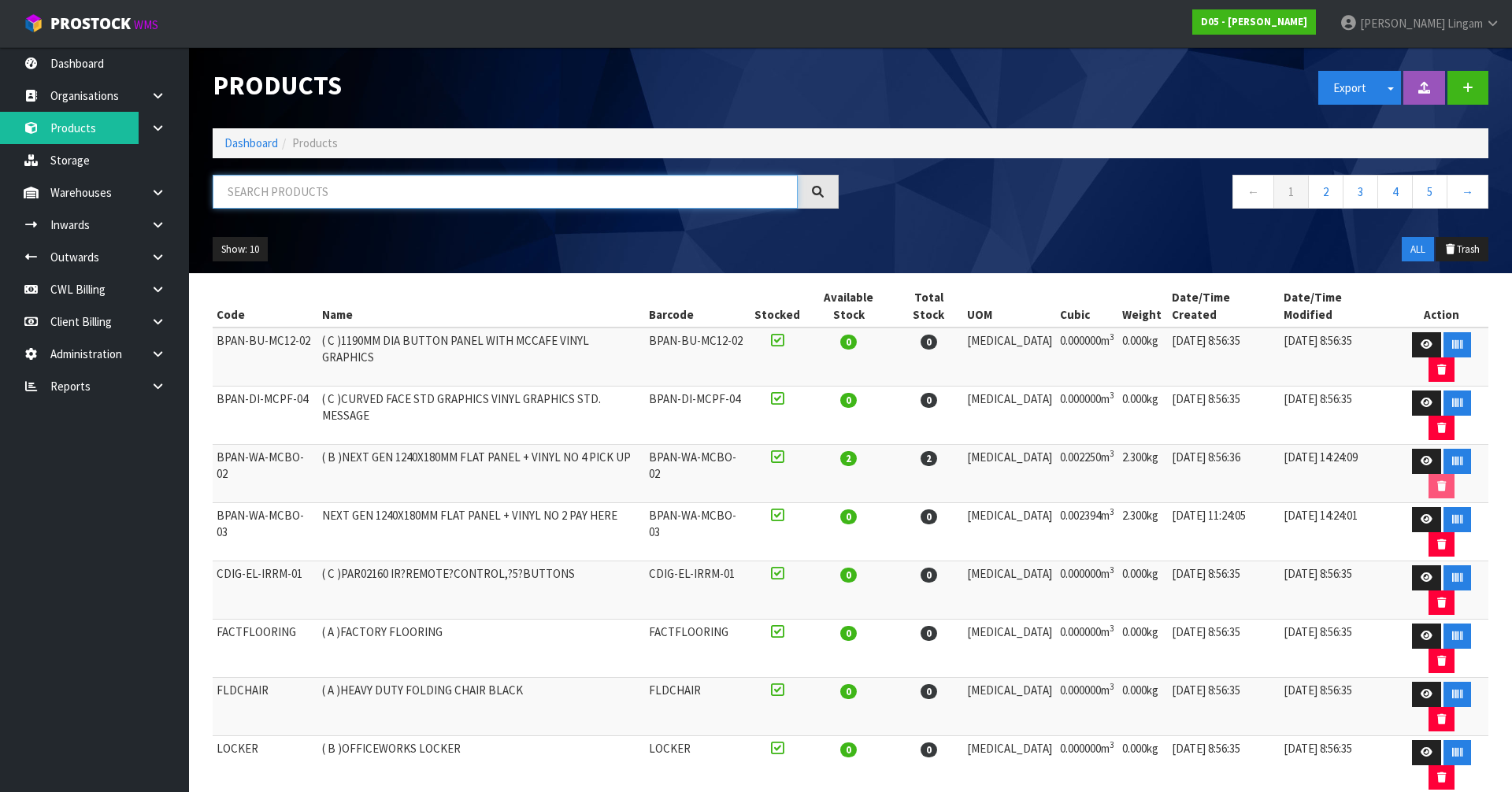
click at [438, 191] on input "text" at bounding box center [505, 192] width 585 height 34
paste input "1010810003-11"
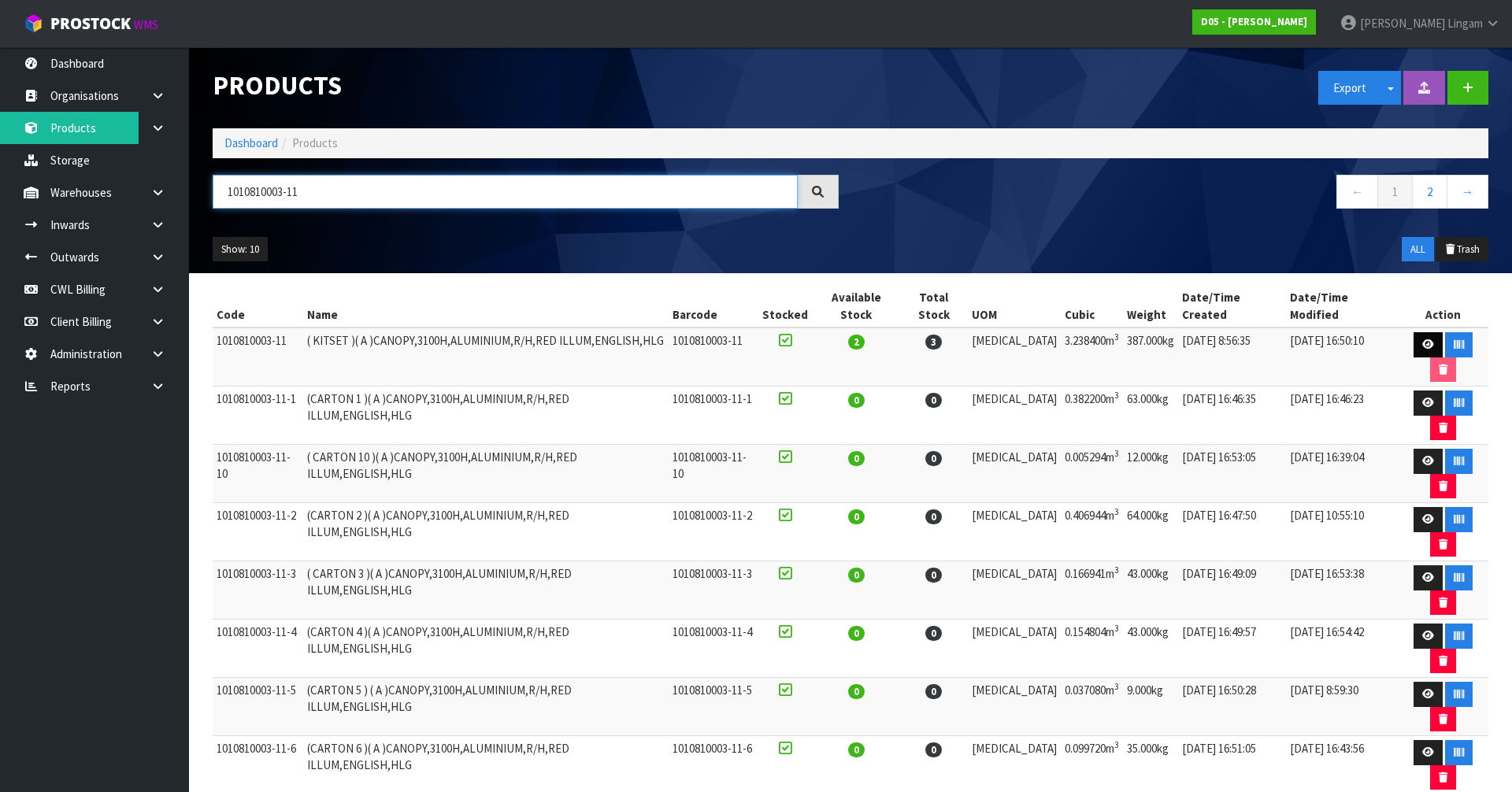
type input "1010810003-11"
click at [1422, 340] on icon at bounding box center [1428, 345] width 12 height 11
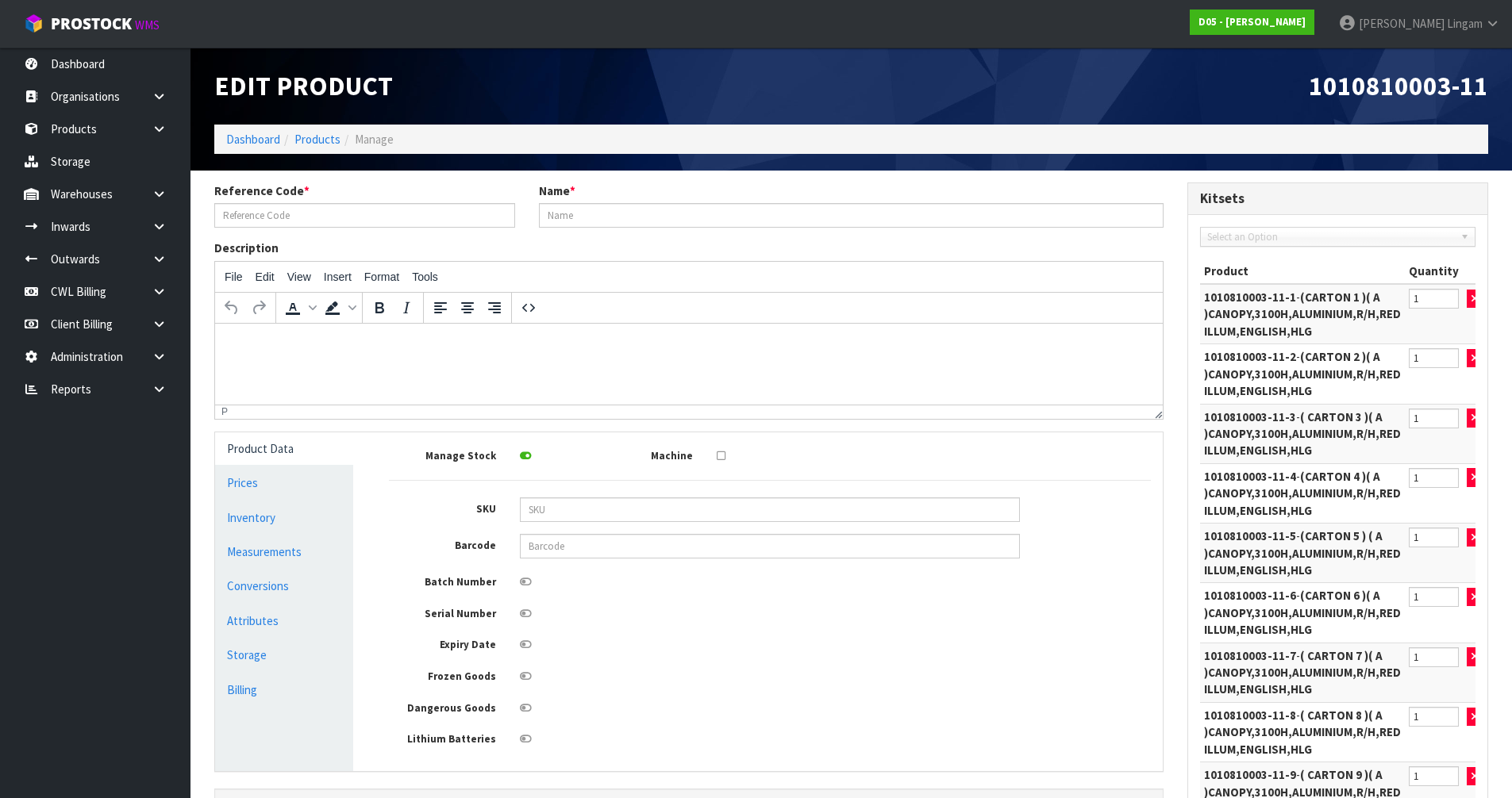
type input "1010810003-11"
type input "( KITSET )( A )CANOPY,3100H,ALUMINIUM,R/H,RED ILLUM,ENGLISH,HLG"
click at [254, 140] on link "Dashboard" at bounding box center [253, 139] width 54 height 15
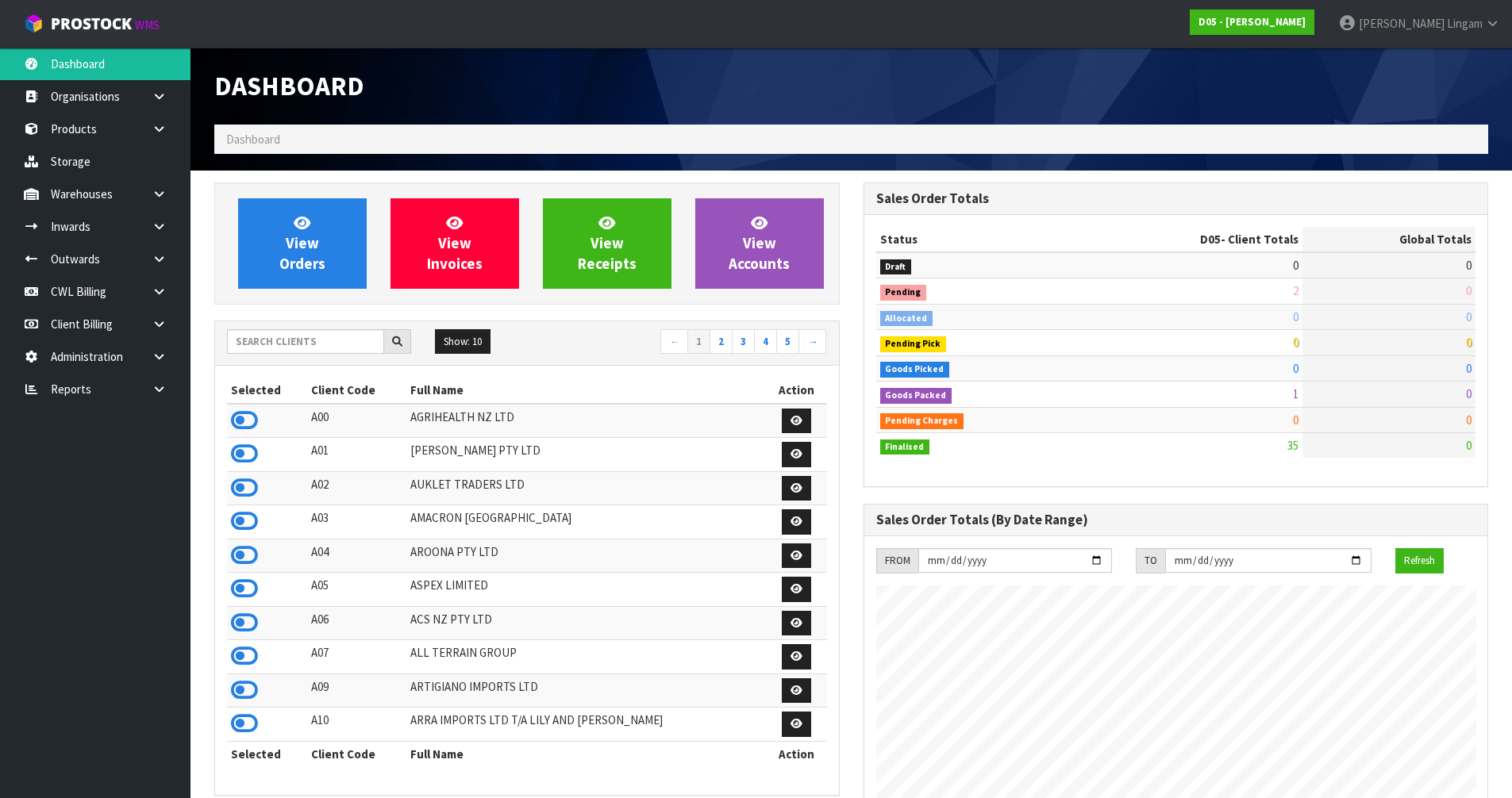
scroll to position [1304, 648]
click at [306, 253] on link "View Orders" at bounding box center [302, 243] width 128 height 91
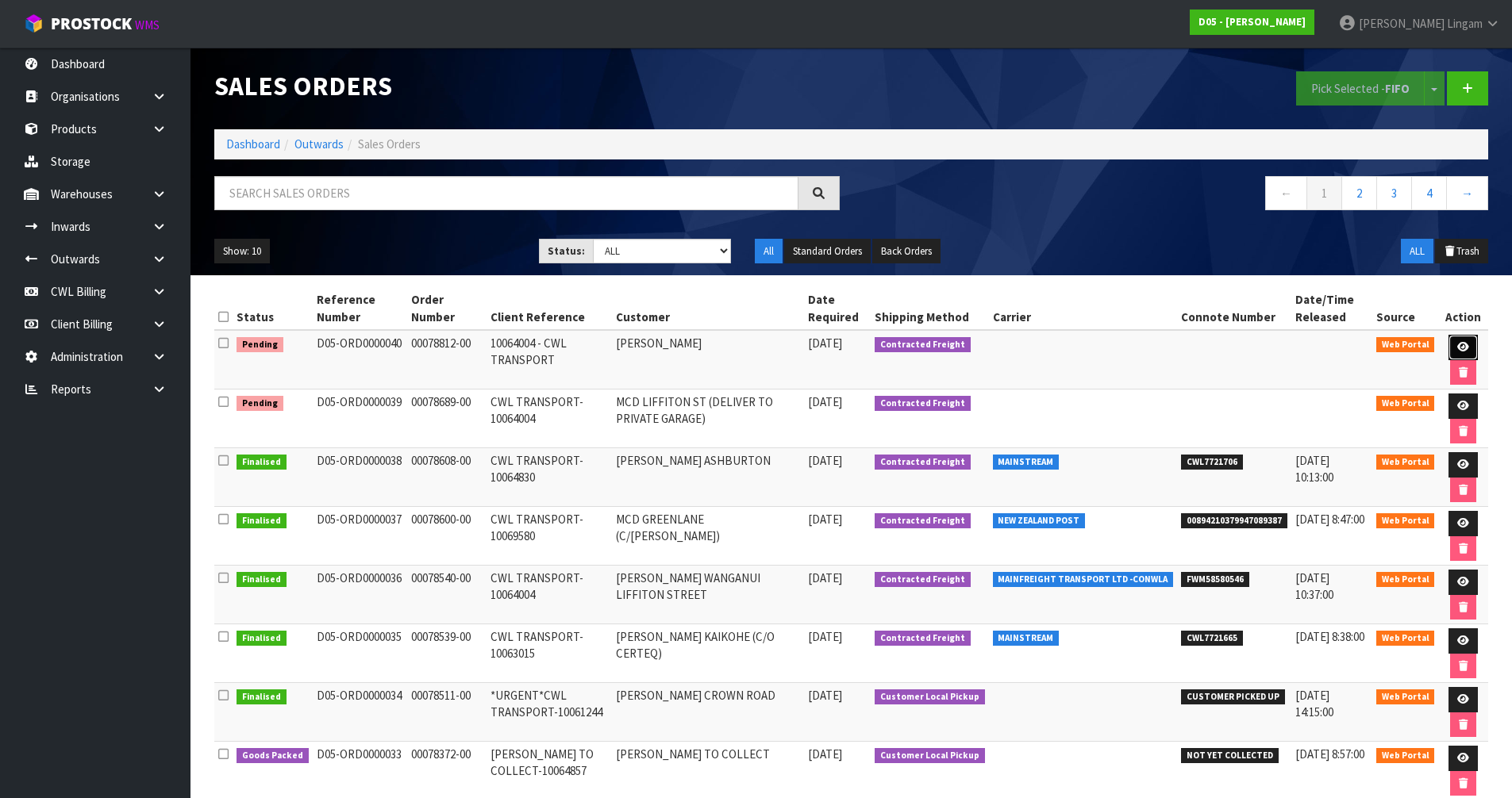
click at [1462, 345] on icon at bounding box center [1463, 347] width 12 height 11
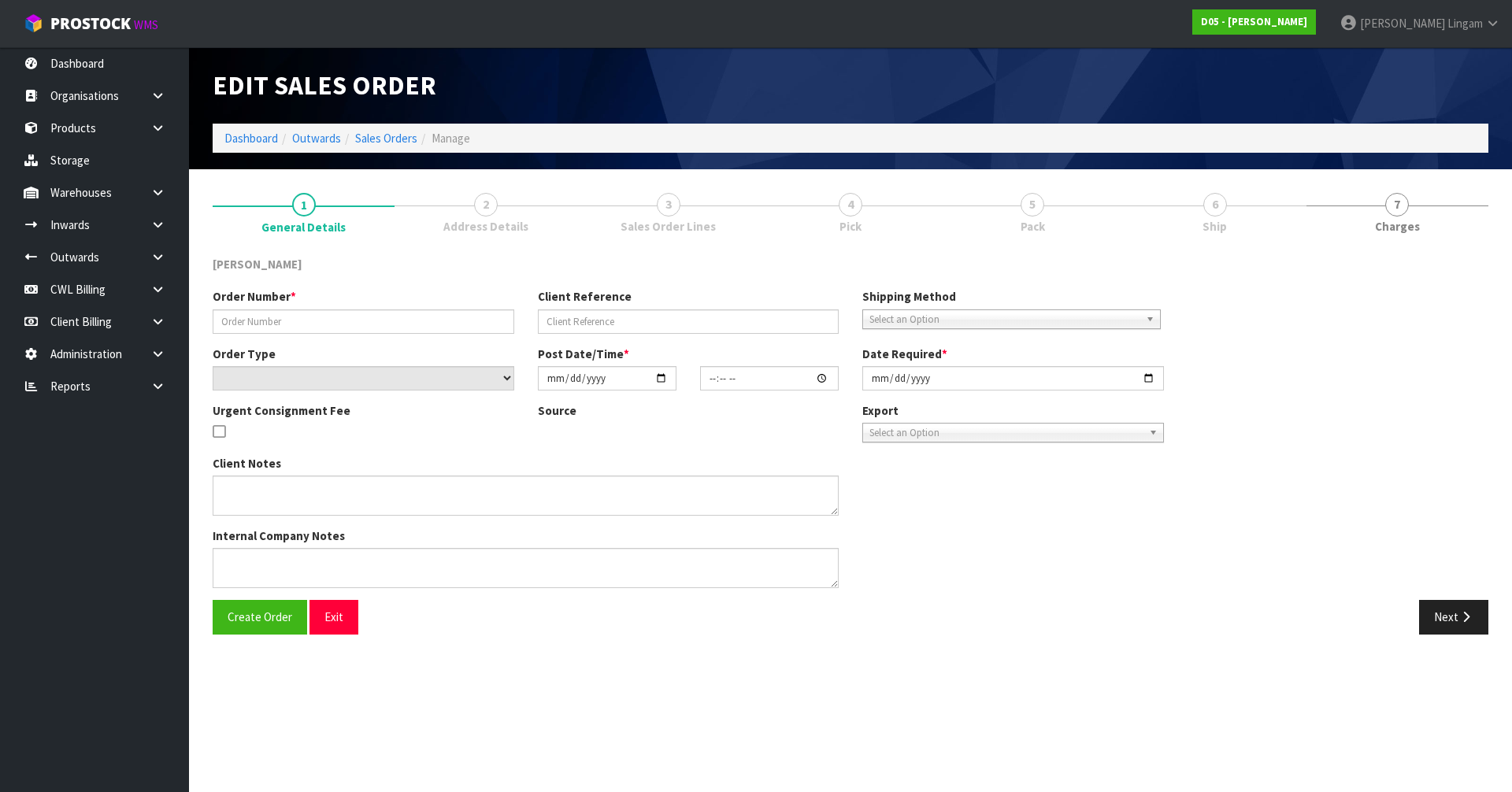
type input "00078812-00"
type input "10064004 - CWL TRANSPORT"
select select "number:0"
type input "[DATE]"
type input "08:08:00.000"
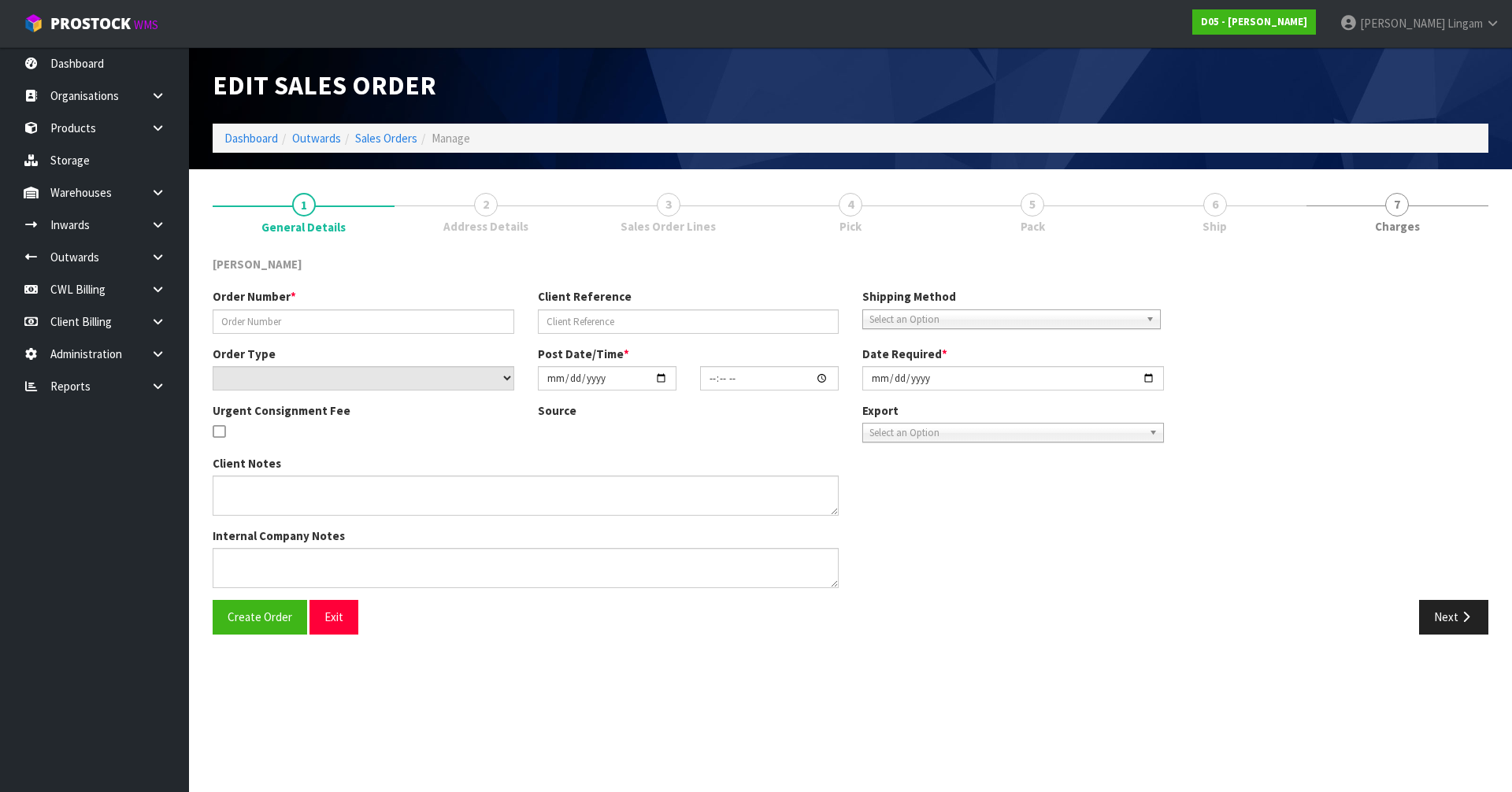
type input "[DATE]"
type textarea "REMAINING STOCK DUE IN ON LCL TCNU7240441 (40HC) ETA 13/9. PLEASE RECEIVE PICK …"
type textarea "I HAVE INCLUDED INFORMATION IN THE CLIENT NOTES. WE ARE WAITING FOR A DELIVERY …"
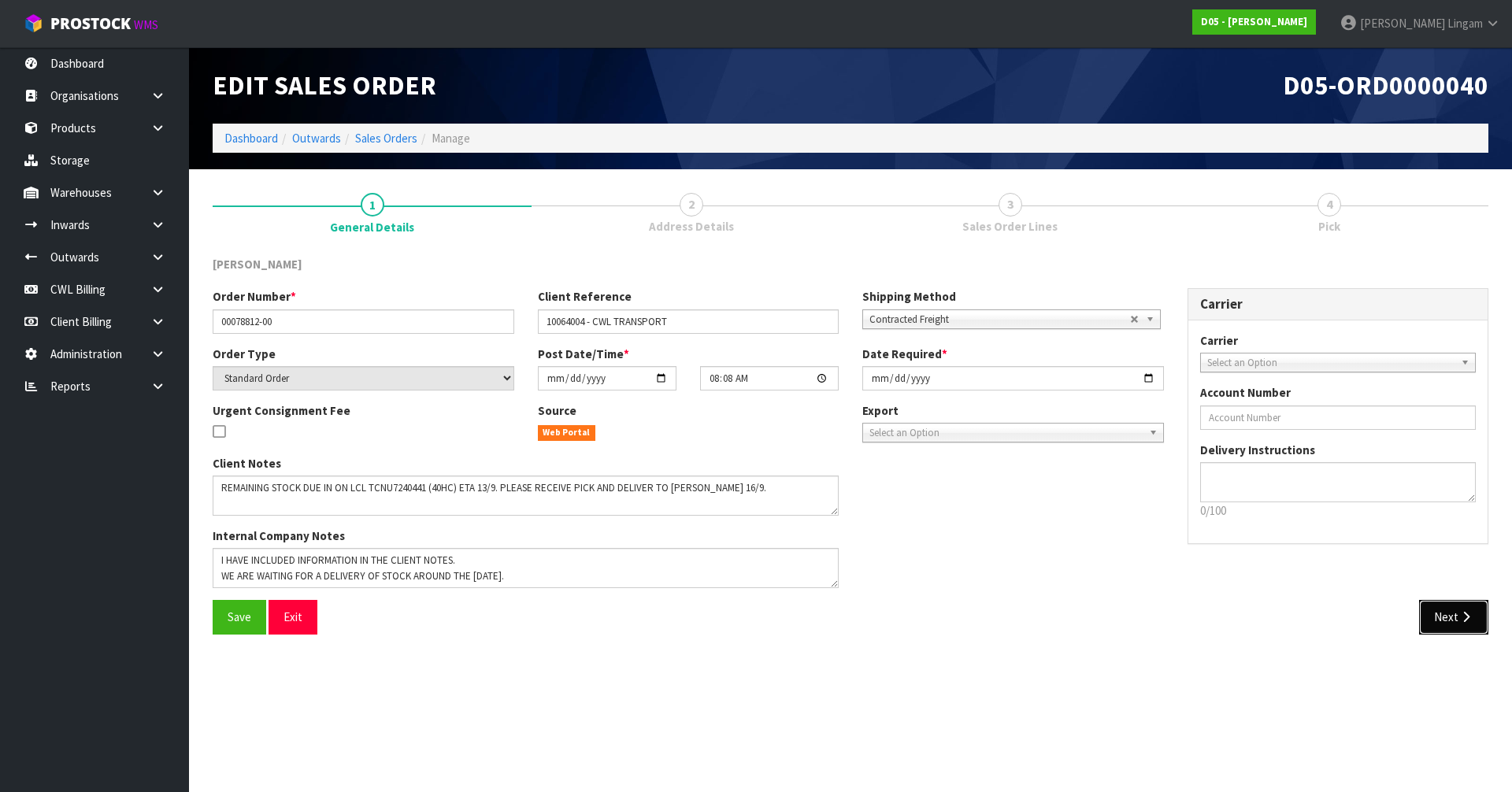
click at [1442, 618] on button "Next" at bounding box center [1453, 617] width 69 height 34
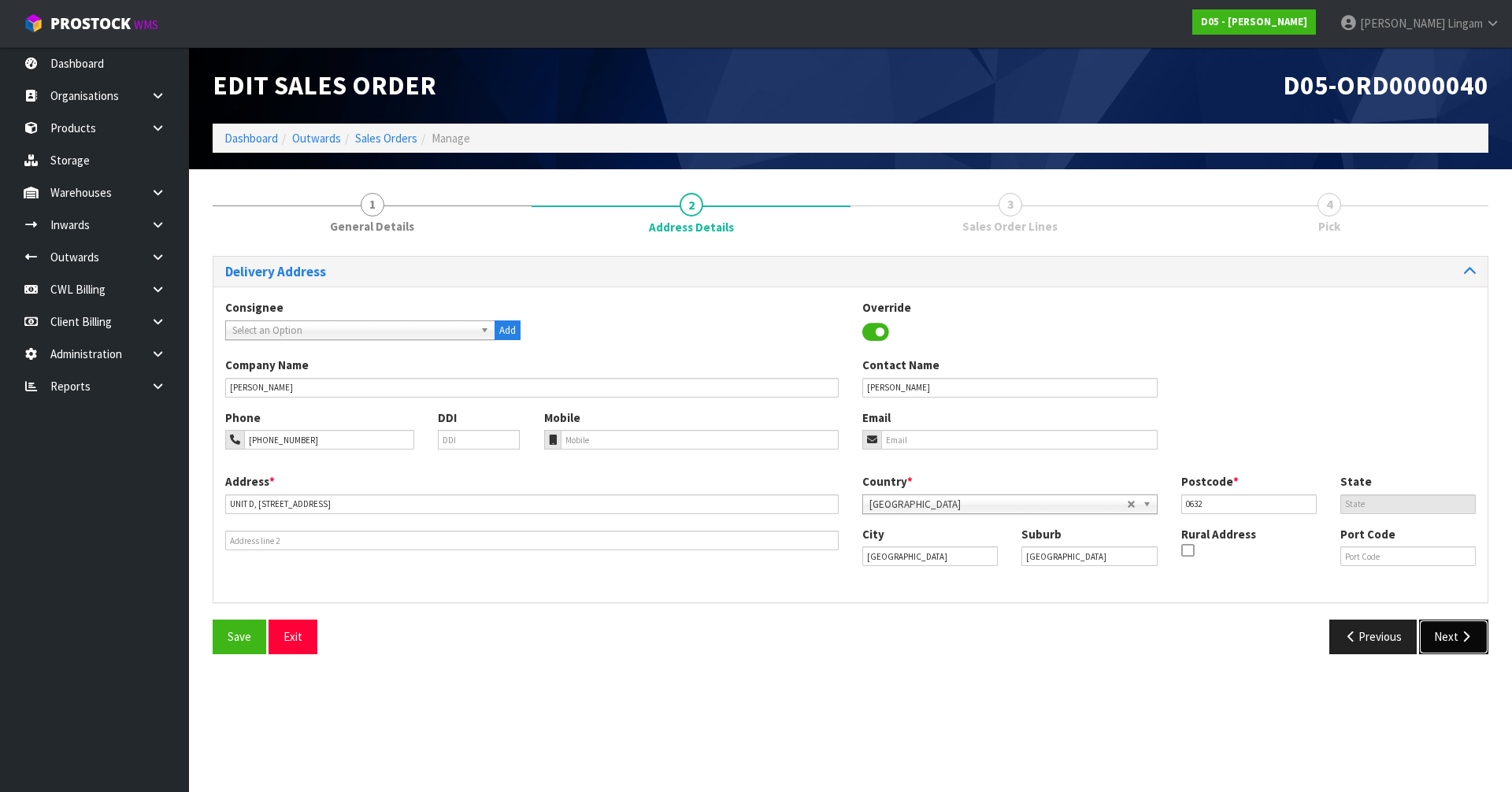
click at [1450, 636] on button "Next" at bounding box center [1453, 636] width 69 height 34
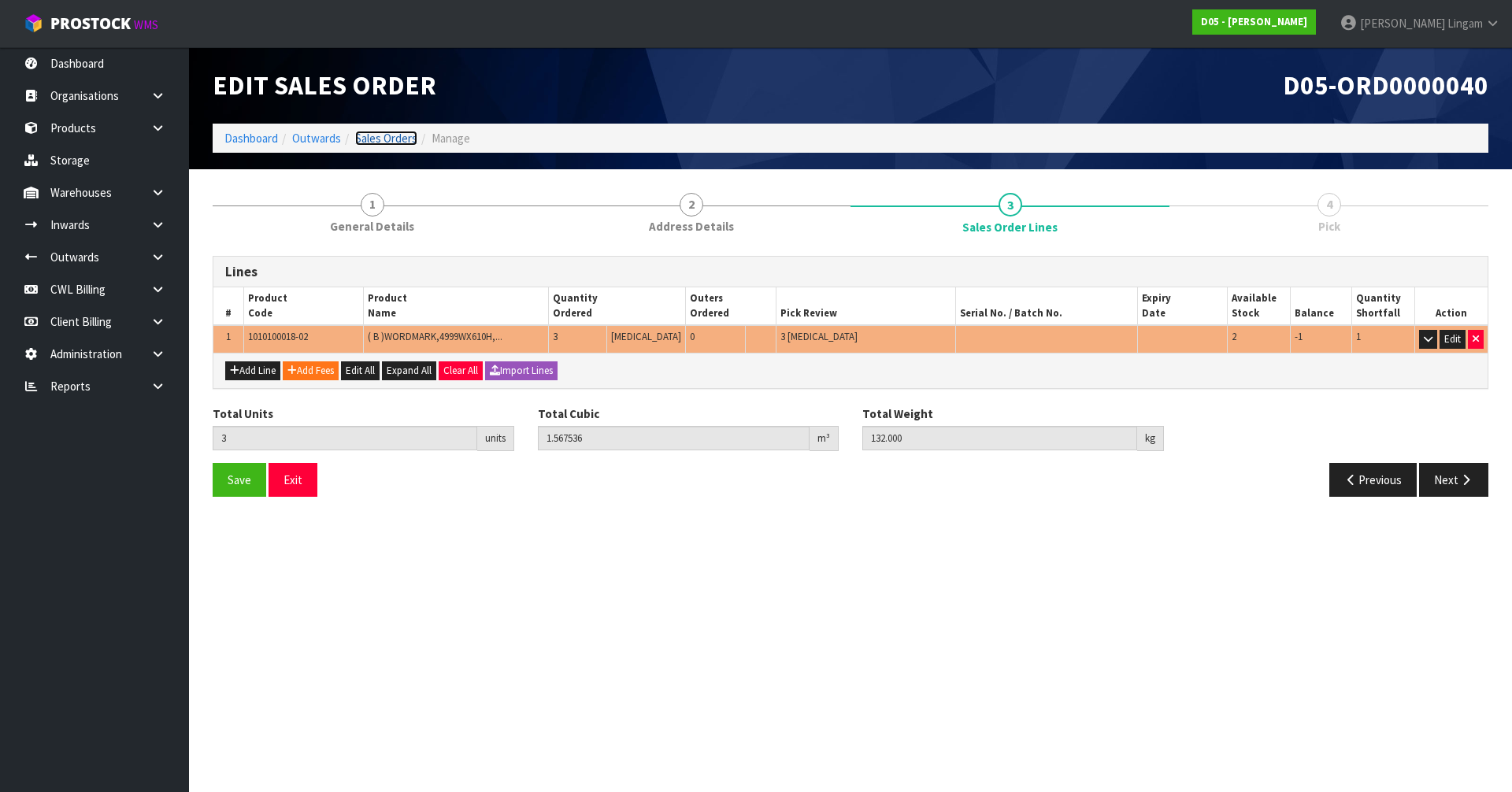
click at [389, 135] on link "Sales Orders" at bounding box center [386, 138] width 62 height 15
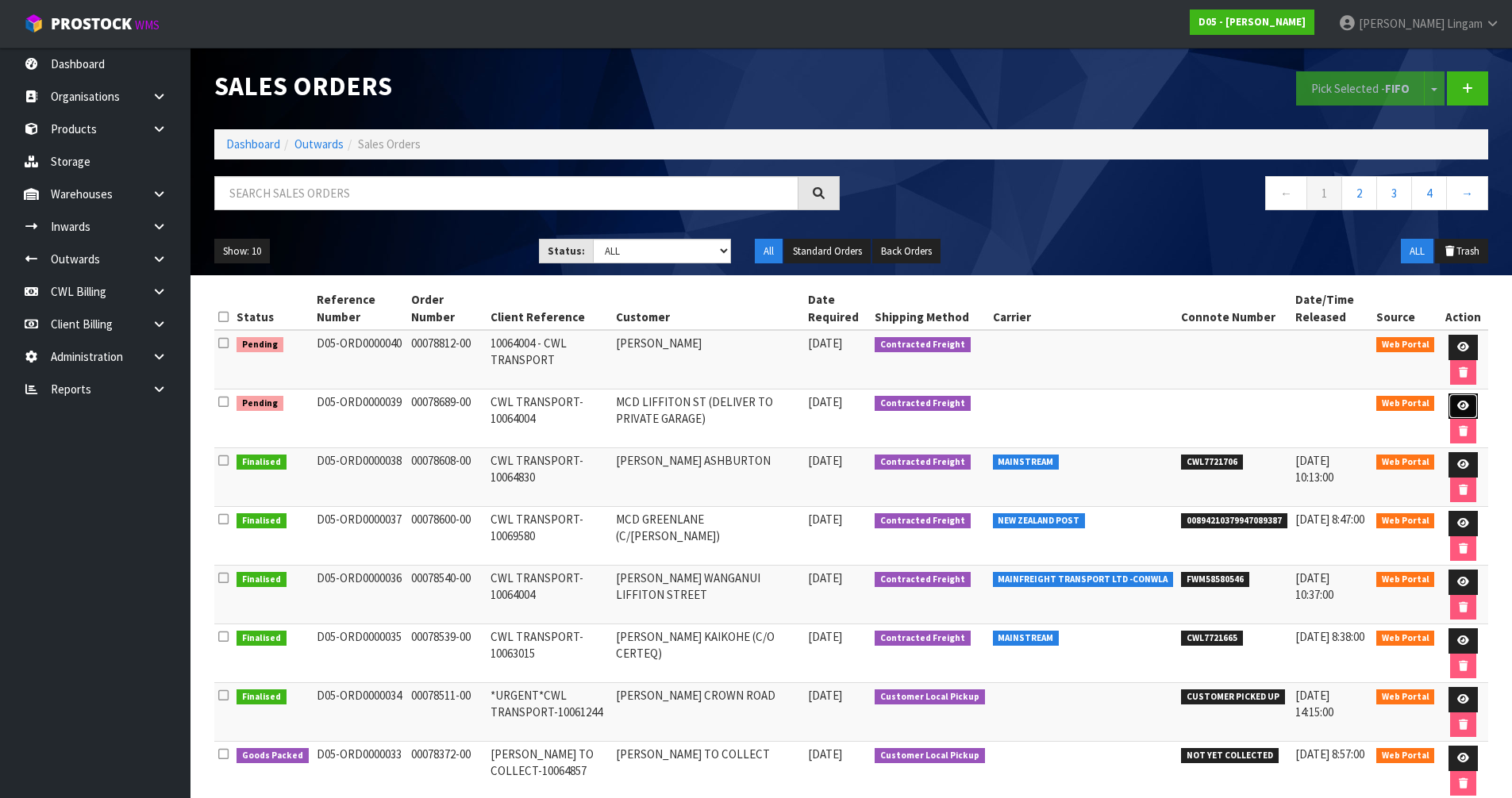
click at [1451, 404] on link at bounding box center [1463, 406] width 29 height 25
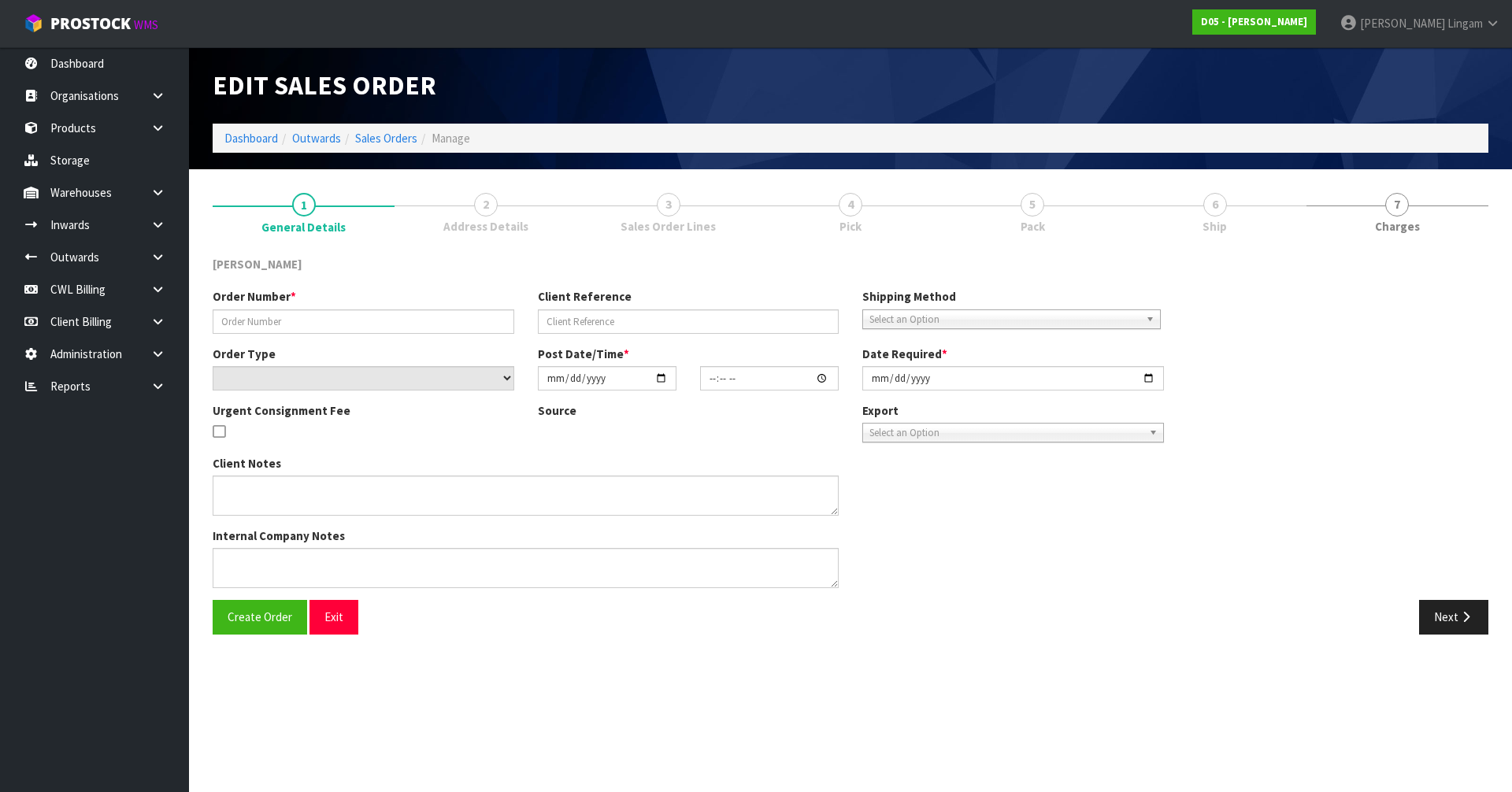
type input "00078689-00"
type input "CWL TRANSPORT-10064004"
select select "number:0"
type input "[DATE]"
type input "10:02:00.000"
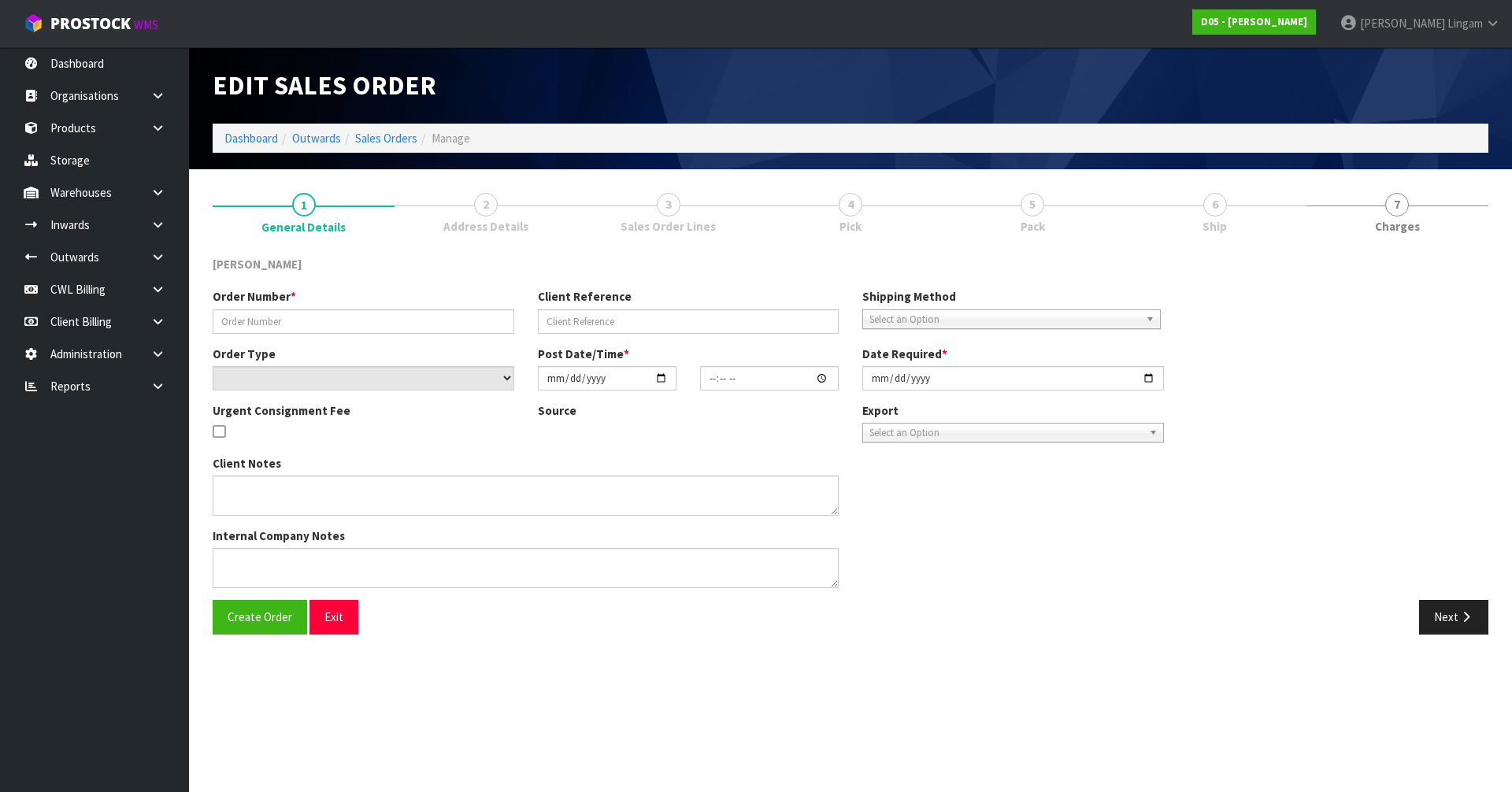
type input "[DATE]"
type textarea "DELIVERY TO PRIVATE GARAGE - CALL [PERSON_NAME] [PHONE_NUMBER] PRIOR SO HE CAN …"
type textarea "I AM TRYING TO FIND OUT WHERE THESE SCREENS ARE. I HAVE SENT EMAILS THERE IS 1 …"
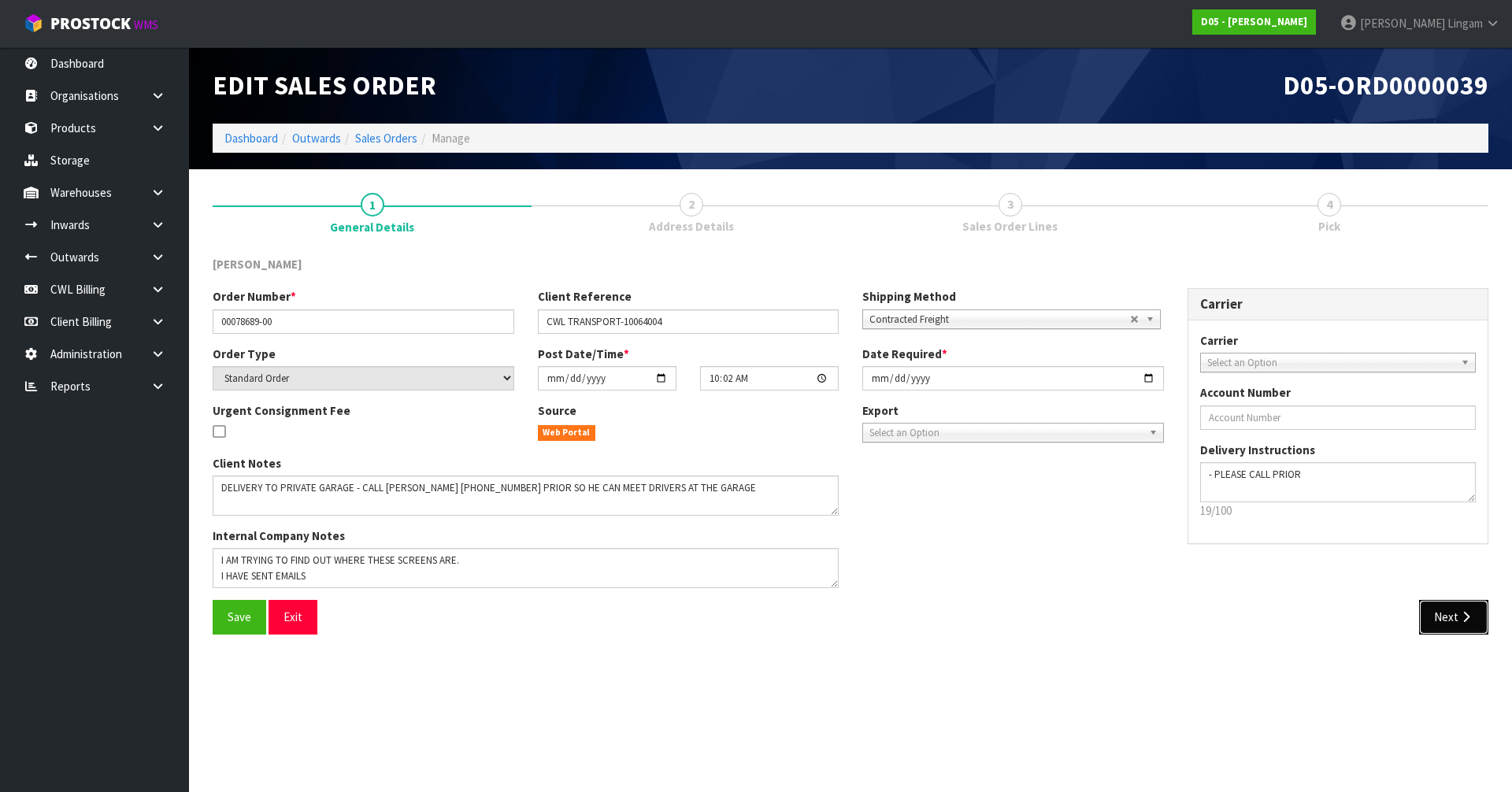
click at [1433, 620] on button "Next" at bounding box center [1453, 617] width 69 height 34
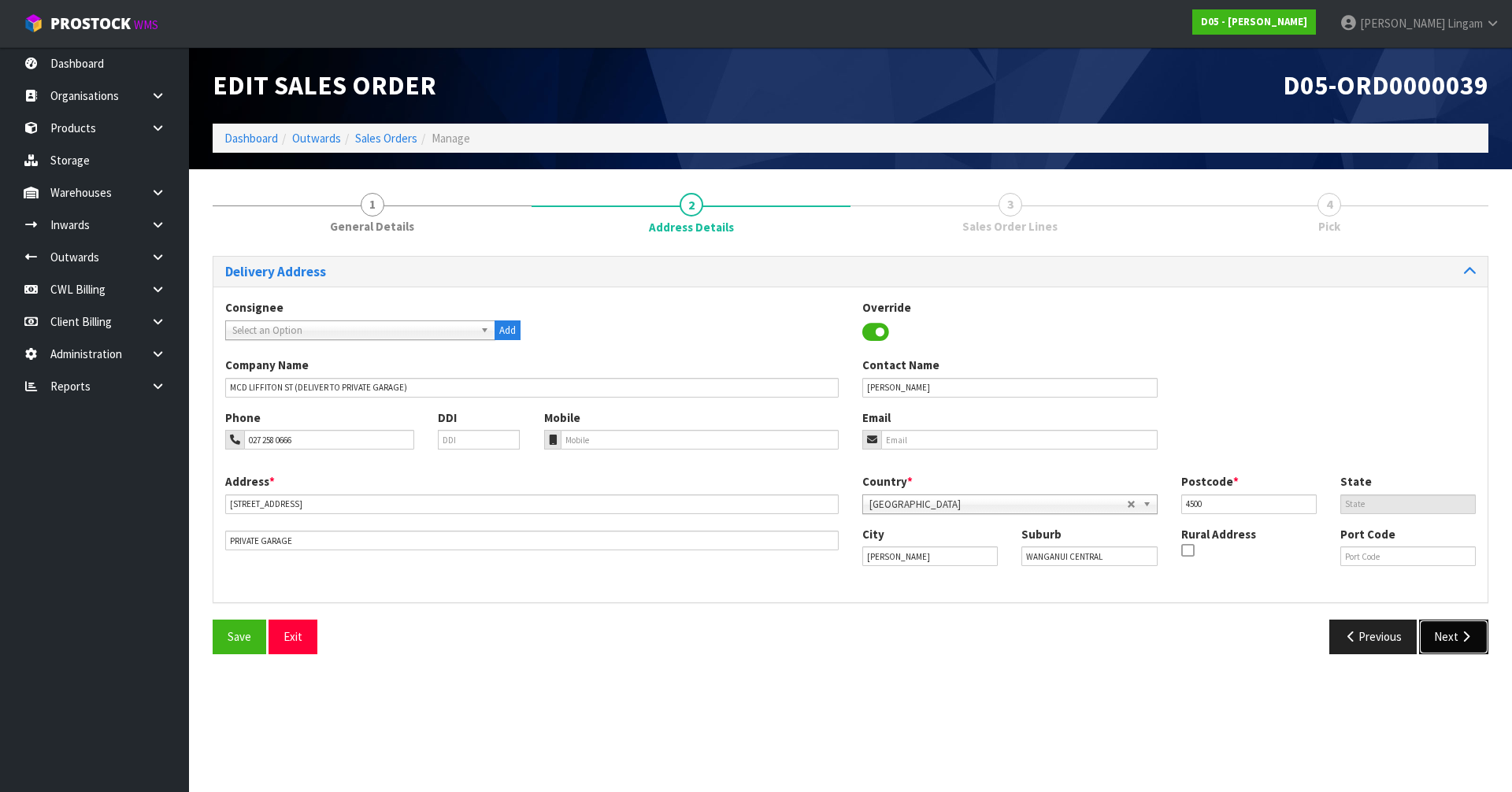
click at [1450, 646] on button "Next" at bounding box center [1453, 636] width 69 height 34
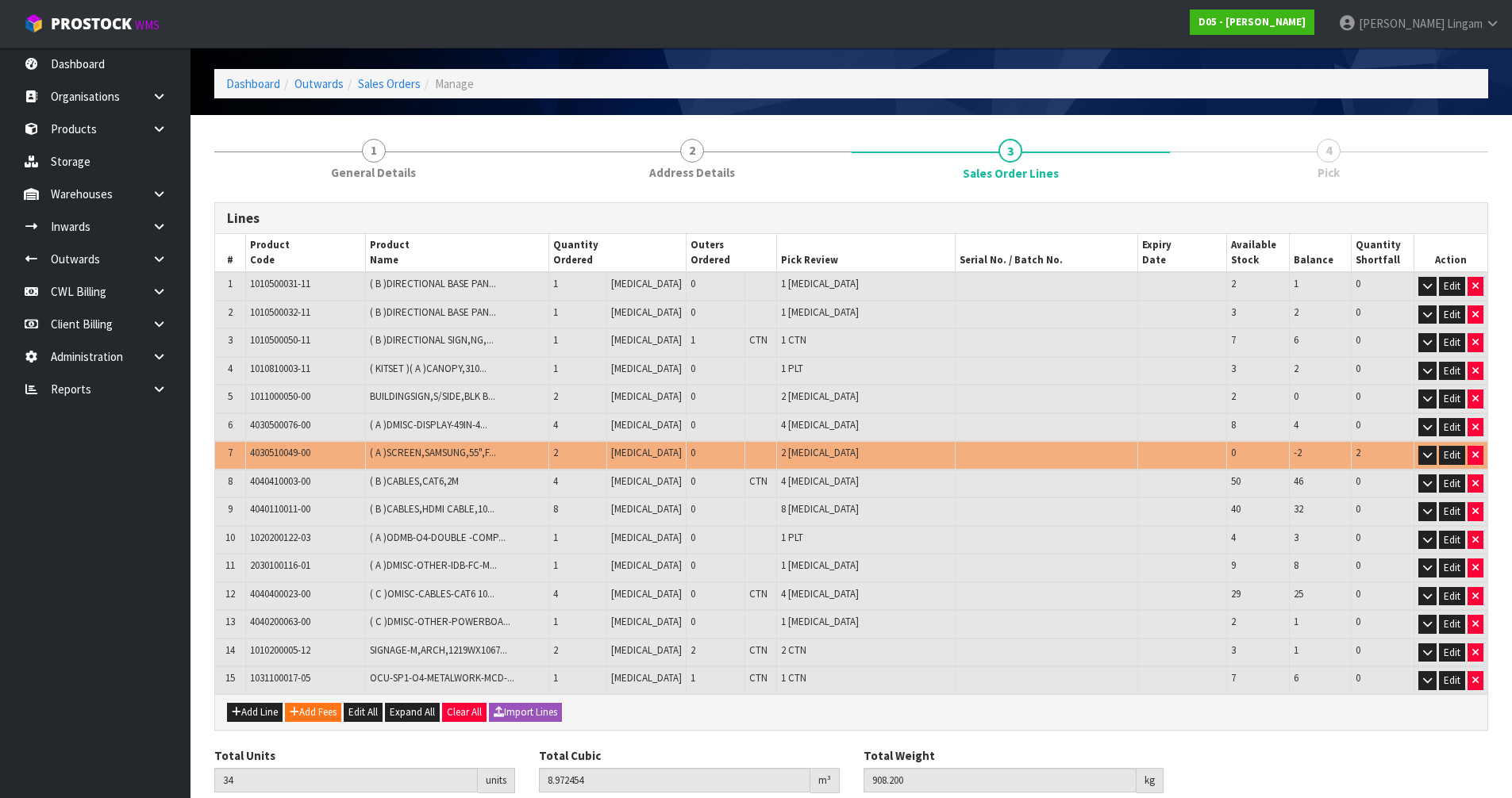
scroll to position [79, 0]
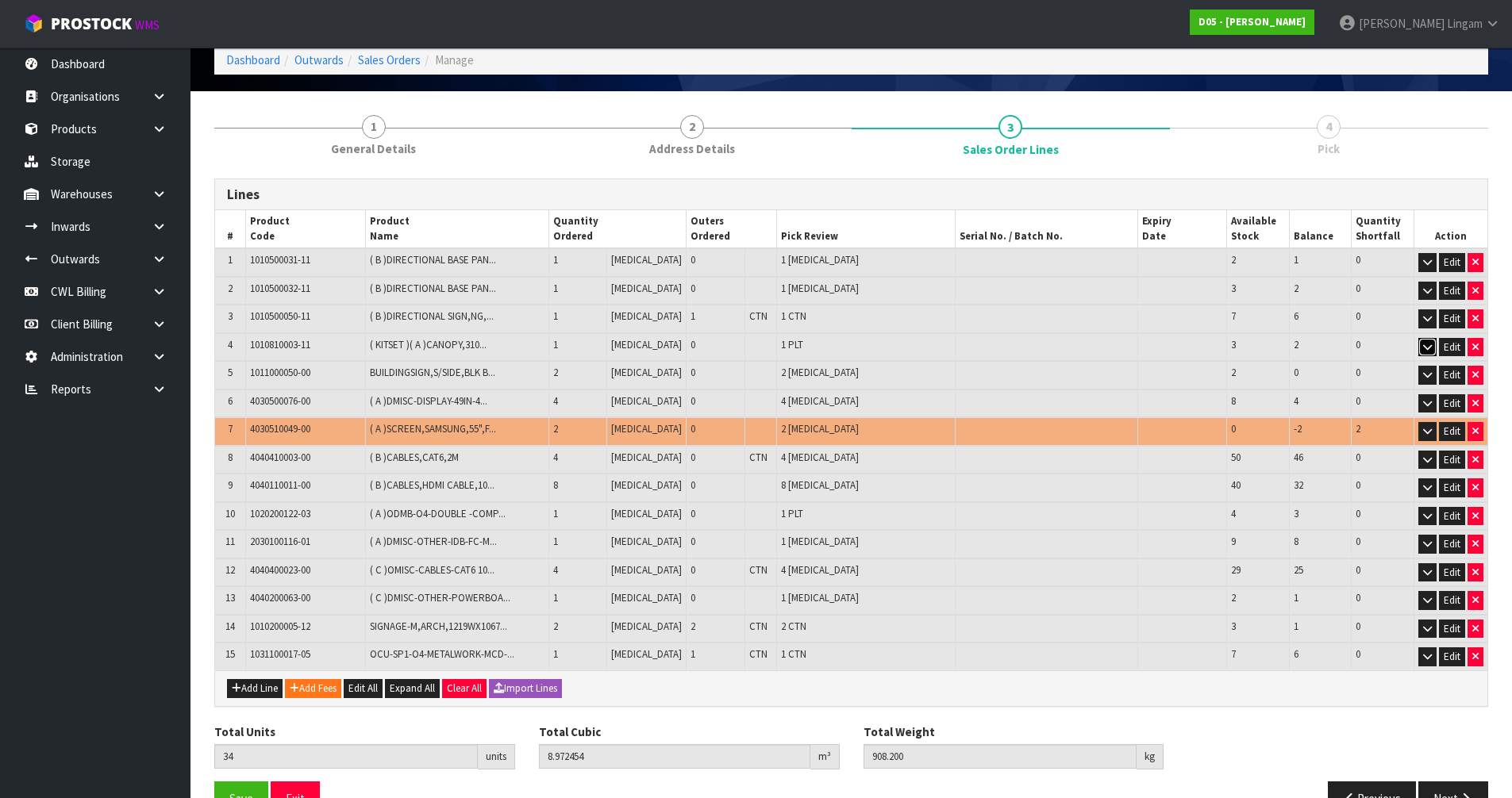
click at [1425, 347] on icon "button" at bounding box center [1427, 347] width 9 height 11
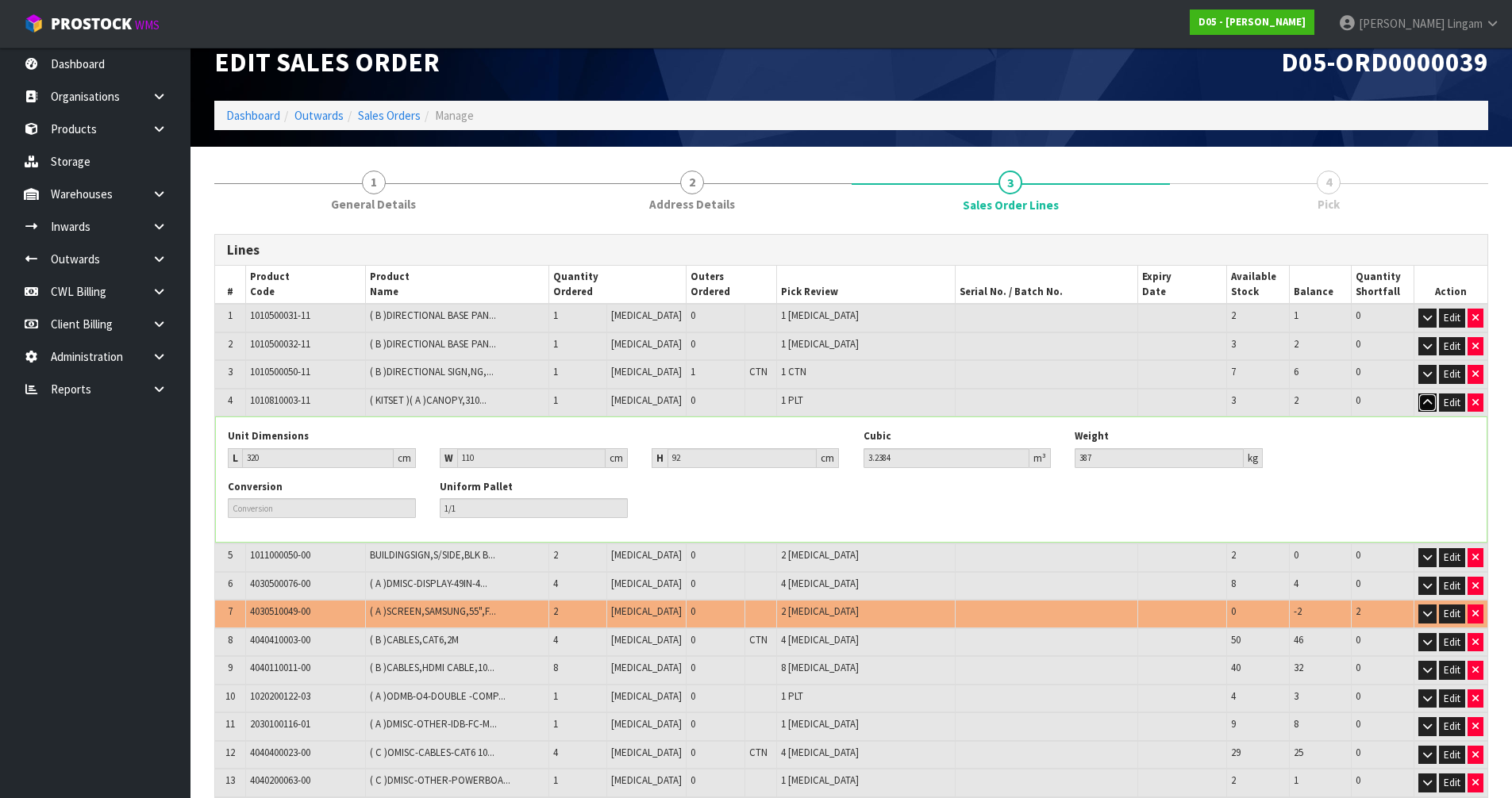
scroll to position [0, 0]
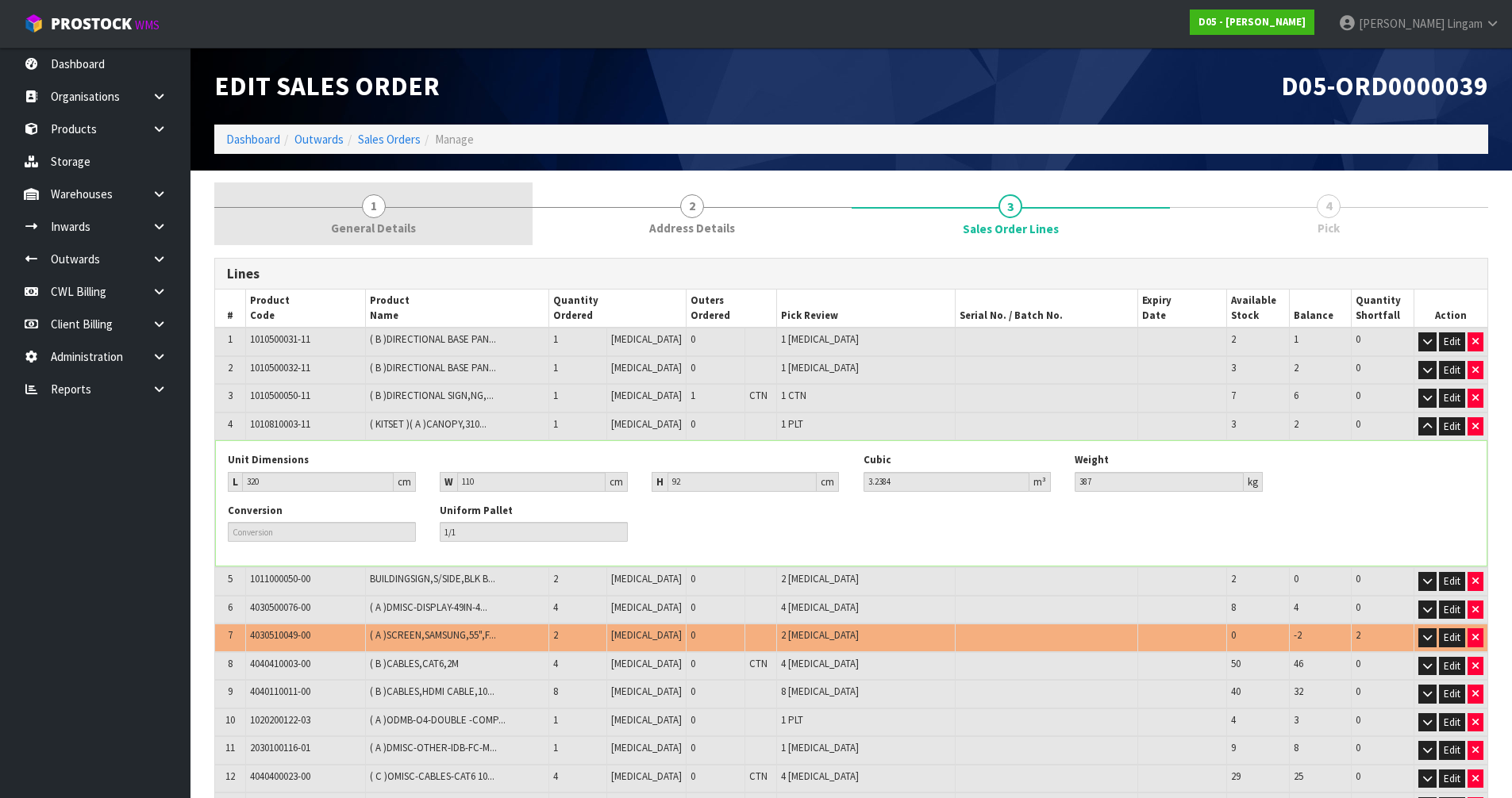
click at [433, 221] on link "1 General Details" at bounding box center [373, 213] width 318 height 63
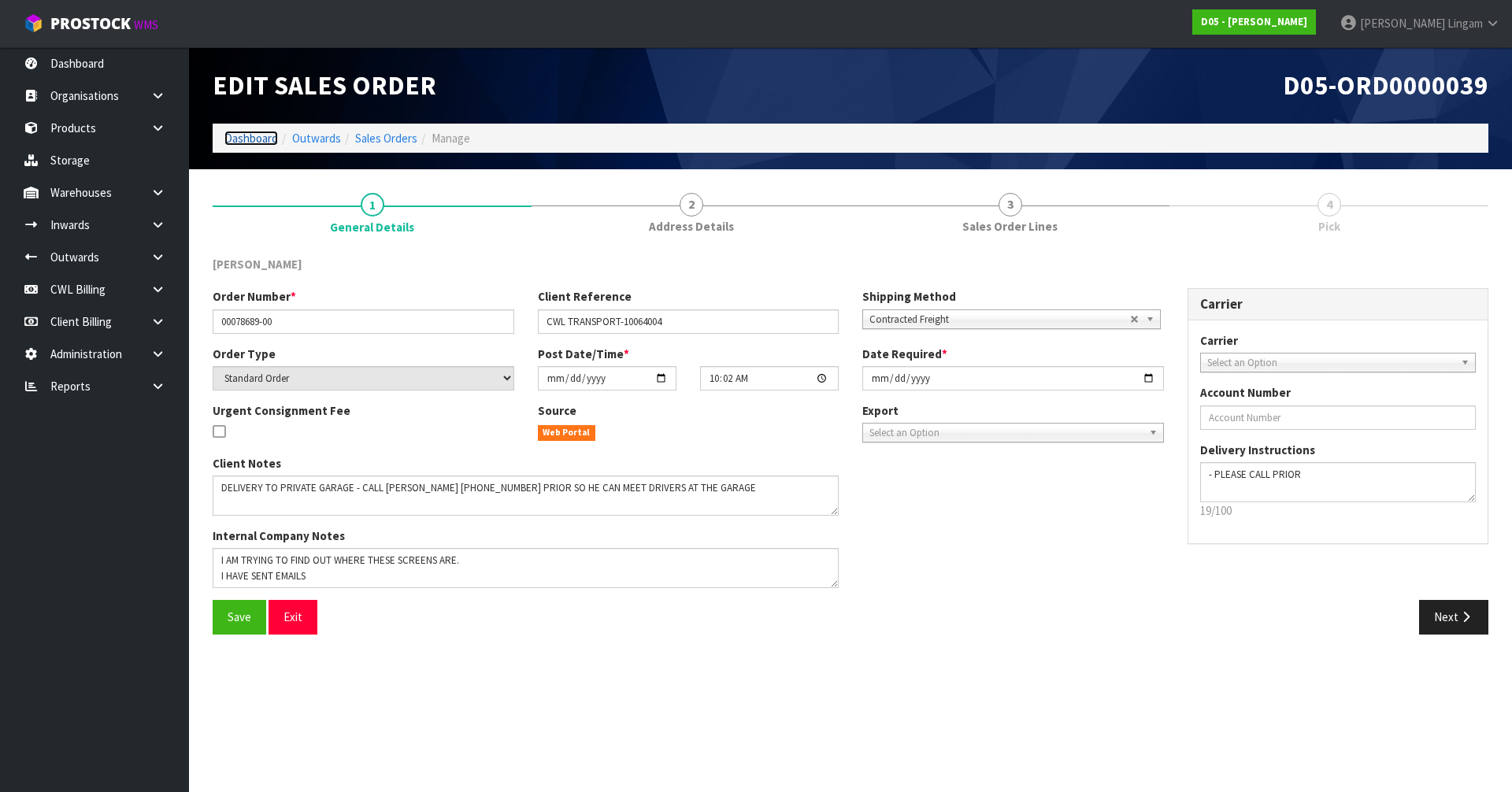
click at [261, 139] on link "Dashboard" at bounding box center [251, 138] width 54 height 15
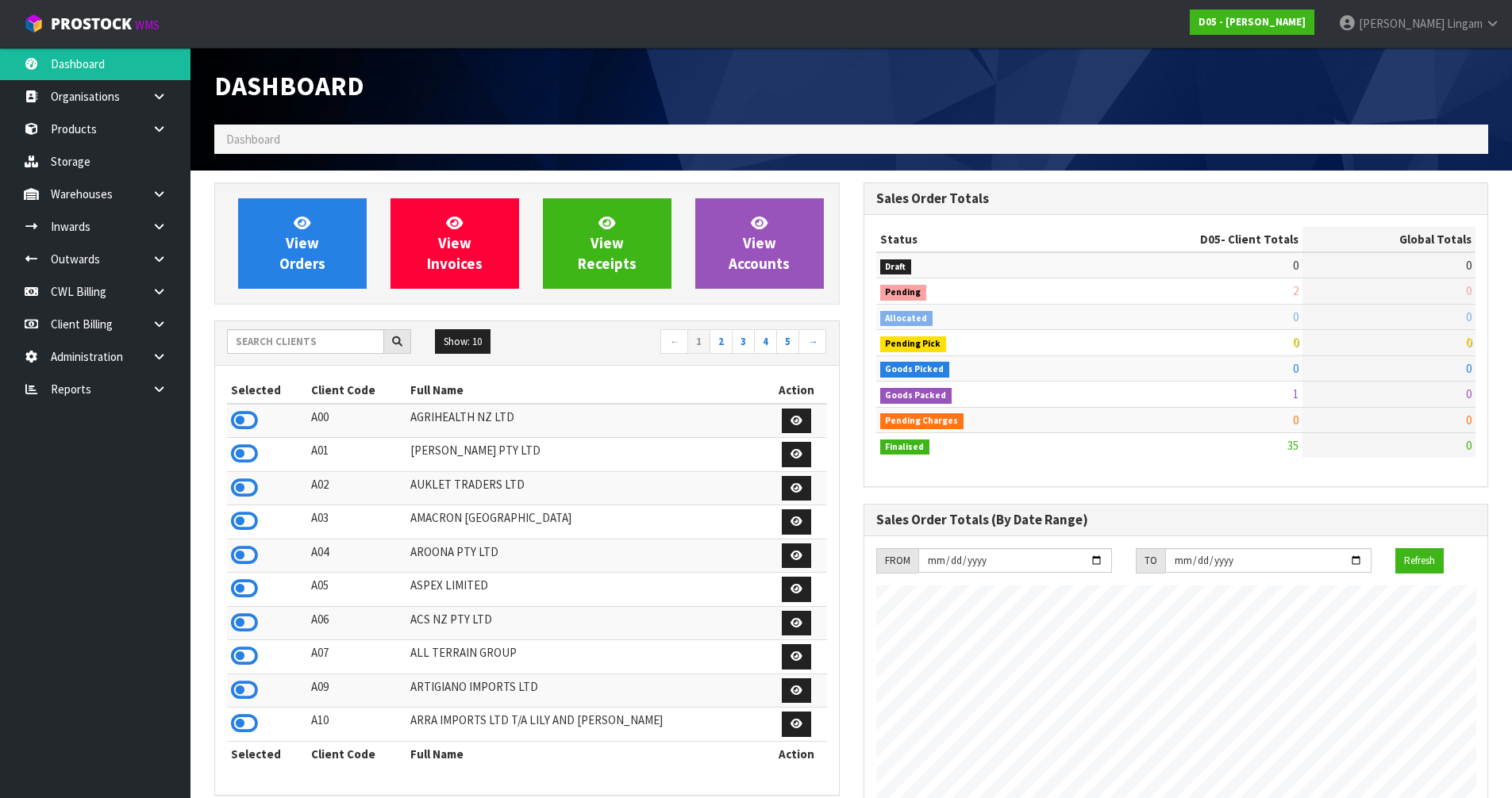
scroll to position [1304, 648]
click at [315, 346] on input "text" at bounding box center [306, 341] width 157 height 25
click at [342, 346] on input "text" at bounding box center [306, 341] width 157 height 25
click at [315, 262] on span "View Orders" at bounding box center [302, 243] width 46 height 60
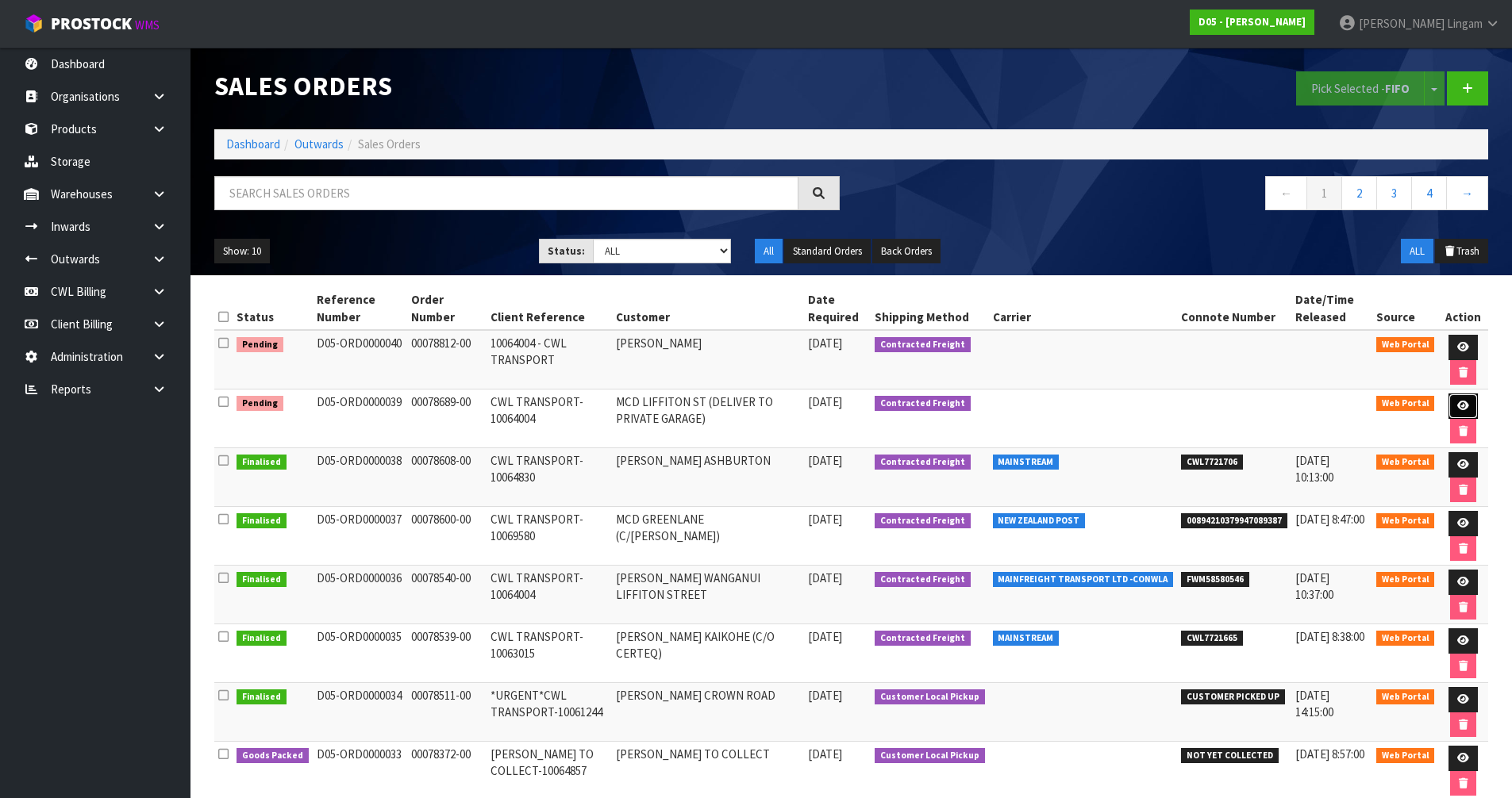
click at [1457, 404] on icon at bounding box center [1463, 405] width 12 height 11
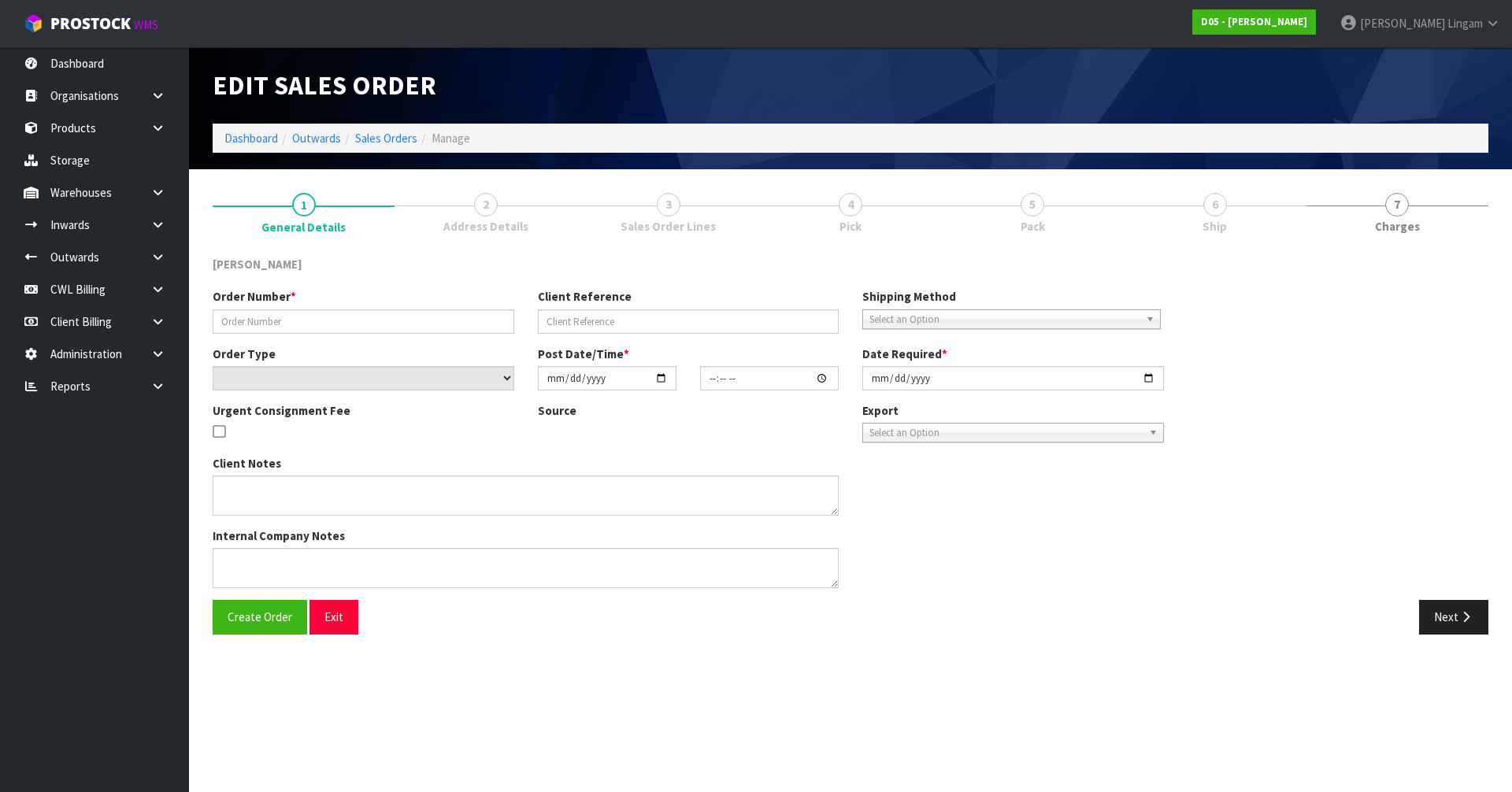
type input "00078689-00"
type input "CWL TRANSPORT-10064004"
select select "number:0"
type input "[DATE]"
type input "10:02:00.000"
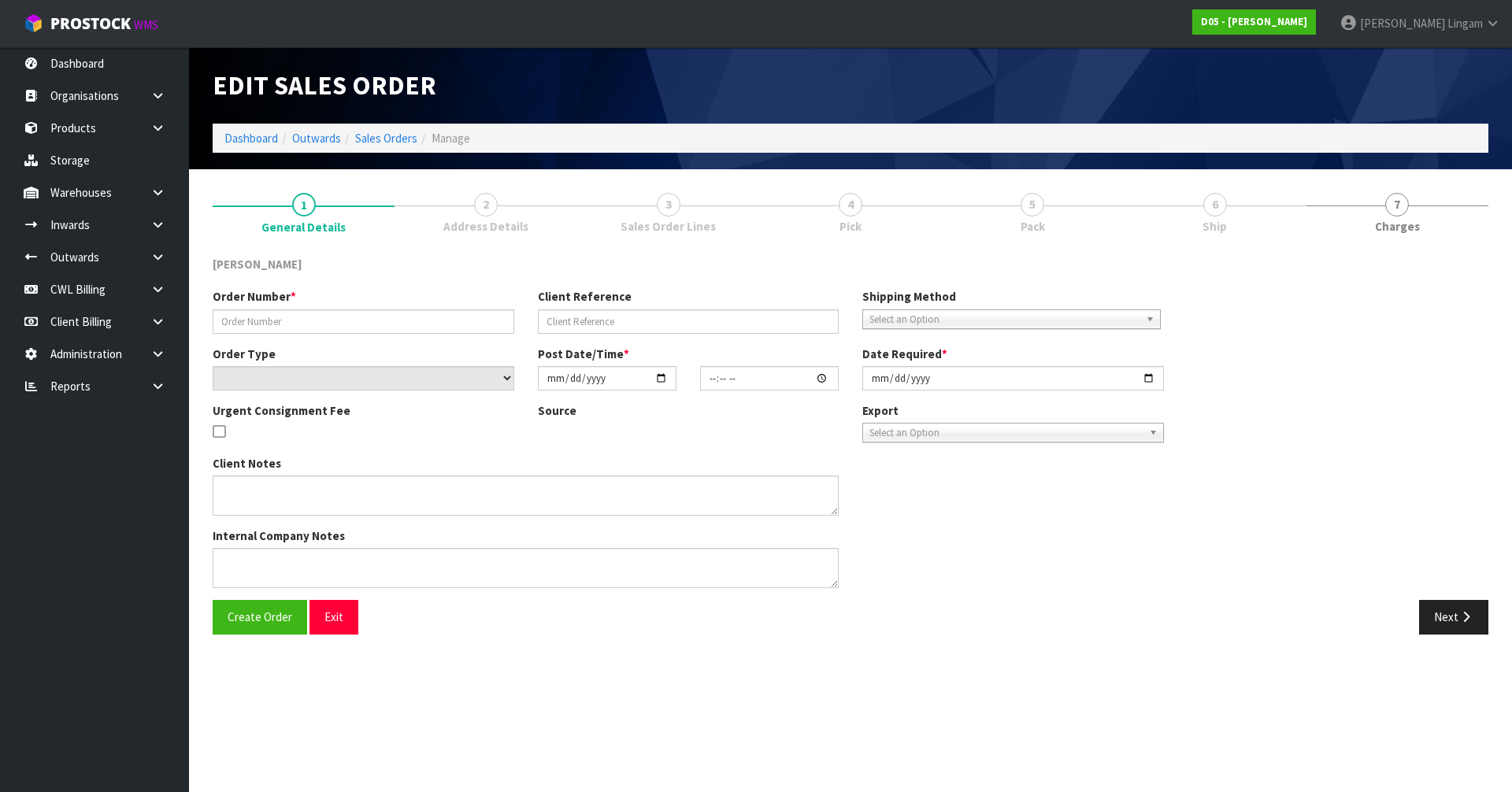
type input "[DATE]"
type textarea "DELIVERY TO PRIVATE GARAGE - CALL [PERSON_NAME] [PHONE_NUMBER] PRIOR SO HE CAN …"
type textarea "I AM TRYING TO FIND OUT WHERE THESE SCREENS ARE. I HAVE SENT EMAILS THERE IS 1 …"
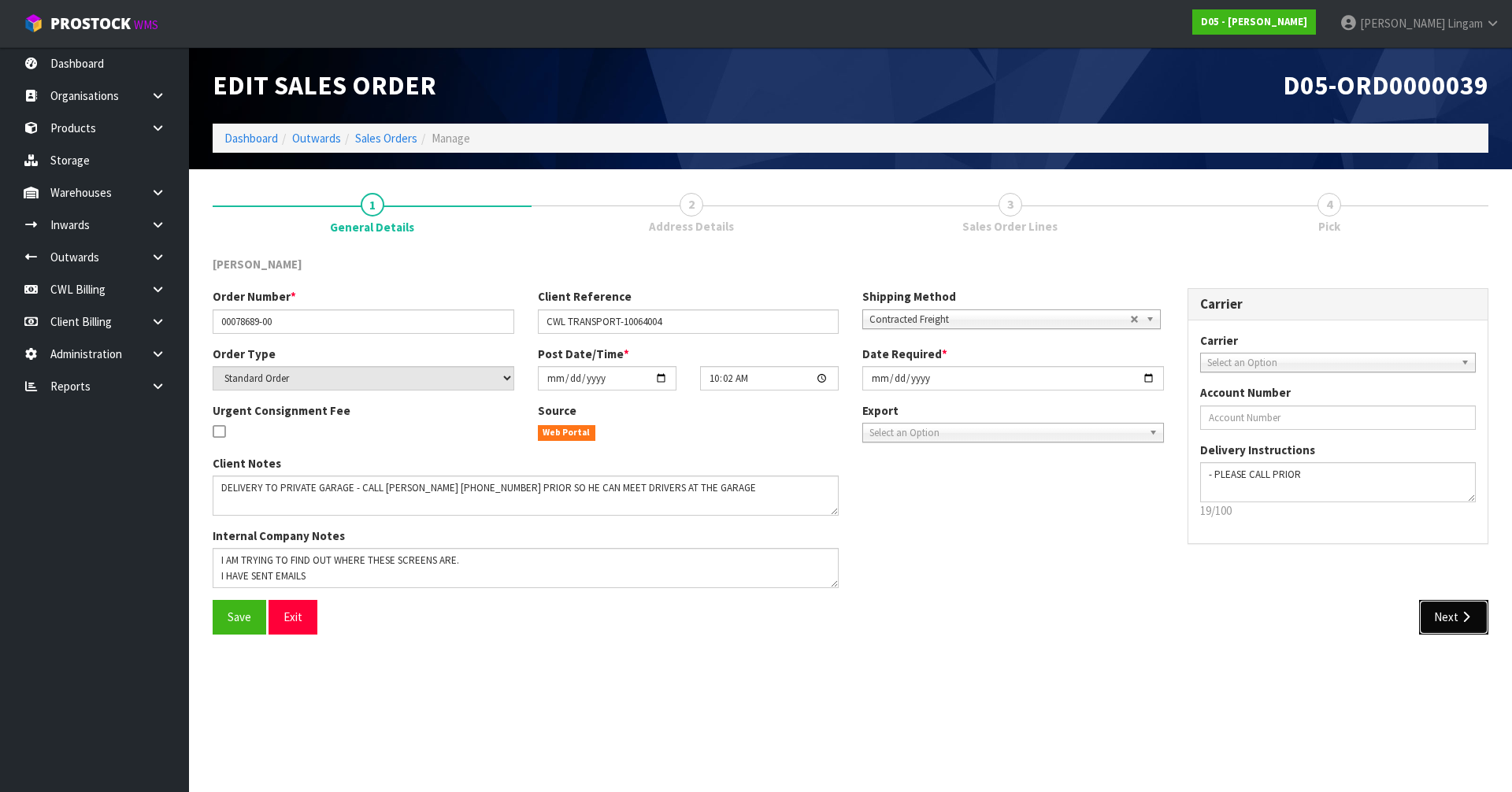
click at [1438, 621] on button "Next" at bounding box center [1453, 617] width 69 height 34
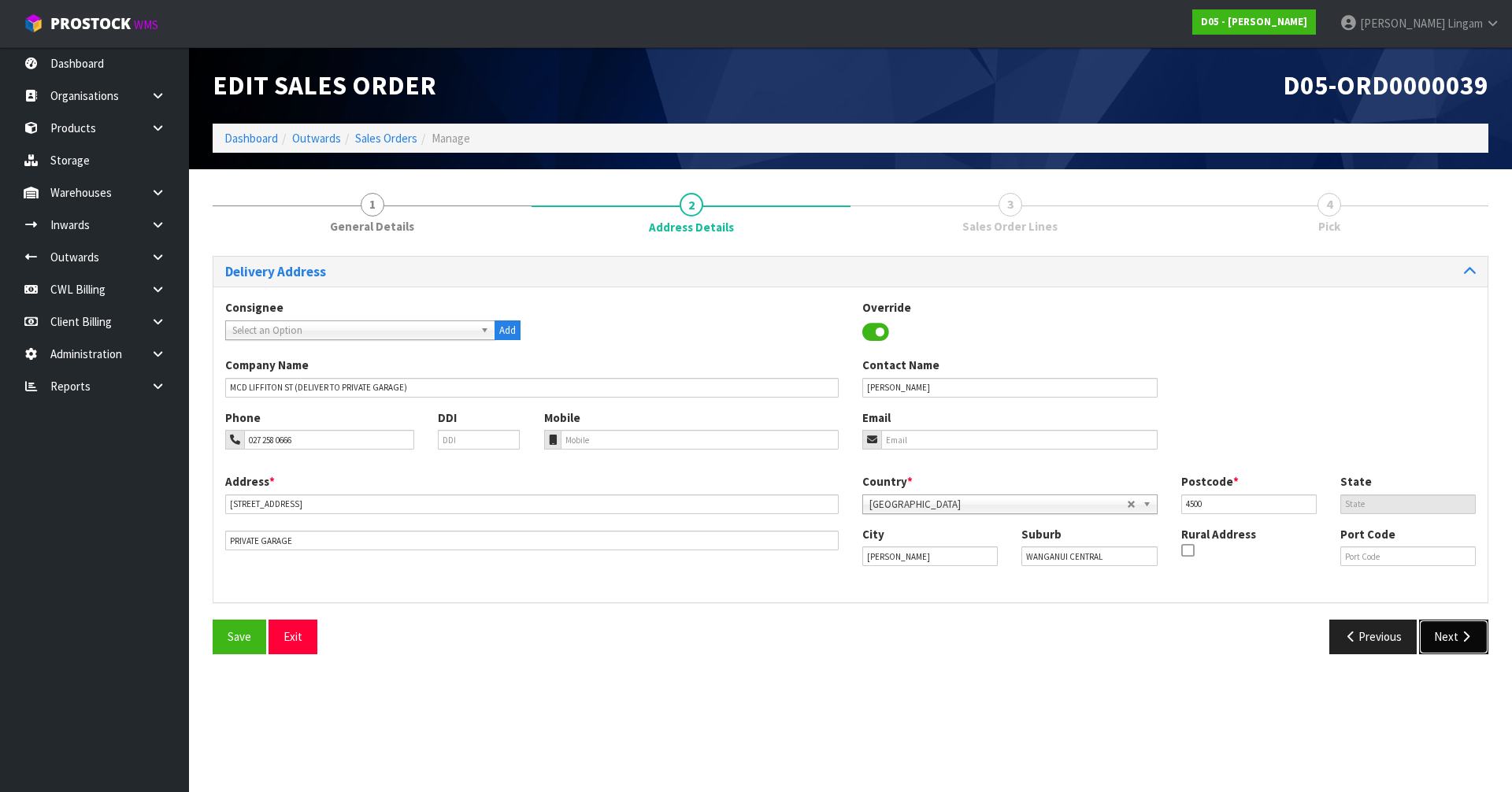
click at [1450, 649] on button "Next" at bounding box center [1453, 636] width 69 height 34
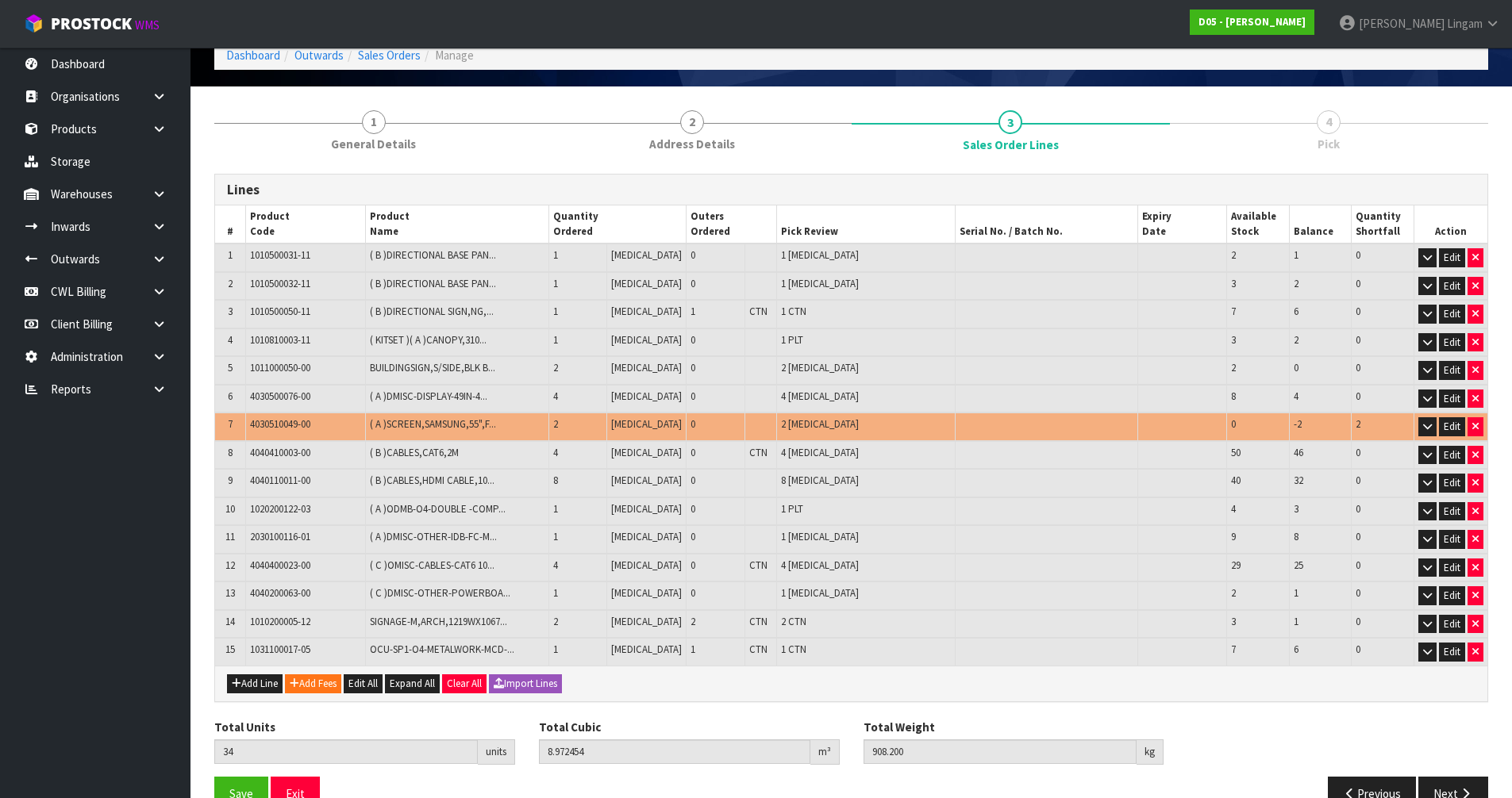
scroll to position [121, 0]
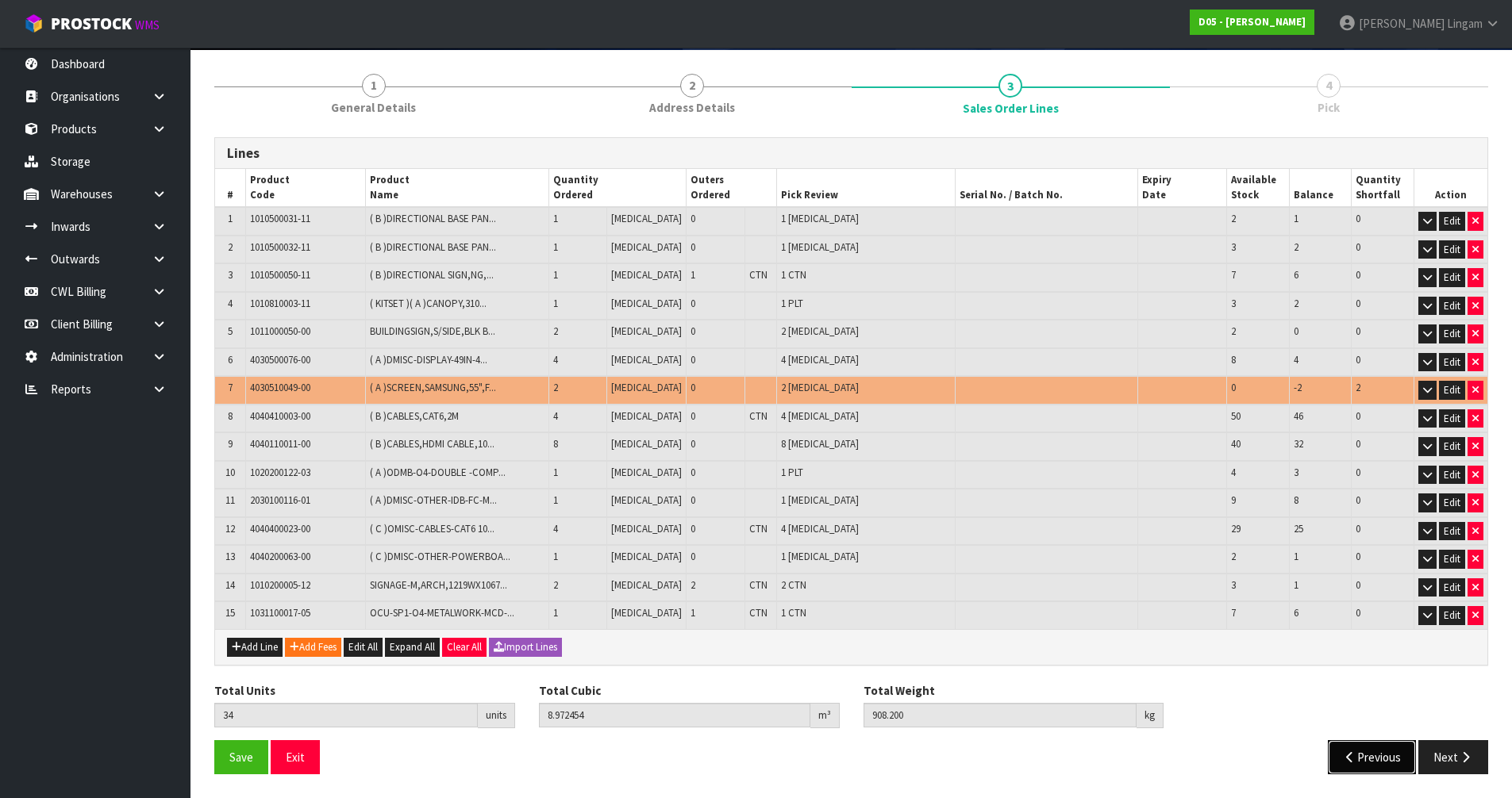
click at [1380, 763] on button "Previous" at bounding box center [1372, 757] width 89 height 34
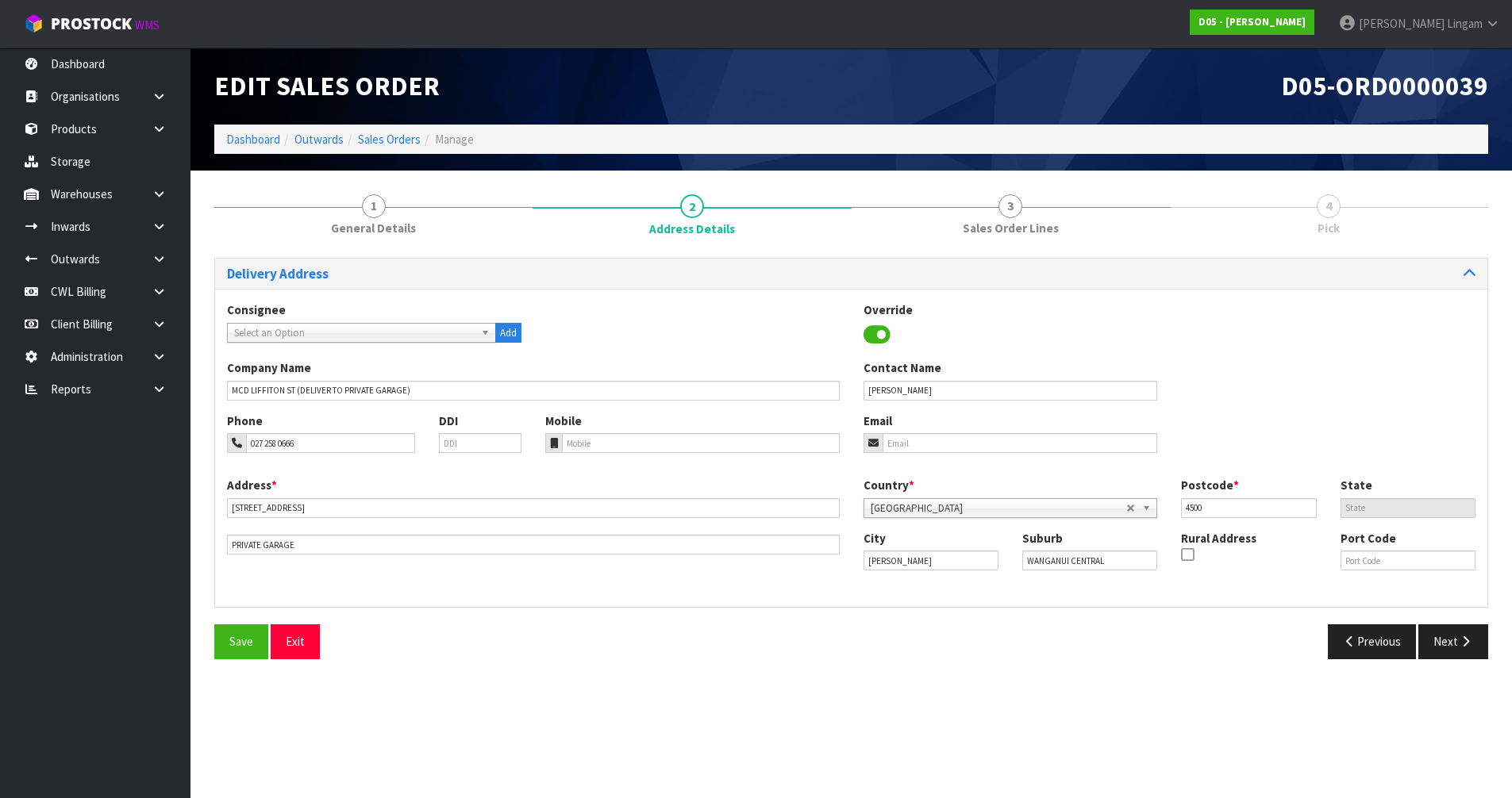
scroll to position [0, 0]
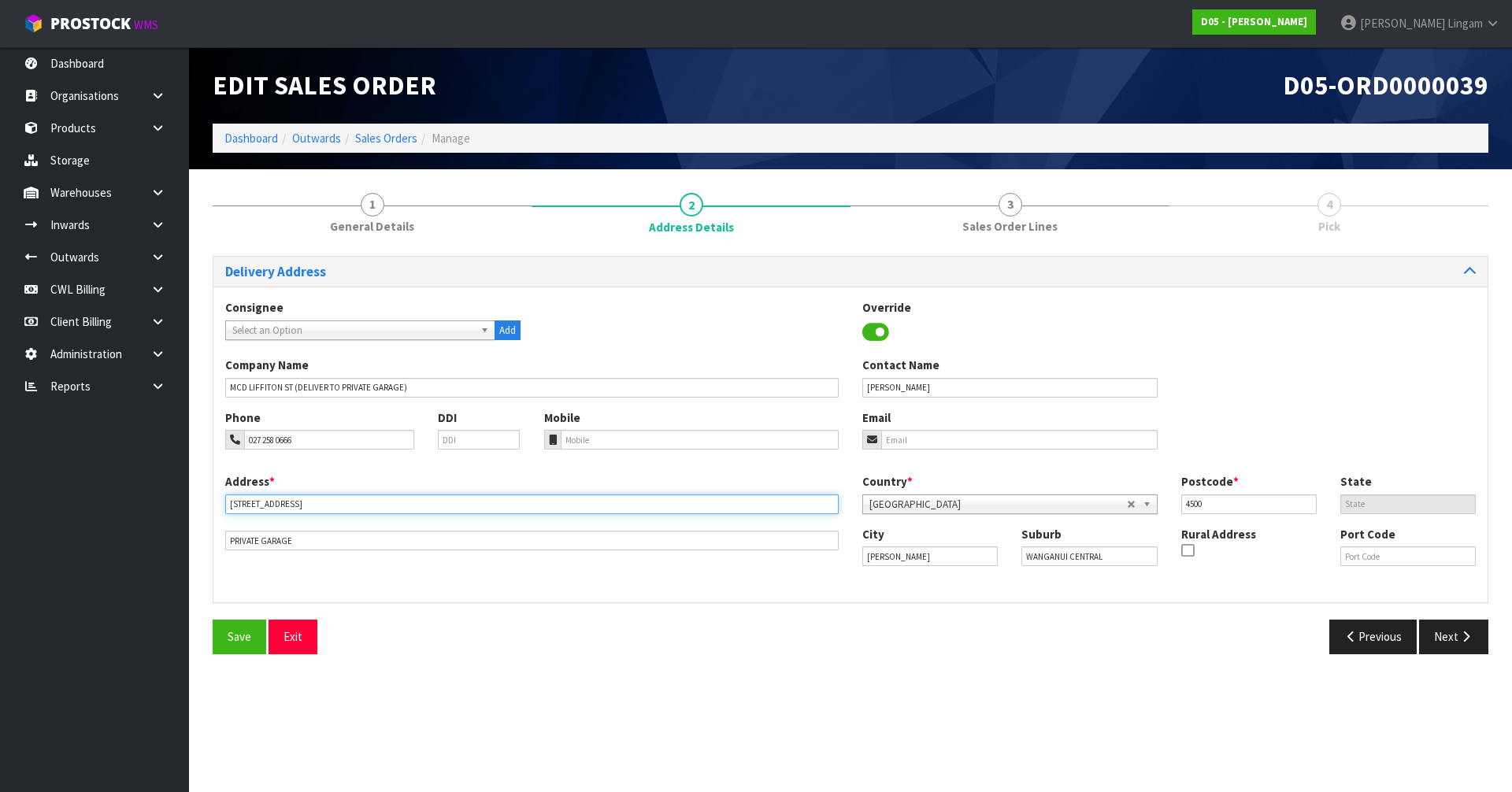
drag, startPoint x: 329, startPoint y: 502, endPoint x: 213, endPoint y: 508, distance: 116.2
click at [213, 508] on div "Address * [STREET_ADDRESS] This address line exceeds the recommended limit of 3…" at bounding box center [532, 512] width 637 height 77
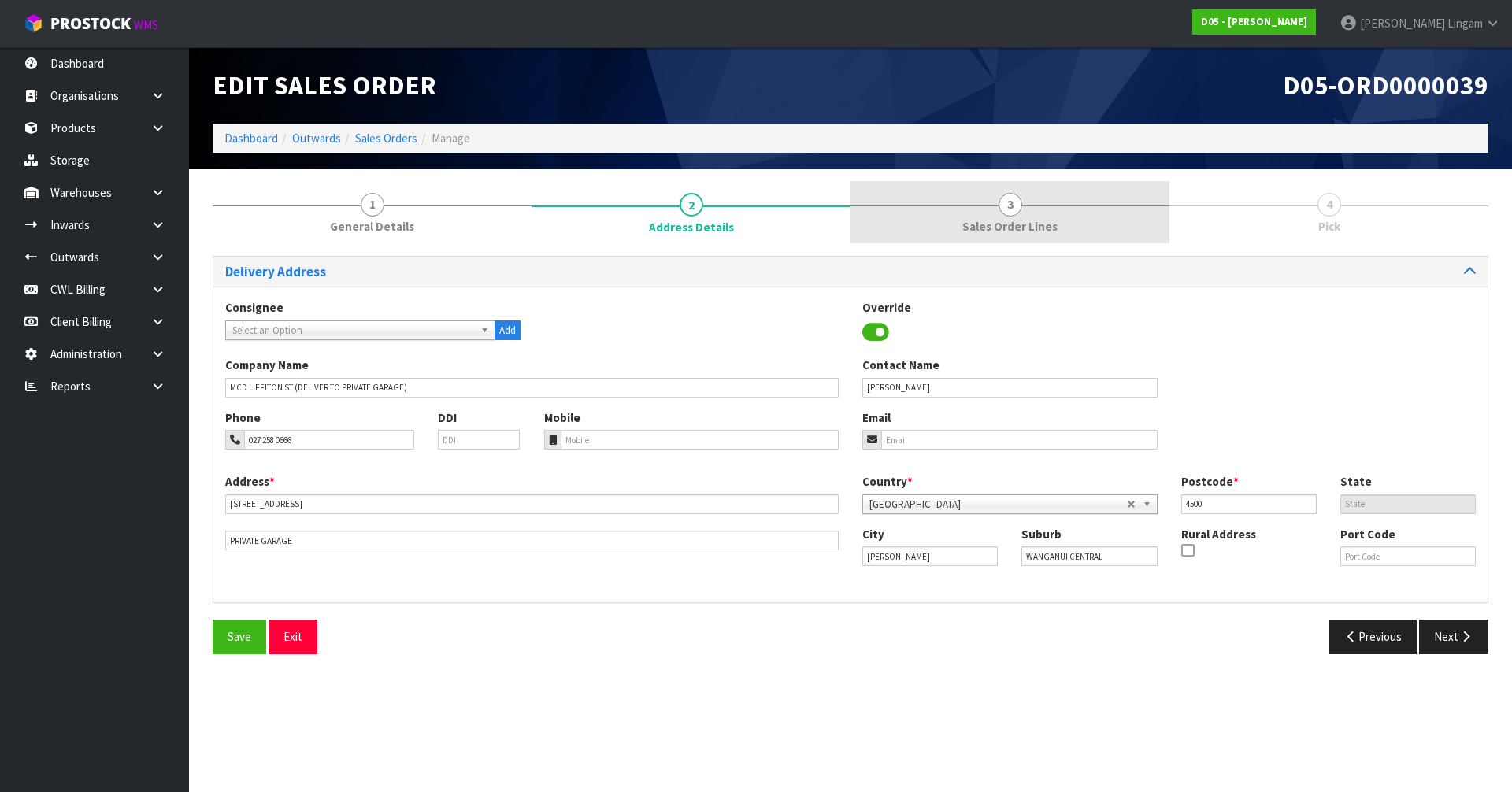
click at [1065, 231] on link "3 Sales Order Lines" at bounding box center [1009, 212] width 319 height 62
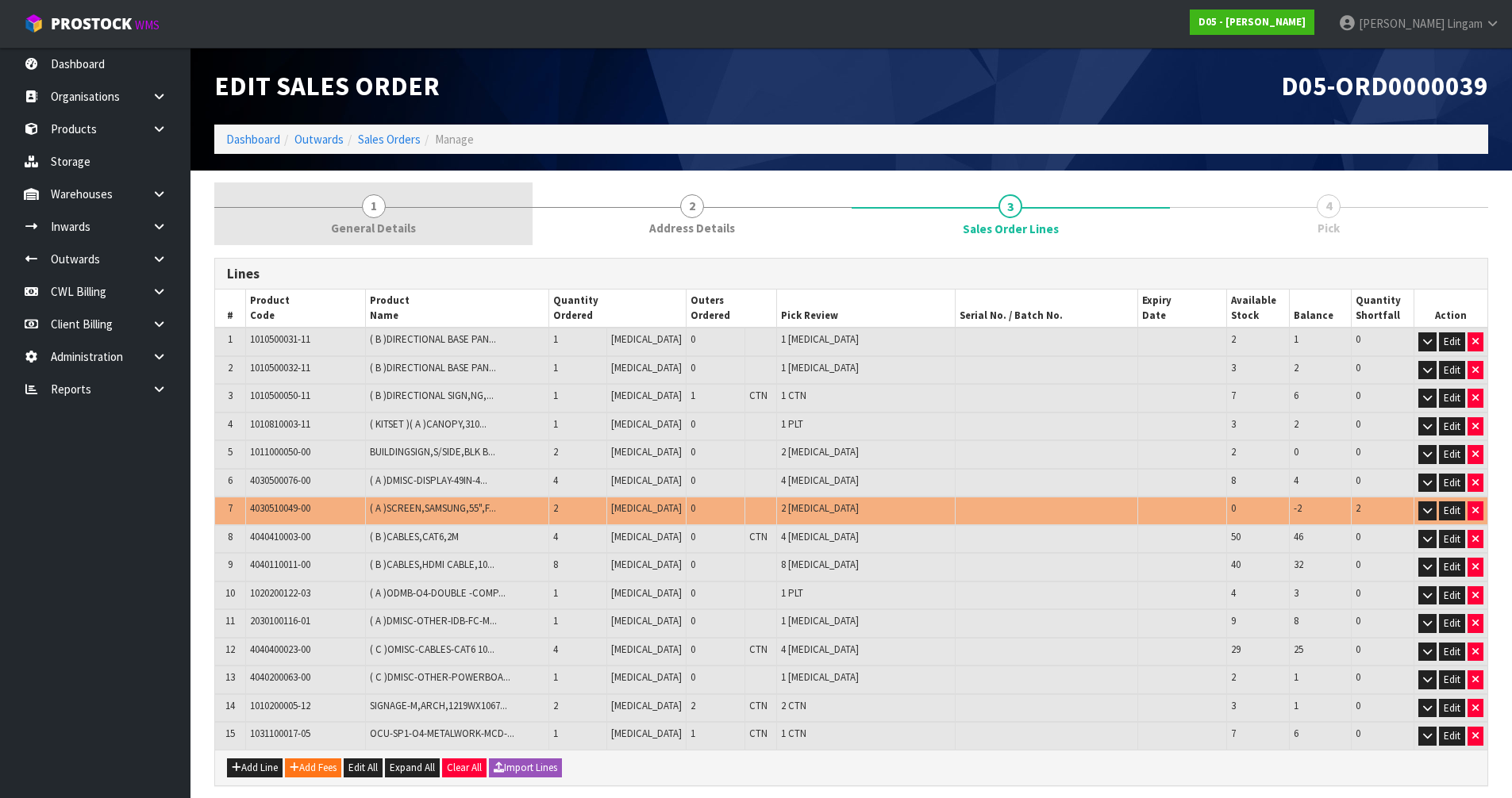
click at [433, 207] on div at bounding box center [373, 207] width 318 height 1
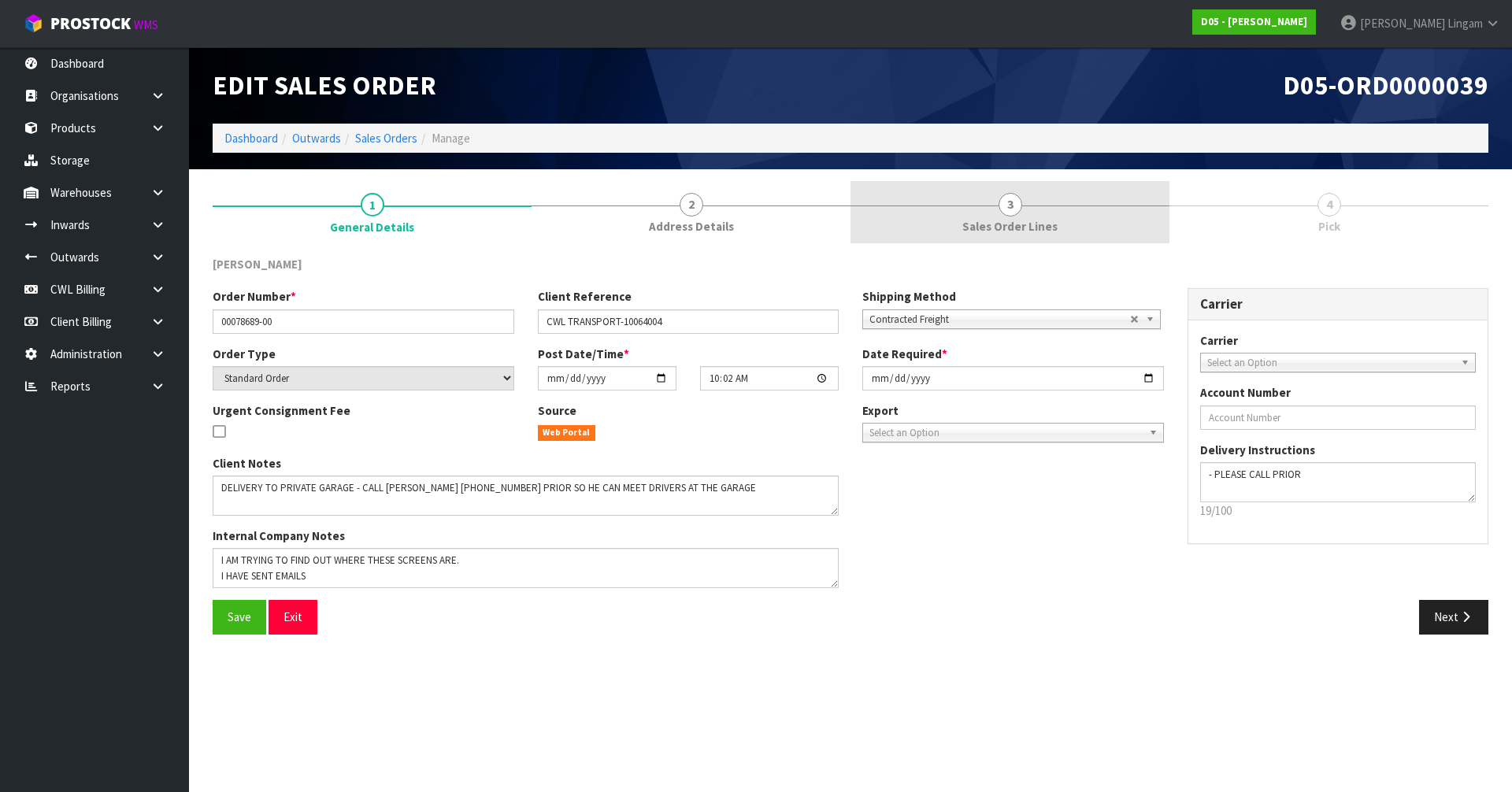
click at [979, 232] on span "Sales Order Lines" at bounding box center [1010, 226] width 96 height 16
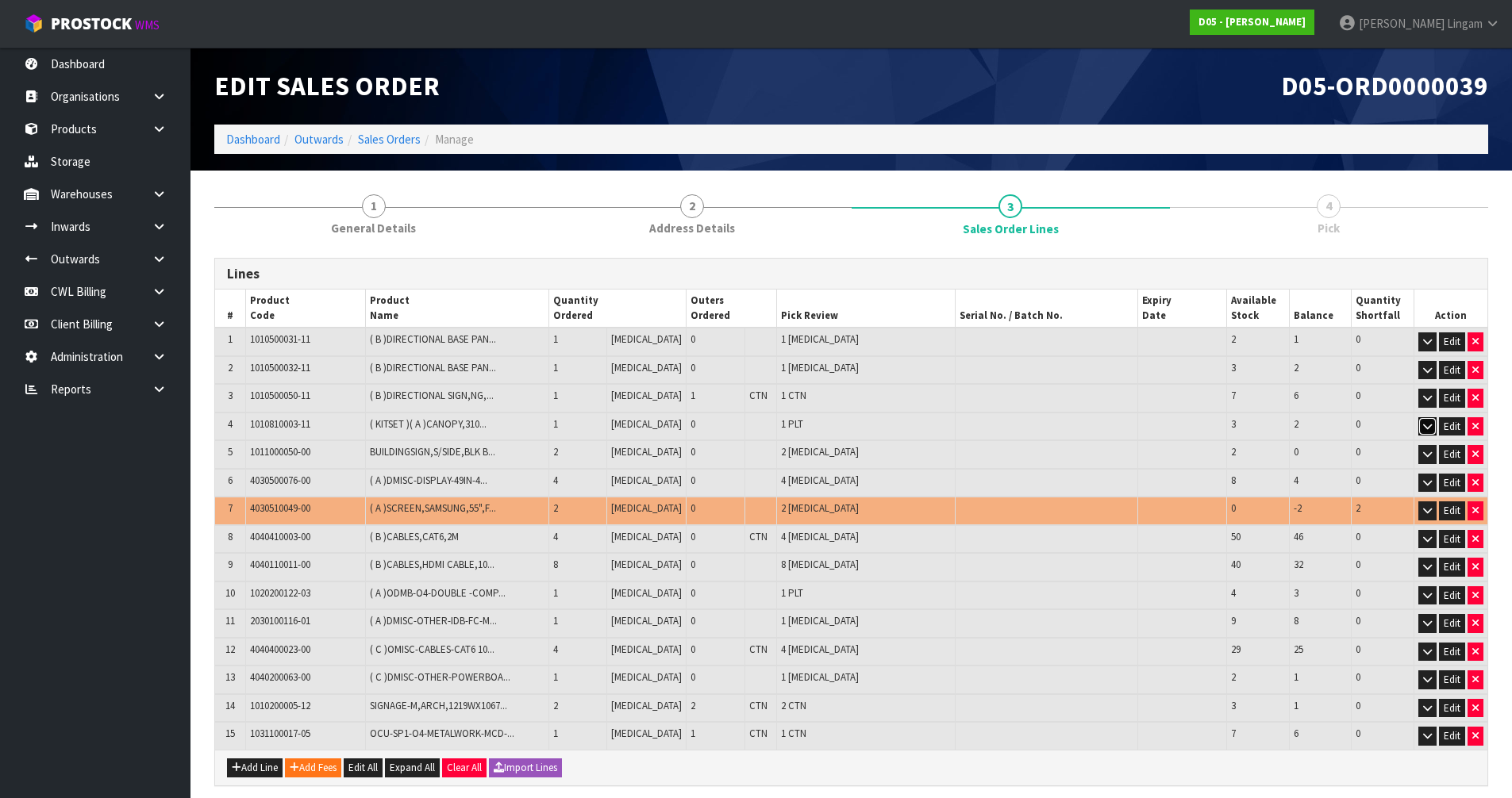
click at [1429, 424] on icon "button" at bounding box center [1427, 426] width 9 height 11
